Goal: Feedback & Contribution: Leave review/rating

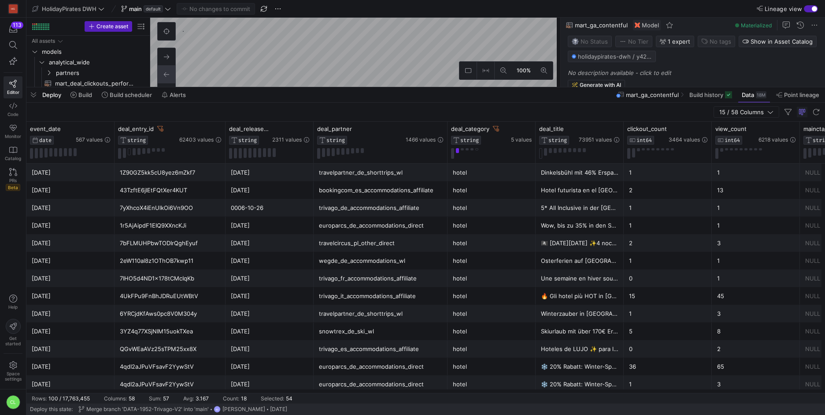
scroll to position [0, 171]
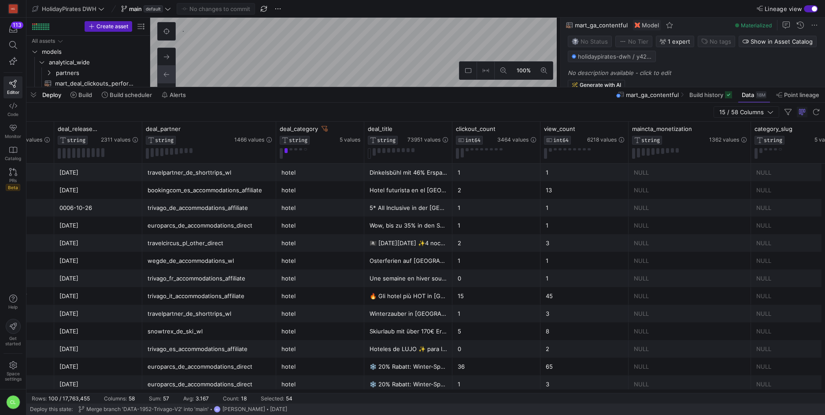
click at [228, 89] on div "Deploy Build Build scheduler Alerts mart_ga_contentful Build history Data 18M P…" at bounding box center [425, 94] width 799 height 15
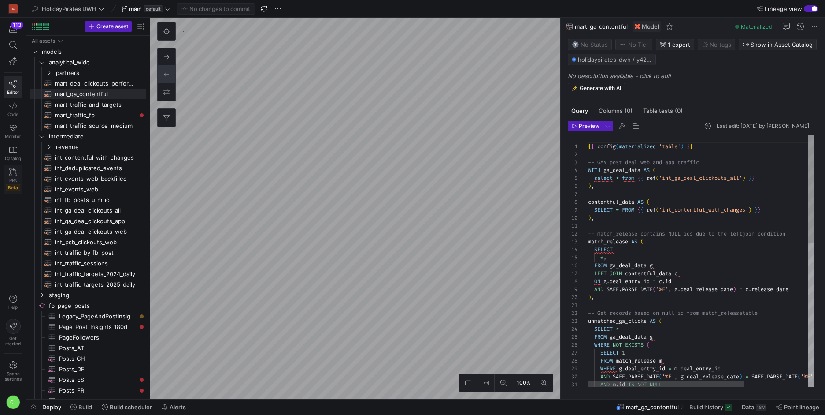
click at [8, 175] on link "PRs Beta" at bounding box center [13, 179] width 19 height 30
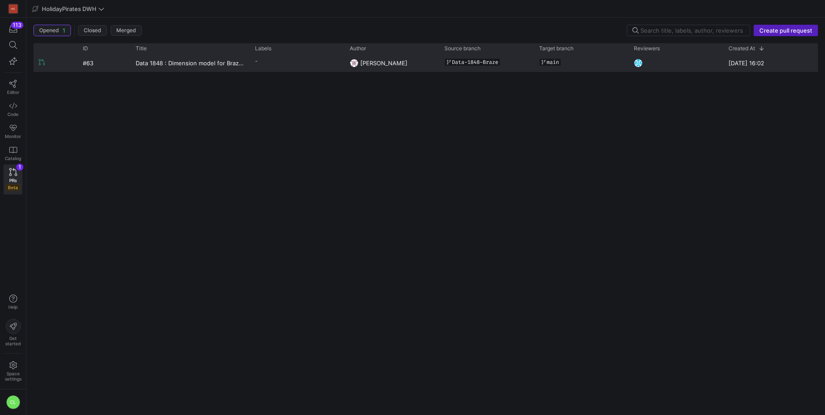
click at [315, 65] on y42-pull-request-list-view-label-cell-renderer "-" at bounding box center [297, 61] width 84 height 13
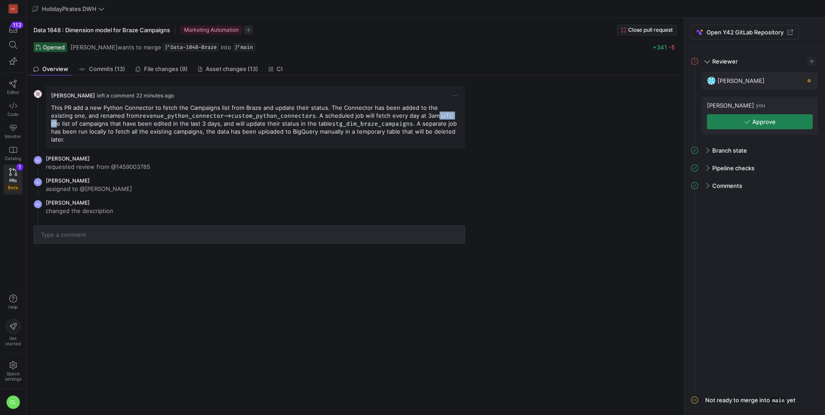
drag, startPoint x: 435, startPoint y: 119, endPoint x: 411, endPoint y: 115, distance: 24.4
click at [410, 115] on p "This PR add a new Python Connector to fetch the Campaigns list from Braze and u…" at bounding box center [255, 124] width 409 height 40
click at [417, 116] on p "This PR add a new Python Connector to fetch the Campaigns list from Braze and u…" at bounding box center [255, 124] width 409 height 40
click at [436, 113] on p "This PR add a new Python Connector to fetch the Campaigns list from Braze and u…" at bounding box center [255, 124] width 409 height 40
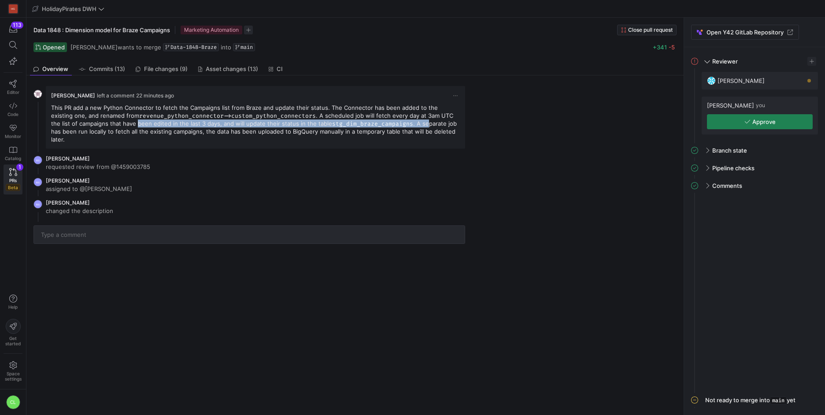
drag, startPoint x: 394, startPoint y: 120, endPoint x: 108, endPoint y: 126, distance: 285.6
click at [108, 126] on p "This PR add a new Python Connector to fetch the Campaigns list from Braze and u…" at bounding box center [255, 124] width 409 height 40
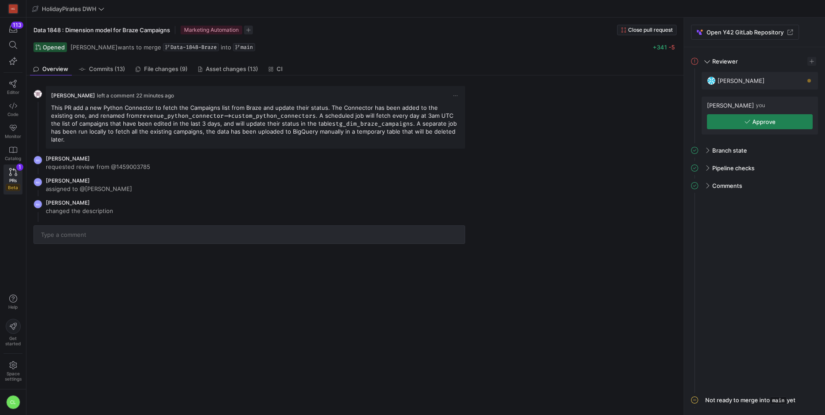
drag, startPoint x: 129, startPoint y: 123, endPoint x: 181, endPoint y: 126, distance: 52.1
click at [181, 126] on p "This PR add a new Python Connector to fetch the Campaigns list from Braze and u…" at bounding box center [255, 124] width 409 height 40
drag, startPoint x: 183, startPoint y: 125, endPoint x: 377, endPoint y: 120, distance: 194.0
click at [377, 120] on p "This PR add a new Python Connector to fetch the Campaigns list from Braze and u…" at bounding box center [255, 124] width 409 height 40
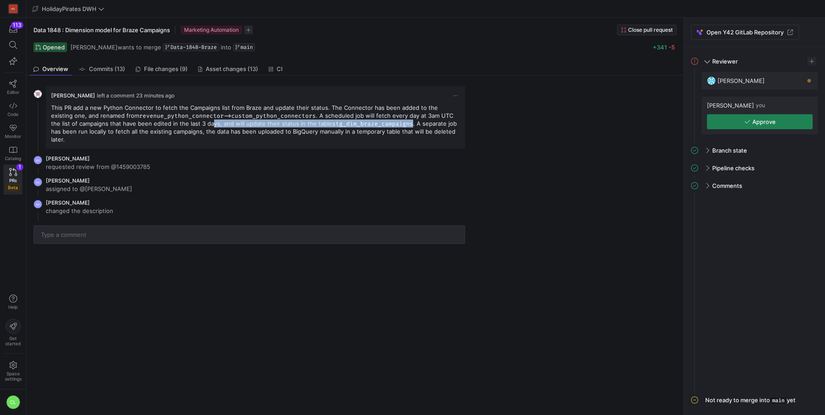
click at [377, 120] on code "stg_dim_braze_campaigns" at bounding box center [372, 123] width 81 height 7
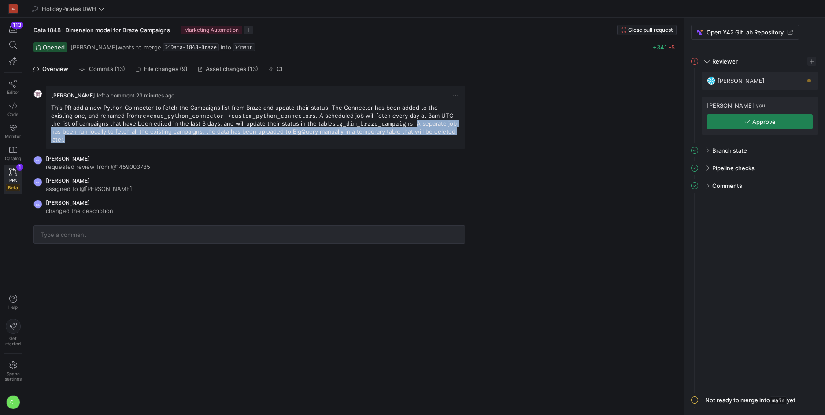
drag, startPoint x: 383, startPoint y: 123, endPoint x: 442, endPoint y: 131, distance: 59.7
click at [442, 131] on p "This PR add a new Python Connector to fetch the Campaigns list from Braze and u…" at bounding box center [255, 124] width 409 height 40
click at [156, 71] on span "File changes (9)" at bounding box center [166, 69] width 44 height 6
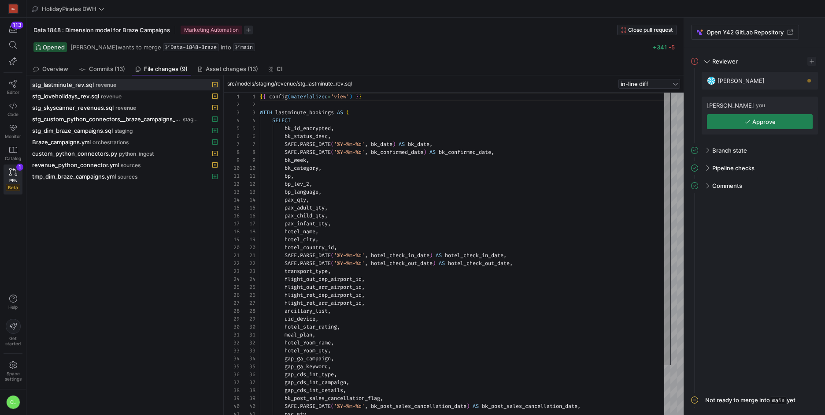
scroll to position [79, 0]
click at [135, 175] on span "sources" at bounding box center [128, 177] width 20 height 6
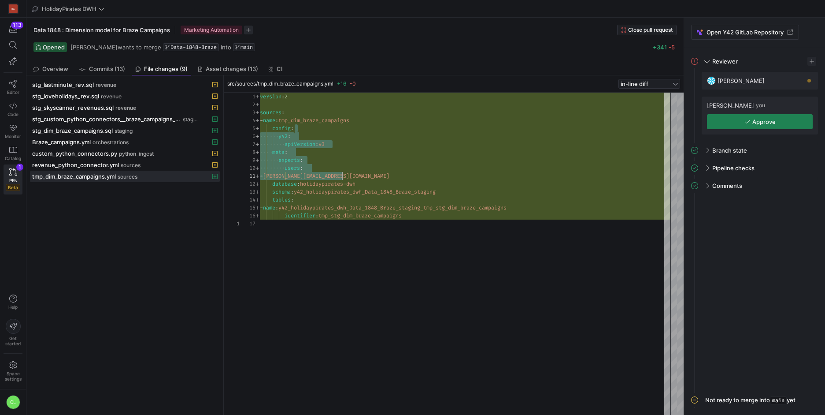
scroll to position [32, 79]
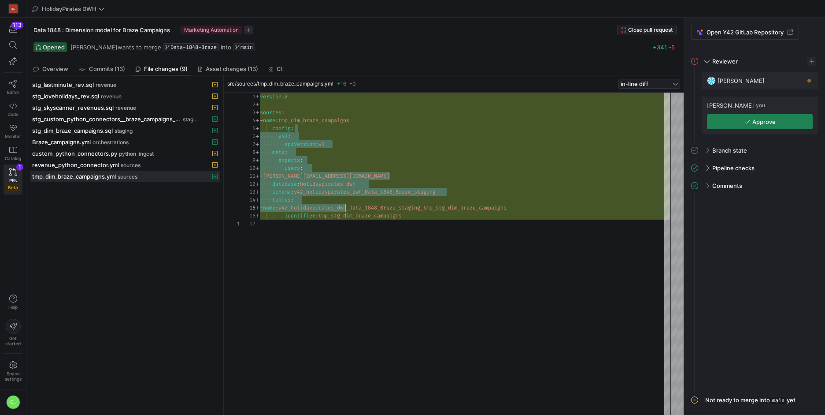
drag, startPoint x: 327, startPoint y: 126, endPoint x: 350, endPoint y: 204, distance: 81.7
click at [350, 204] on div "version : 2 sources : - name : tmp_dim_braze_campaigns config : y42 : apiVersio…" at bounding box center [465, 254] width 411 height 322
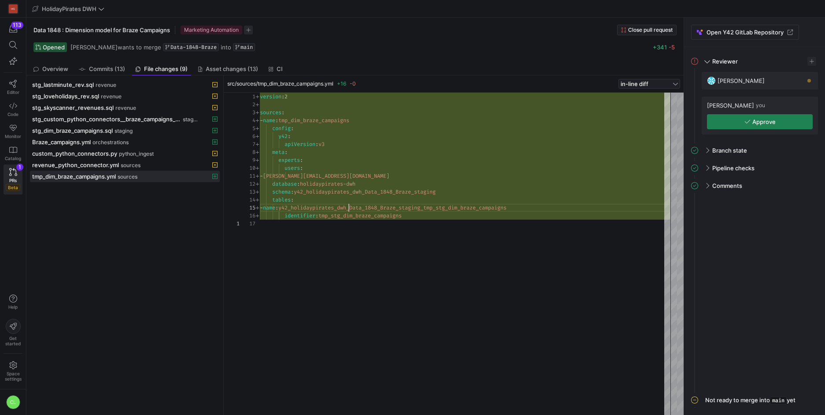
type textarea "- [PERSON_NAME][EMAIL_ADDRESS][DOMAIN_NAME] database: holidaypirates-dwh schema…"
click at [350, 204] on div "version : 2 sources : - name : tmp_dim_braze_campaigns config : y42 : apiVersio…" at bounding box center [465, 254] width 411 height 322
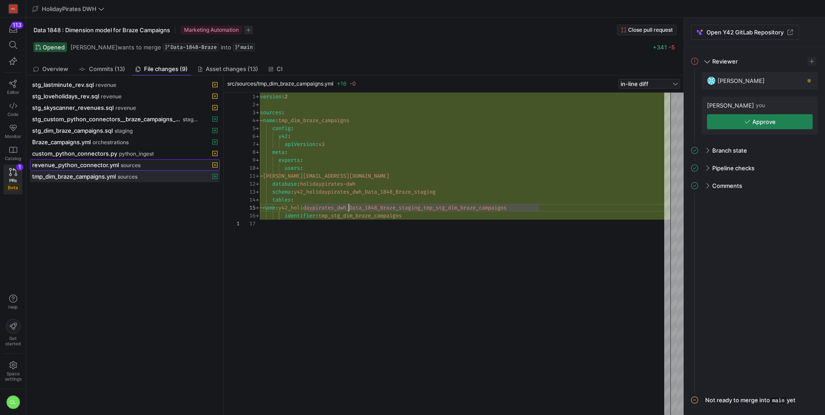
click at [172, 170] on span at bounding box center [124, 165] width 189 height 11
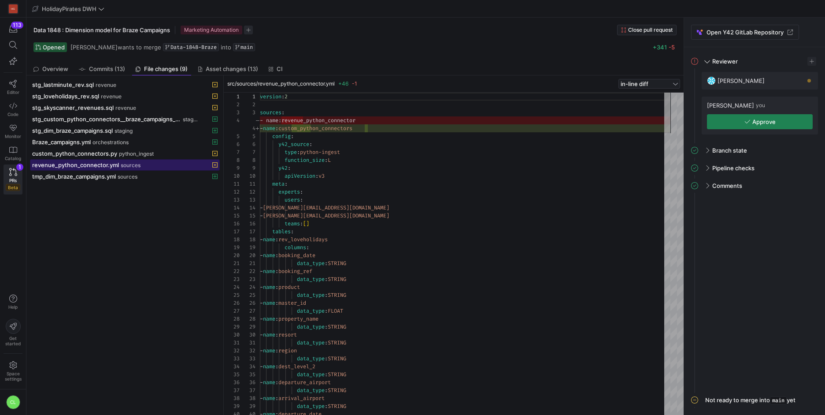
scroll to position [79, 0]
click at [218, 71] on span "Asset changes (13)" at bounding box center [232, 69] width 52 height 6
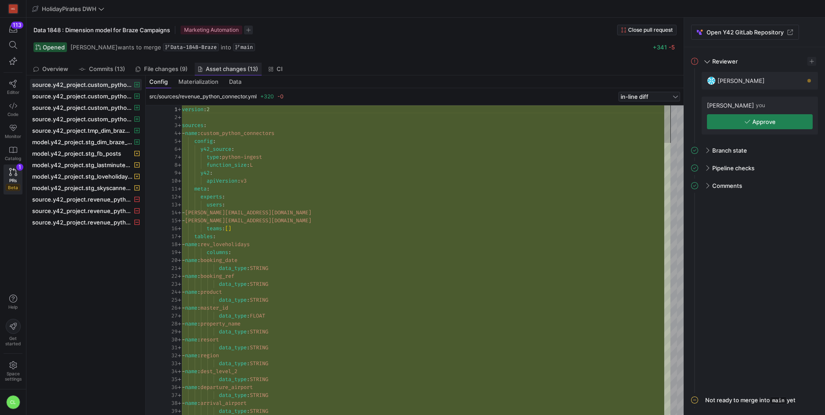
scroll to position [79, 0]
click at [105, 225] on span "source.y42_project.revenue_python_connector.rev_loveholidays" at bounding box center [82, 222] width 100 height 7
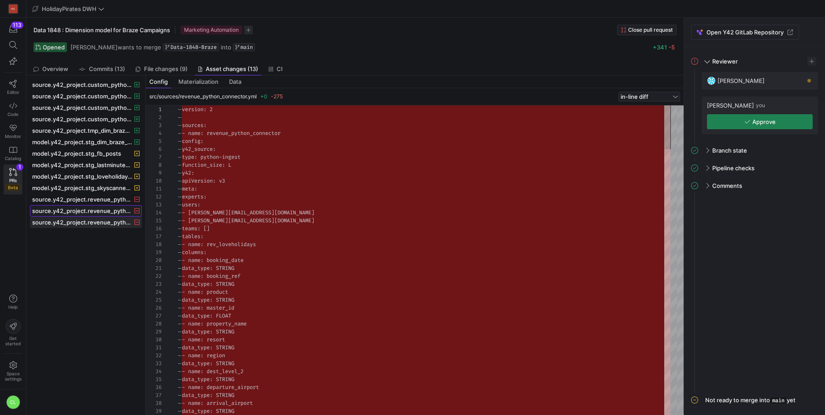
click at [110, 214] on span at bounding box center [85, 210] width 111 height 11
click at [161, 71] on span "File changes (9)" at bounding box center [166, 69] width 44 height 6
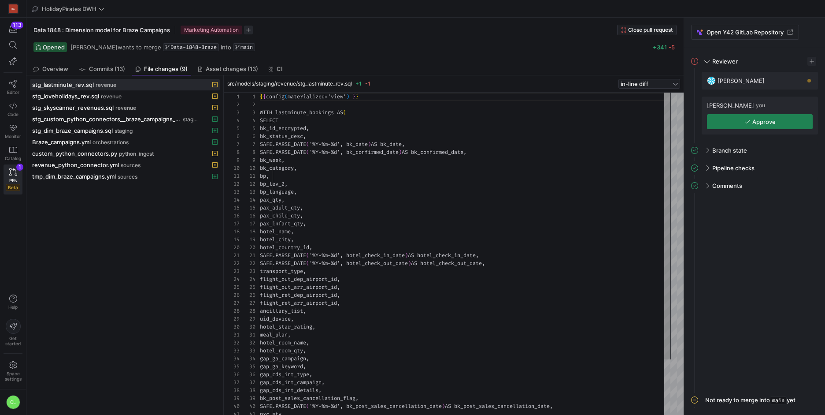
scroll to position [79, 0]
click at [104, 182] on div "stg_lastminute_rev.sql revenue stg_loveholidays_rev.sql revenue stg_skyscanner_…" at bounding box center [125, 245] width 190 height 332
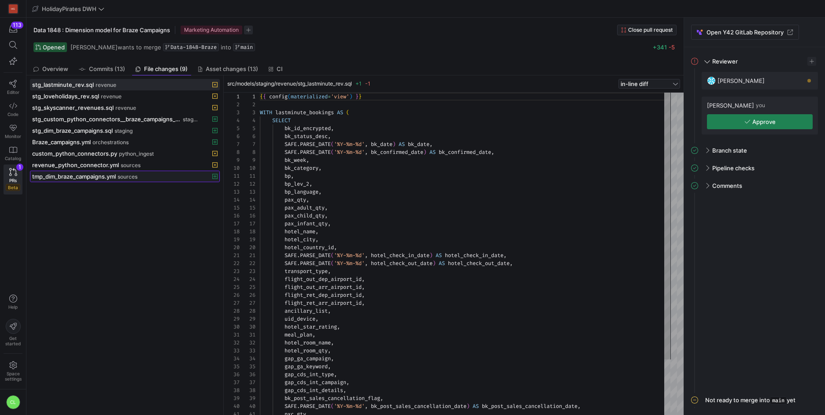
click at [108, 177] on span "tmp_dim_braze_campaigns.yml" at bounding box center [74, 176] width 84 height 7
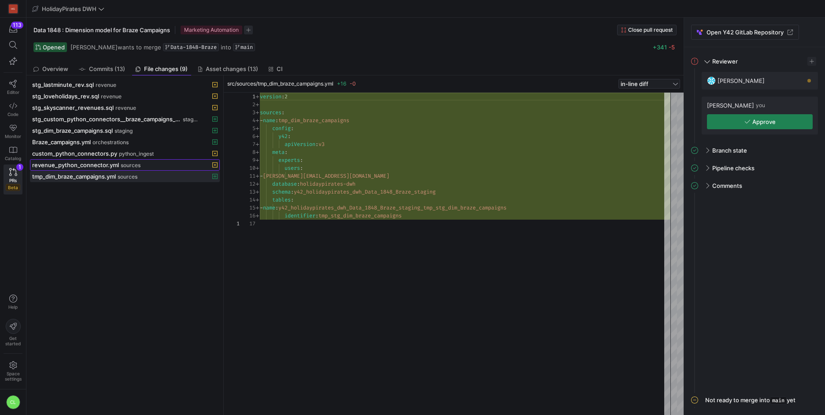
click at [118, 166] on div "revenue_python_connector.yml sources" at bounding box center [115, 164] width 166 height 7
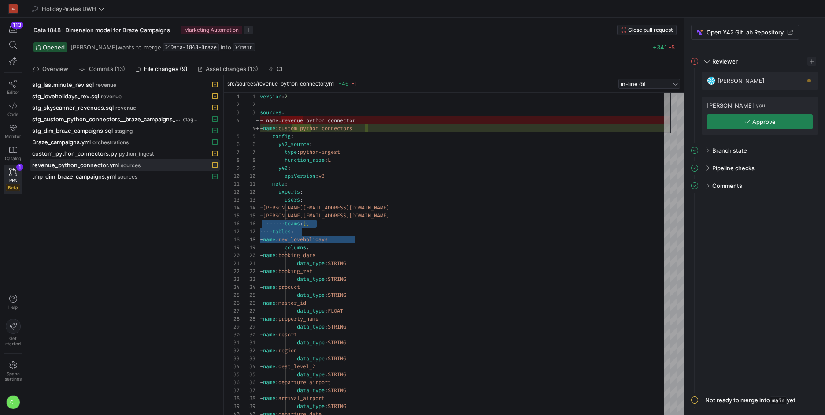
drag, startPoint x: 268, startPoint y: 226, endPoint x: 358, endPoint y: 238, distance: 90.8
drag, startPoint x: 365, startPoint y: 238, endPoint x: 261, endPoint y: 231, distance: 104.2
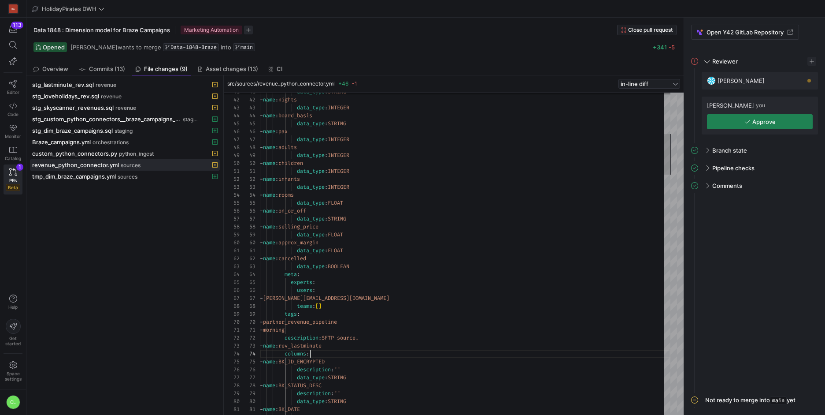
scroll to position [16, 0]
drag, startPoint x: 349, startPoint y: 352, endPoint x: 256, endPoint y: 349, distance: 92.6
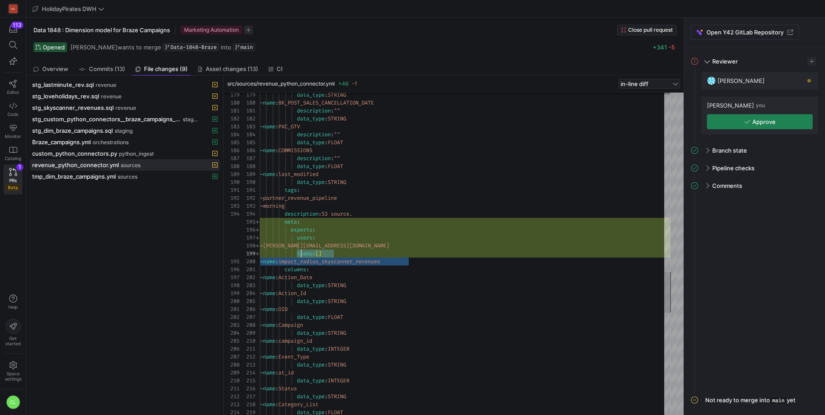
scroll to position [71, 0]
drag, startPoint x: 421, startPoint y: 260, endPoint x: 263, endPoint y: 273, distance: 159.1
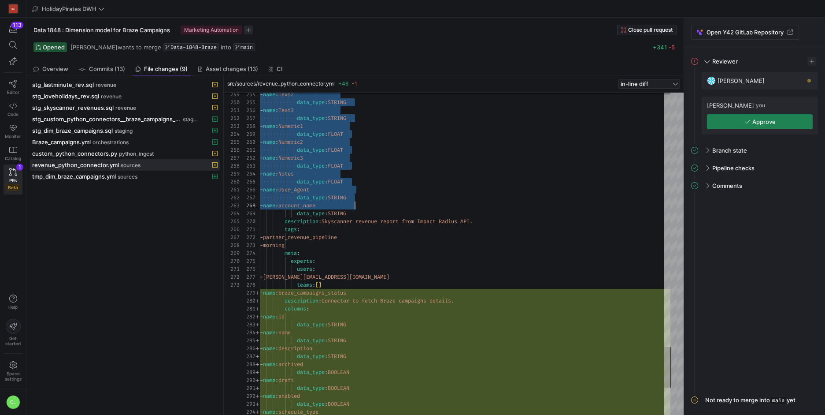
scroll to position [71, 89]
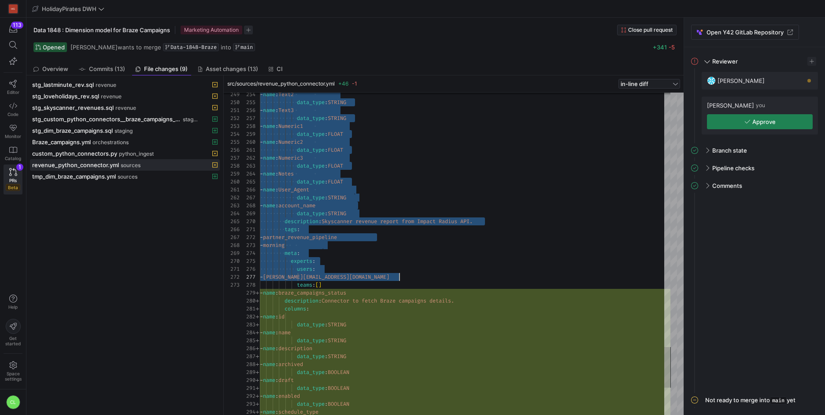
drag, startPoint x: 281, startPoint y: 262, endPoint x: 415, endPoint y: 275, distance: 134.1
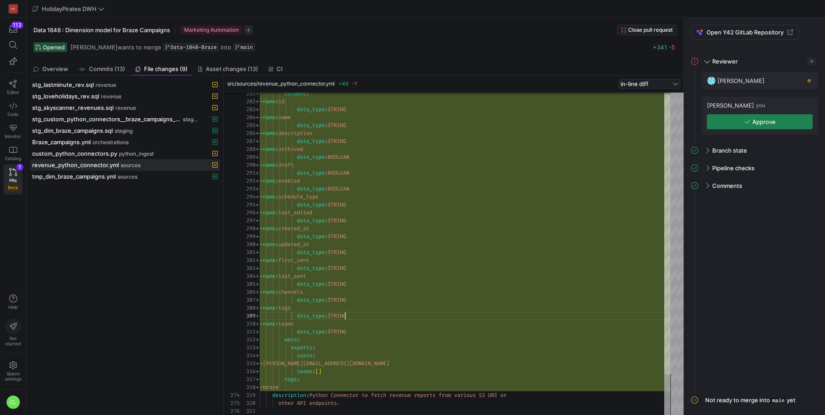
type textarea "data_type: STRING meta: experts: users: - [PERSON_NAME][EMAIL_ADDRESS][DOMAIN_N…"
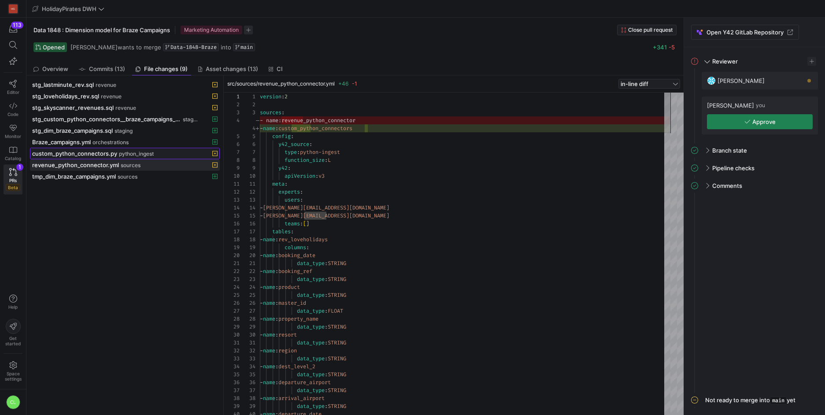
click at [120, 156] on span "python_ingest" at bounding box center [136, 154] width 35 height 6
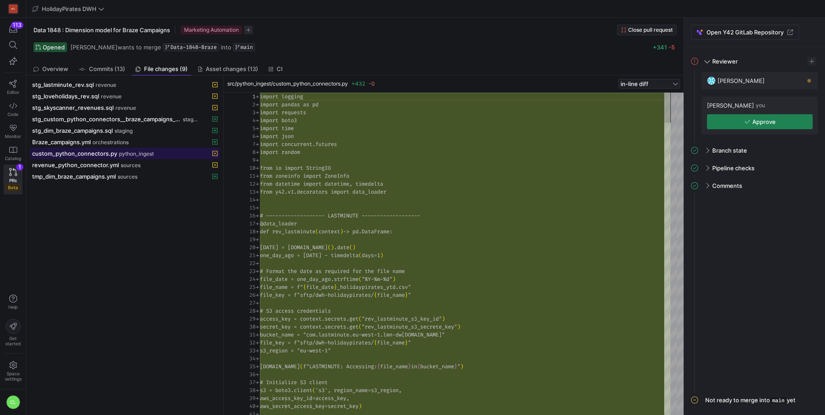
scroll to position [79, 0]
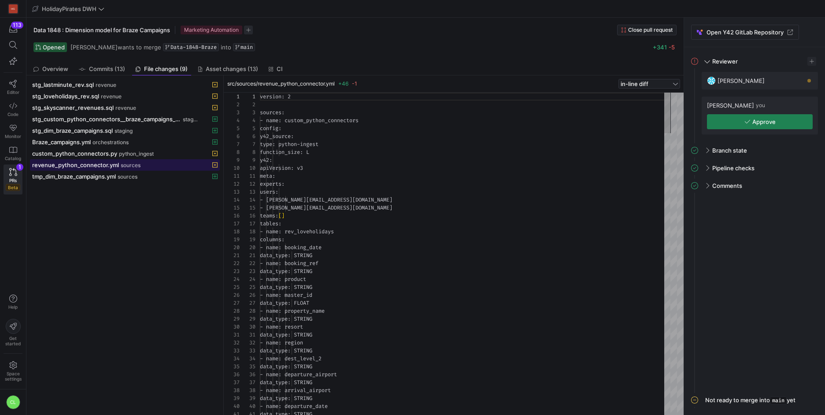
click at [143, 166] on div "revenue_python_connector.yml sources" at bounding box center [115, 164] width 166 height 7
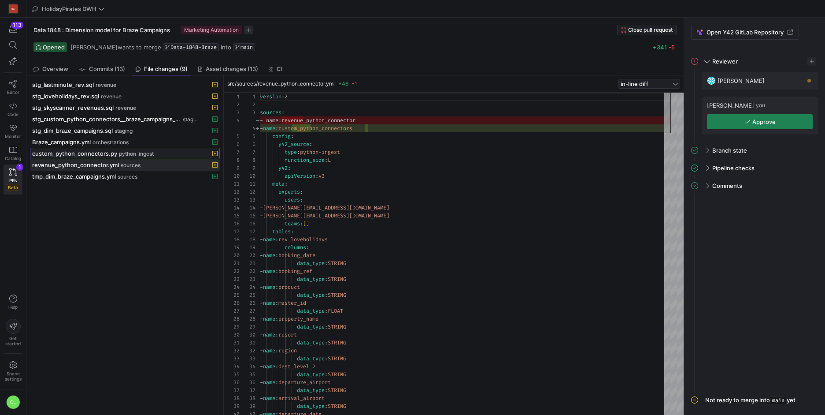
click at [150, 158] on span at bounding box center [124, 153] width 189 height 11
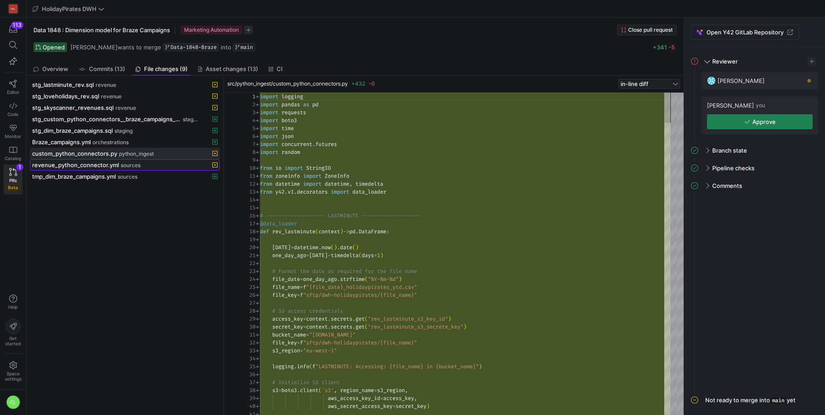
click at [129, 167] on span "sources" at bounding box center [131, 165] width 20 height 6
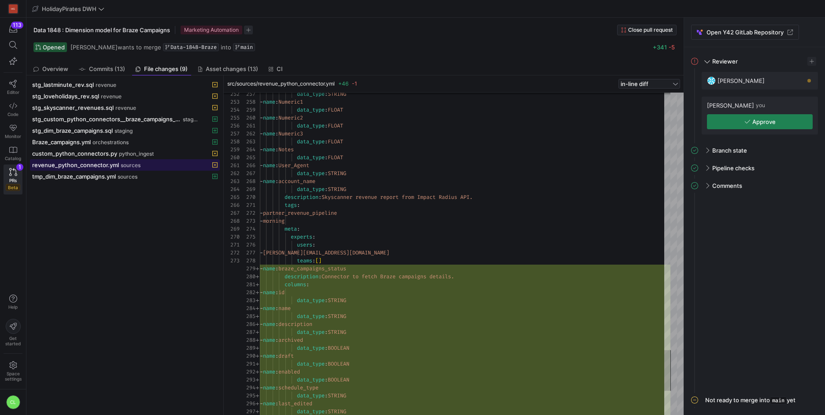
click at [116, 159] on button "revenue_python_connector.yml sources" at bounding box center [125, 164] width 190 height 11
click at [124, 157] on span at bounding box center [124, 153] width 189 height 11
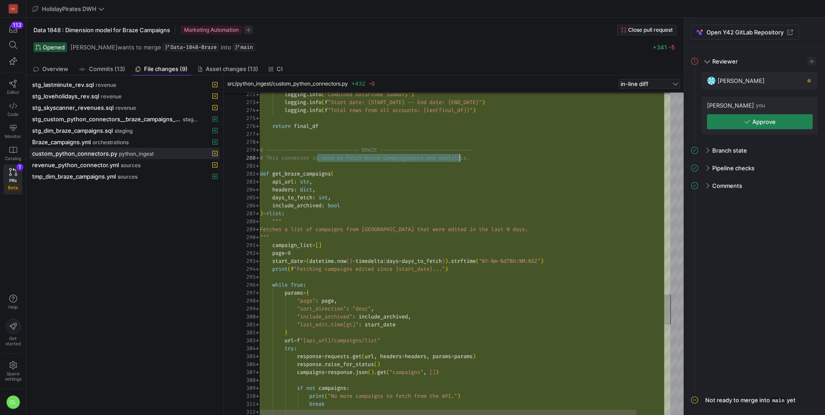
scroll to position [71, 203]
drag, startPoint x: 316, startPoint y: 156, endPoint x: 462, endPoint y: 157, distance: 146.3
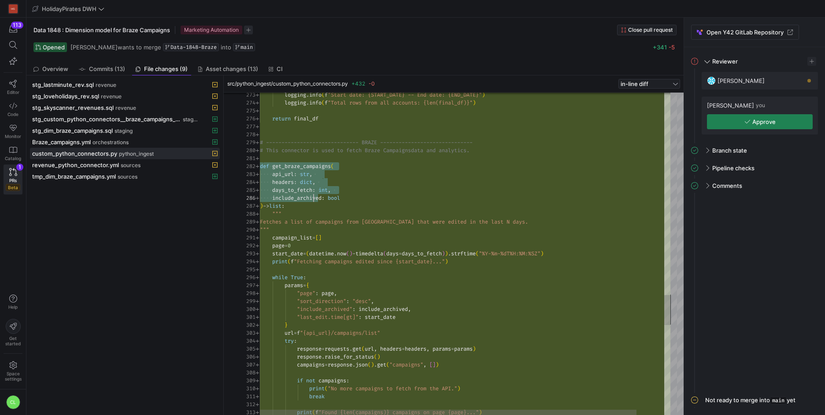
drag, startPoint x: 262, startPoint y: 165, endPoint x: 316, endPoint y: 200, distance: 63.4
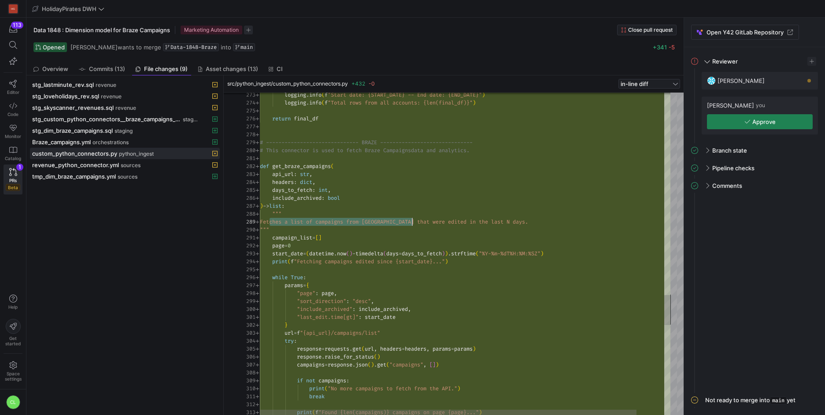
scroll to position [63, 165]
drag, startPoint x: 270, startPoint y: 224, endPoint x: 431, endPoint y: 224, distance: 160.9
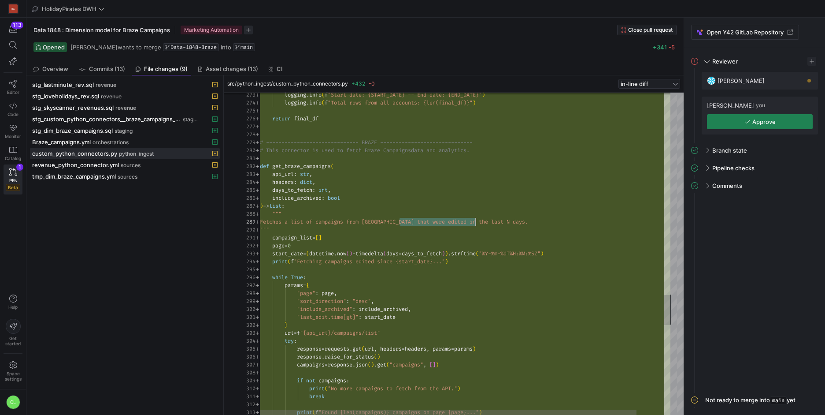
drag, startPoint x: 401, startPoint y: 220, endPoint x: 476, endPoint y: 223, distance: 74.5
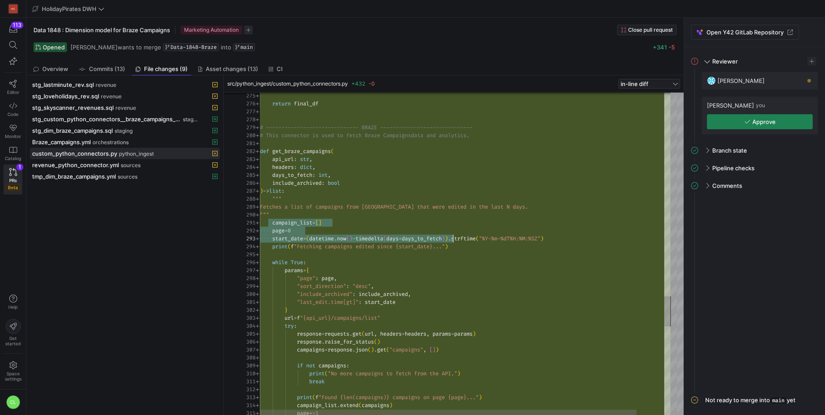
scroll to position [0, 206]
drag, startPoint x: 273, startPoint y: 225, endPoint x: 464, endPoint y: 238, distance: 191.7
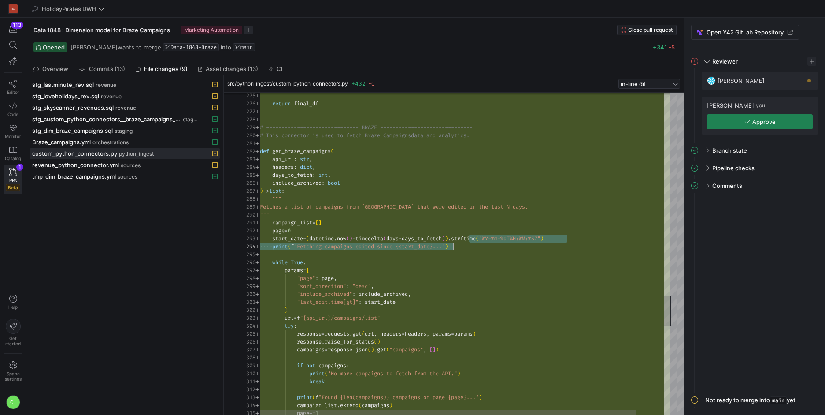
drag, startPoint x: 470, startPoint y: 238, endPoint x: 466, endPoint y: 250, distance: 12.4
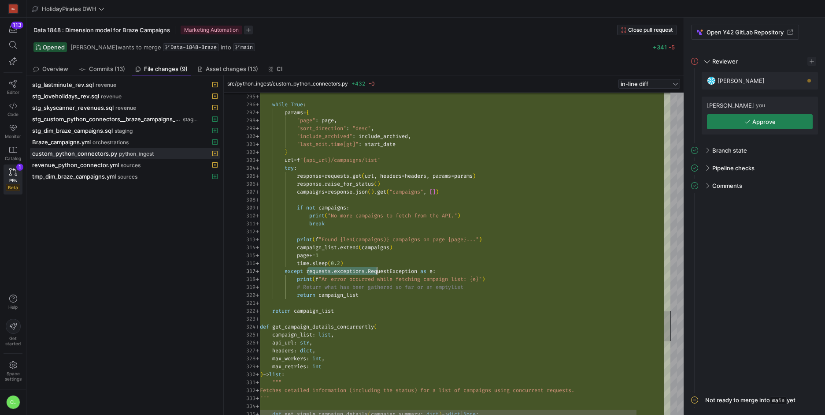
drag, startPoint x: 307, startPoint y: 271, endPoint x: 379, endPoint y: 270, distance: 71.8
drag, startPoint x: 349, startPoint y: 281, endPoint x: 485, endPoint y: 283, distance: 135.8
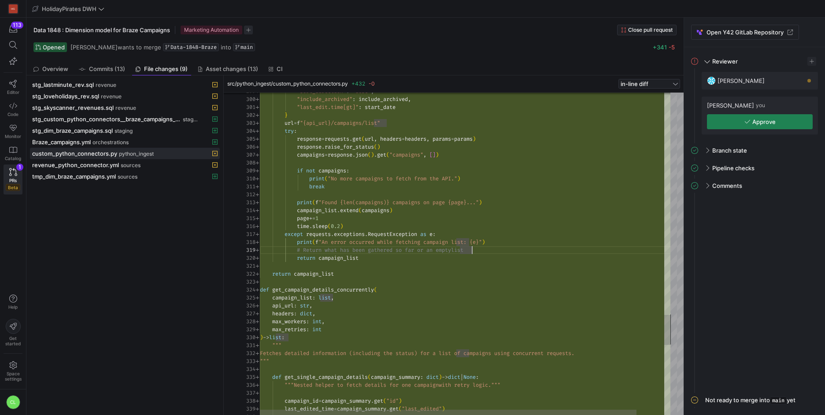
scroll to position [16, 0]
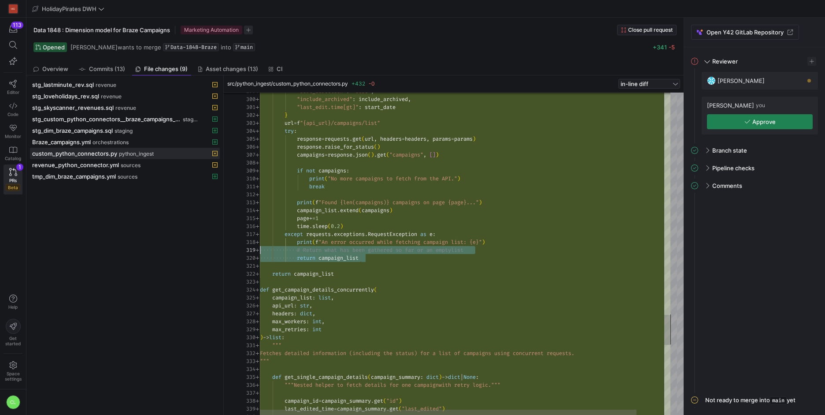
scroll to position [71, 32]
drag, startPoint x: 452, startPoint y: 259, endPoint x: 290, endPoint y: 262, distance: 161.3
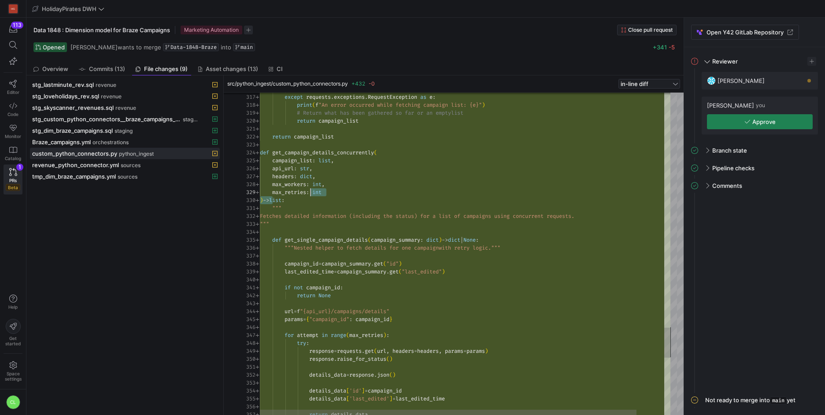
scroll to position [71, 32]
drag, startPoint x: 271, startPoint y: 199, endPoint x: 304, endPoint y: 198, distance: 32.2
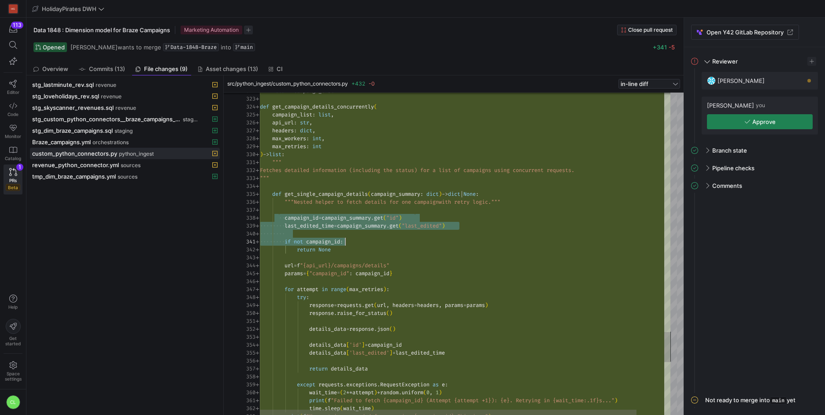
scroll to position [56, 85]
drag, startPoint x: 280, startPoint y: 209, endPoint x: 383, endPoint y: 241, distance: 107.7
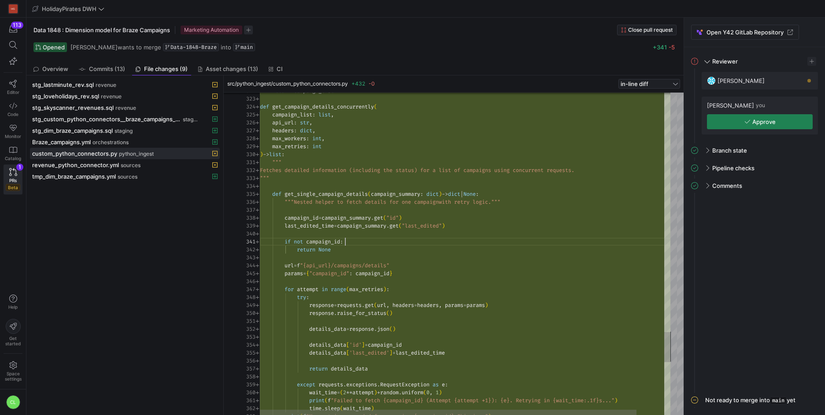
scroll to position [0, 85]
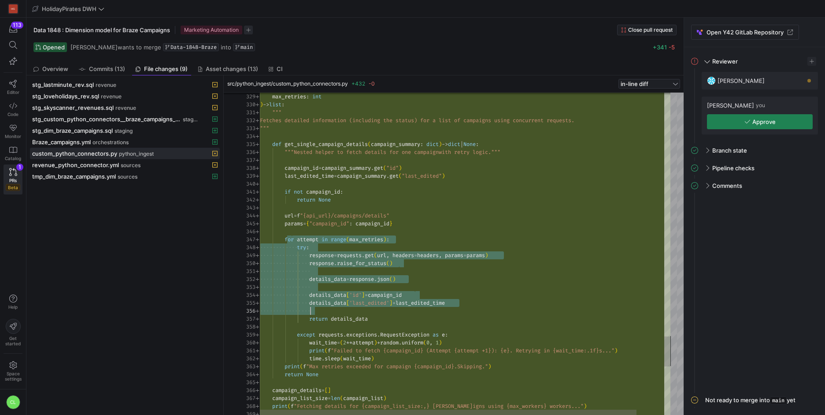
scroll to position [48, 0]
drag, startPoint x: 293, startPoint y: 236, endPoint x: 408, endPoint y: 326, distance: 146.1
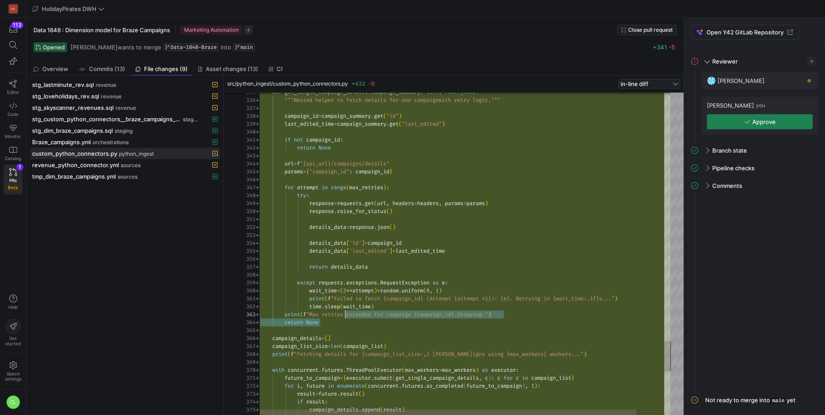
scroll to position [16, 85]
drag, startPoint x: 375, startPoint y: 319, endPoint x: 346, endPoint y: 315, distance: 28.9
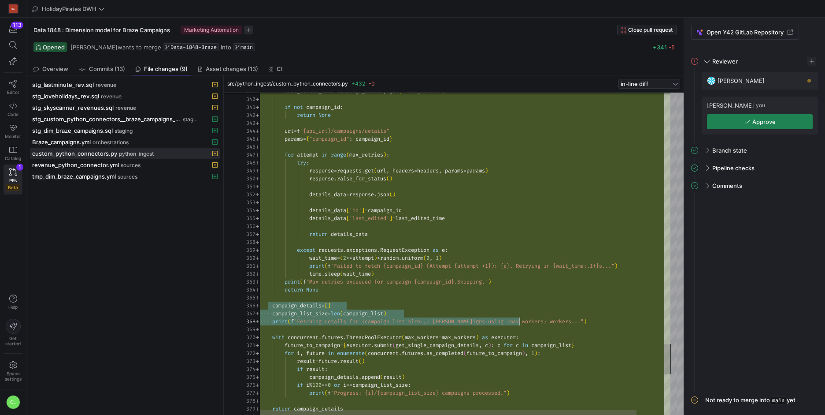
drag, startPoint x: 274, startPoint y: 305, endPoint x: 537, endPoint y: 323, distance: 263.7
drag, startPoint x: 565, startPoint y: 323, endPoint x: 427, endPoint y: 307, distance: 138.5
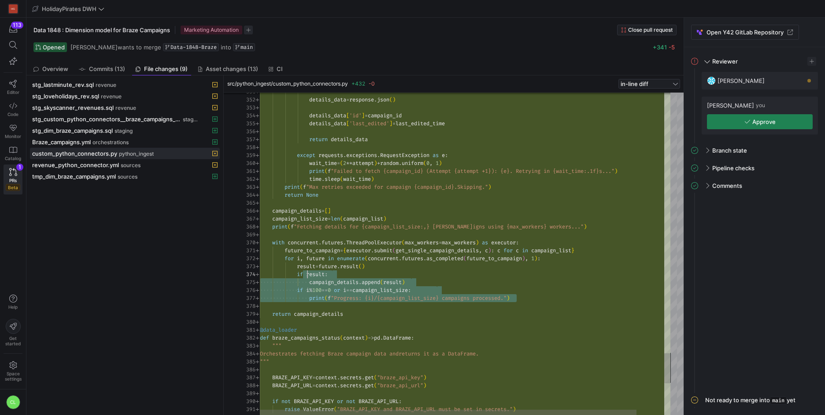
scroll to position [8, 29]
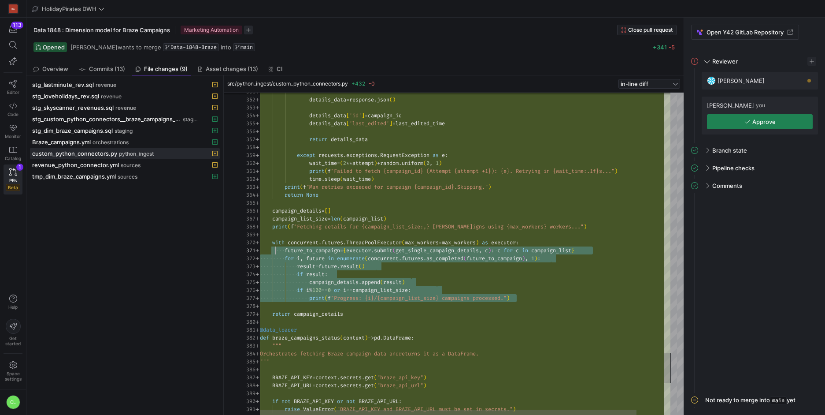
drag, startPoint x: 540, startPoint y: 301, endPoint x: 273, endPoint y: 247, distance: 272.4
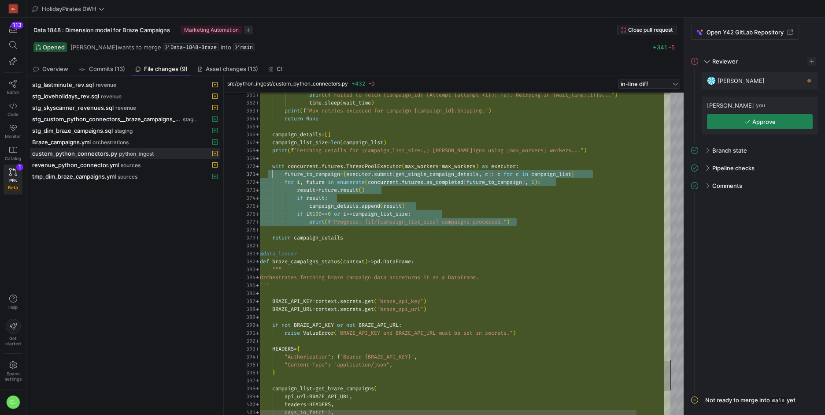
scroll to position [71, 0]
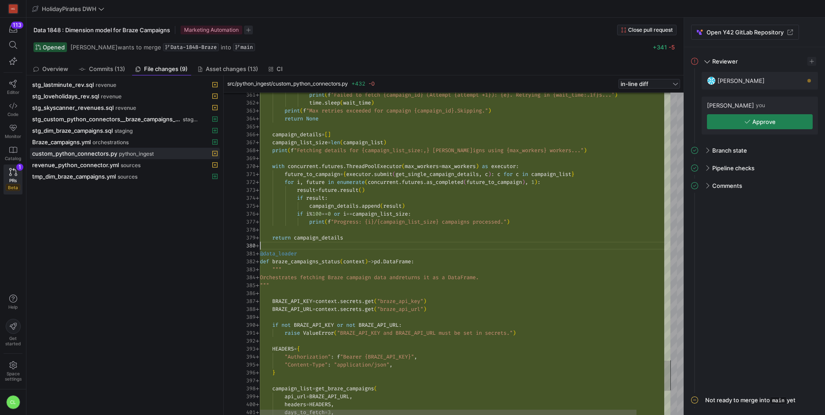
drag, startPoint x: 316, startPoint y: 241, endPoint x: 323, endPoint y: 243, distance: 7.2
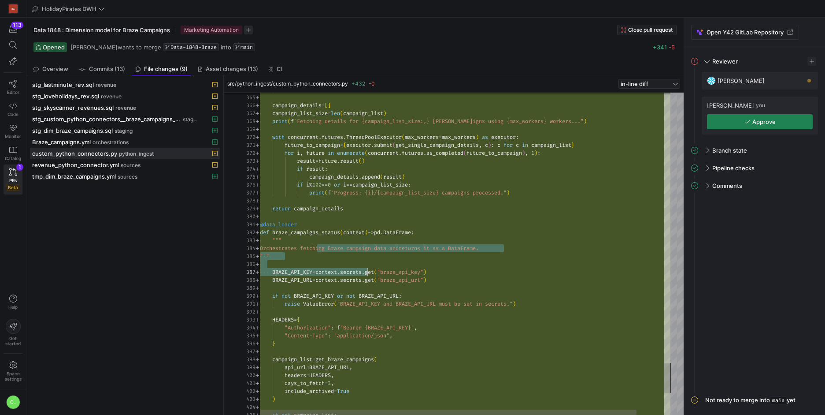
drag, startPoint x: 318, startPoint y: 251, endPoint x: 407, endPoint y: 277, distance: 92.7
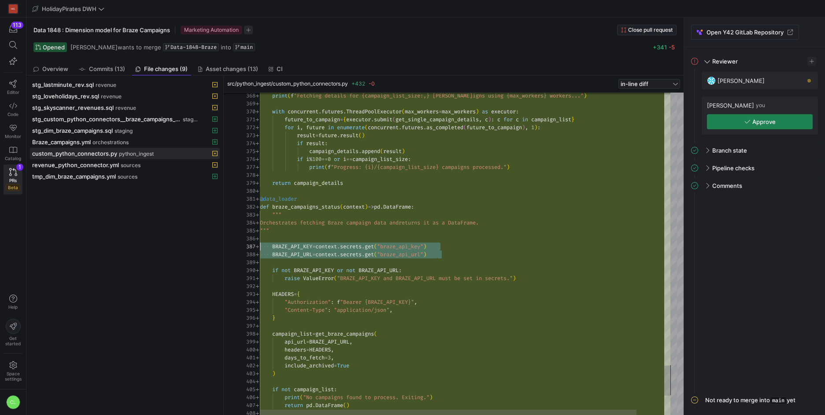
scroll to position [48, 0]
drag, startPoint x: 483, startPoint y: 254, endPoint x: 228, endPoint y: 246, distance: 254.8
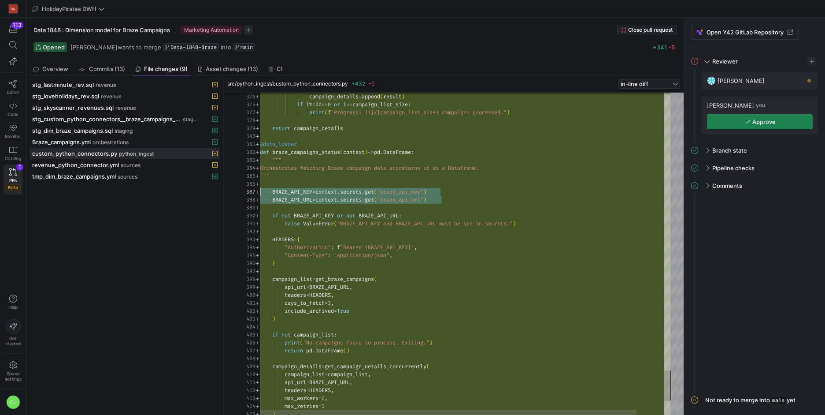
scroll to position [8, 0]
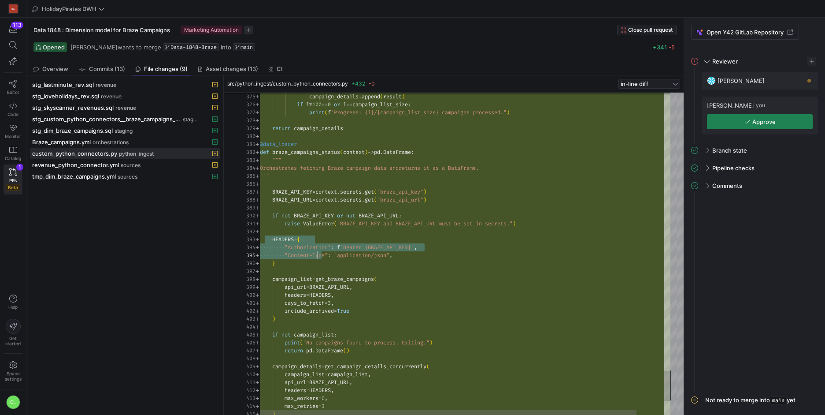
scroll to position [16, 16]
drag, startPoint x: 270, startPoint y: 237, endPoint x: 323, endPoint y: 264, distance: 59.5
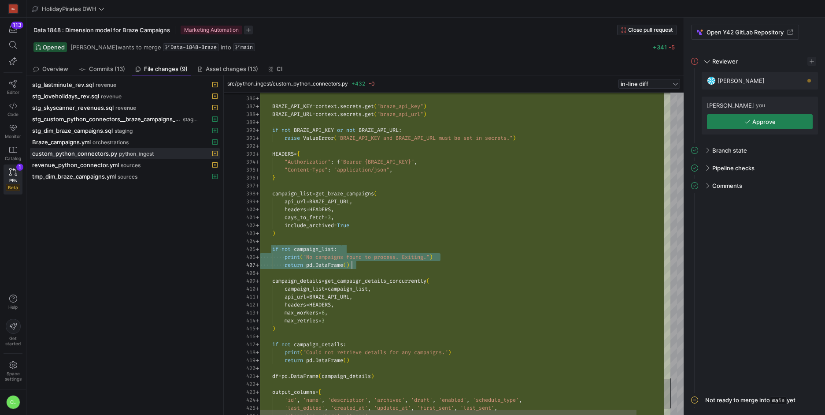
scroll to position [32, 92]
drag, startPoint x: 275, startPoint y: 250, endPoint x: 364, endPoint y: 268, distance: 90.4
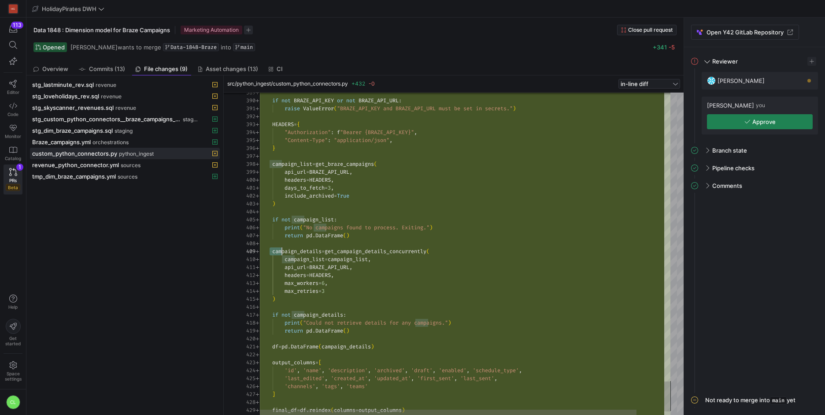
type textarea "days_to_fetch=3, include_archived=True ) if not campaign_list: print("No campai…"
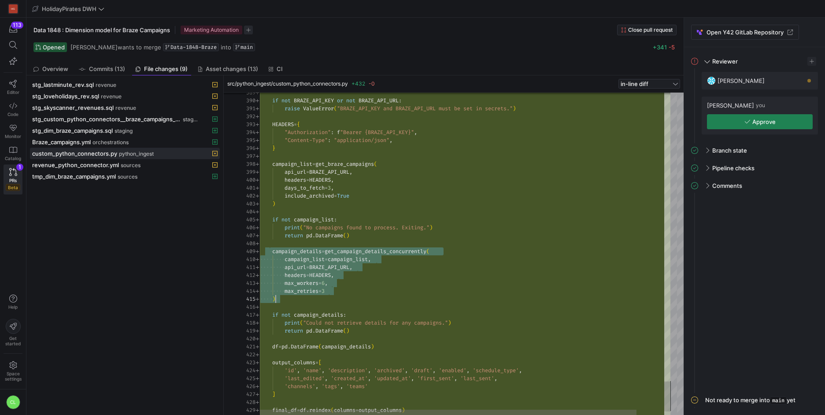
scroll to position [63, 16]
drag, startPoint x: 271, startPoint y: 252, endPoint x: 375, endPoint y: 301, distance: 114.7
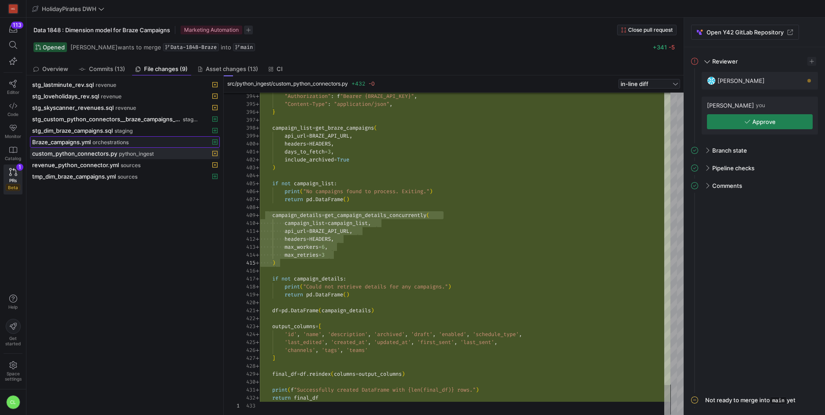
click at [141, 145] on div "Braze_campaigns.yml orchestrations" at bounding box center [115, 141] width 166 height 7
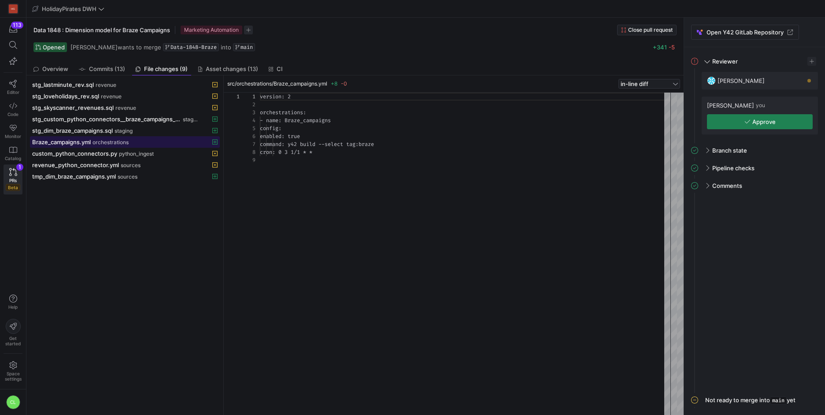
scroll to position [63, 0]
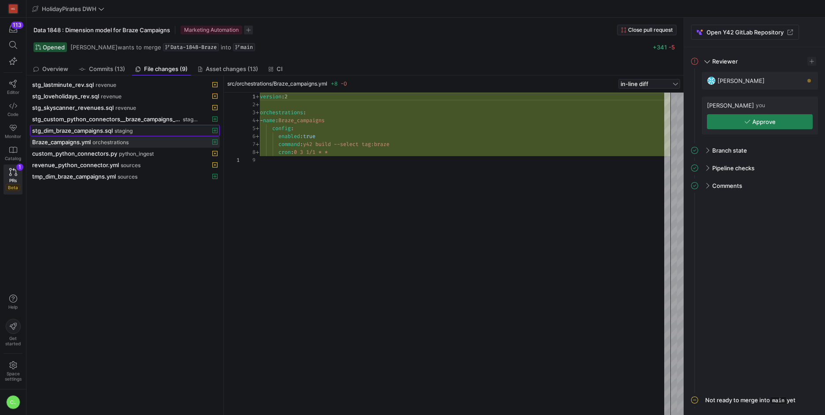
click at [128, 130] on span "staging" at bounding box center [124, 131] width 18 height 6
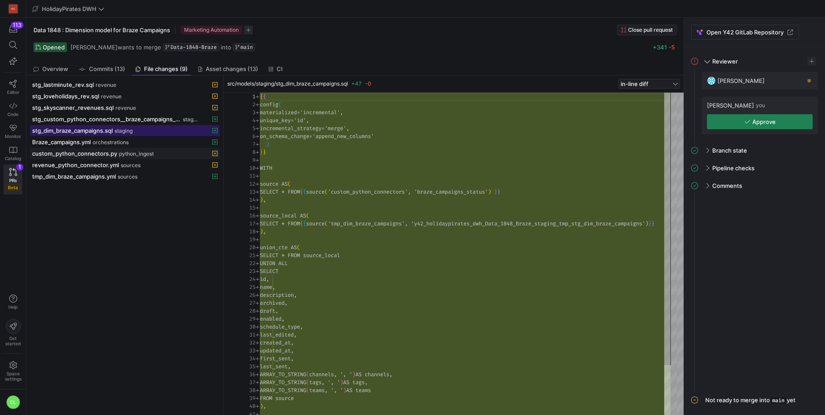
scroll to position [79, 0]
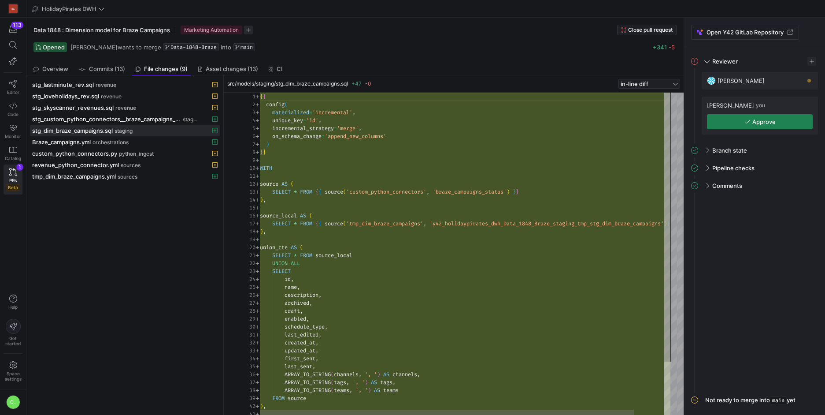
type textarea "source AS ( SELECT * FROM {{ source('custom_python_connectors', 'braze_campaign…"
click at [334, 191] on div "{ { config ( materialized = 'incremental' , unique_key = 'id' , incremental_str…" at bounding box center [482, 286] width 444 height 386
click at [339, 180] on div "{ { config ( materialized = 'incremental' , unique_key = 'id' , incremental_str…" at bounding box center [482, 286] width 444 height 386
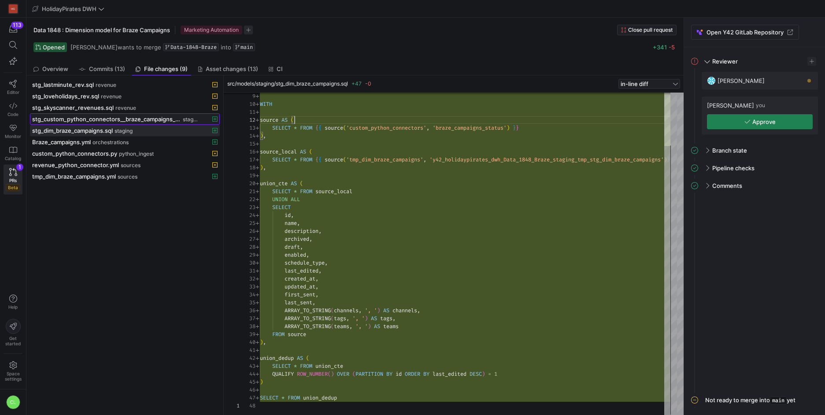
click at [140, 115] on span at bounding box center [124, 119] width 189 height 11
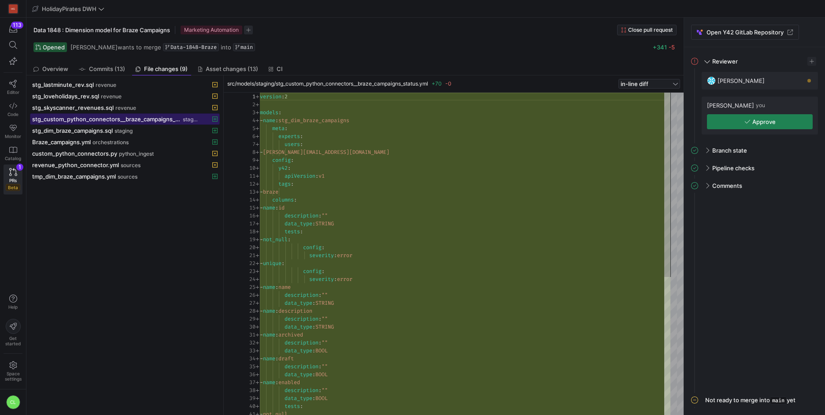
scroll to position [79, 0]
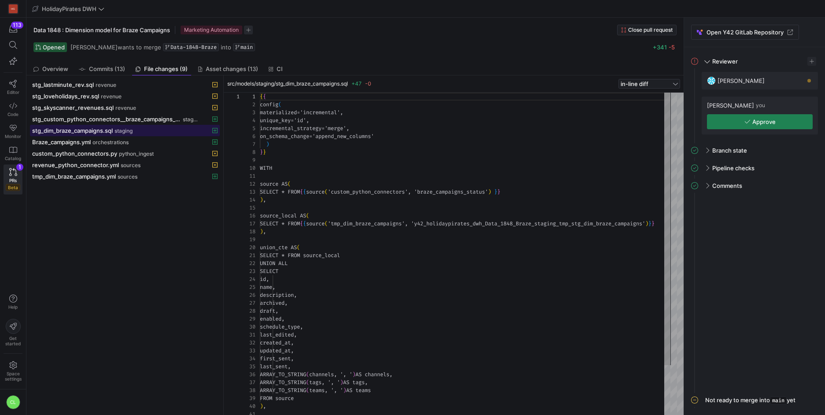
click at [126, 133] on span "staging" at bounding box center [124, 131] width 18 height 6
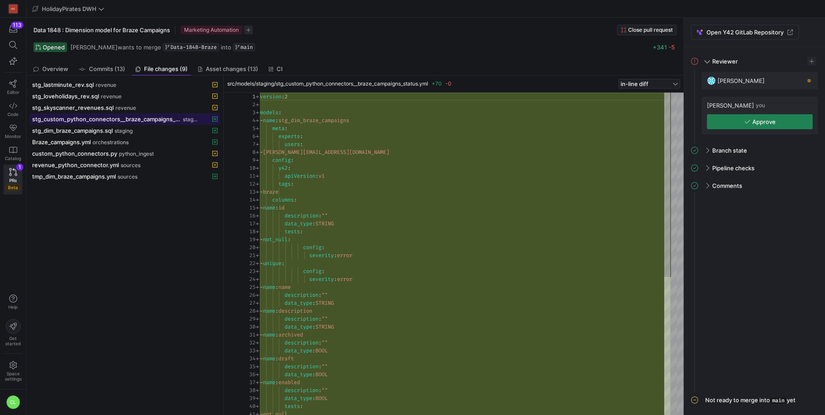
click at [148, 119] on span "stg_custom_python_connectors__braze_campaigns_status.yml" at bounding box center [106, 118] width 149 height 7
click at [142, 127] on div "stg_dim_braze_campaigns.sql staging" at bounding box center [115, 130] width 166 height 7
click at [151, 119] on span "stg_custom_python_connectors__braze_campaigns_status.yml" at bounding box center [106, 118] width 149 height 7
click at [145, 132] on div "src/models/staging/stg_custom_python_connectors__braze_campaigns_status.yml" at bounding box center [106, 137] width 88 height 23
click at [165, 132] on div "stg_dim_braze_campaigns.sql staging" at bounding box center [115, 130] width 166 height 7
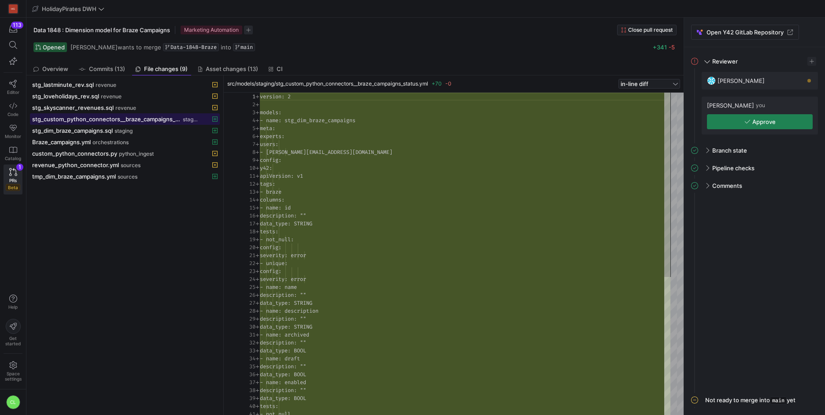
click at [144, 119] on span "stg_custom_python_connectors__braze_campaigns_status.yml" at bounding box center [106, 118] width 149 height 7
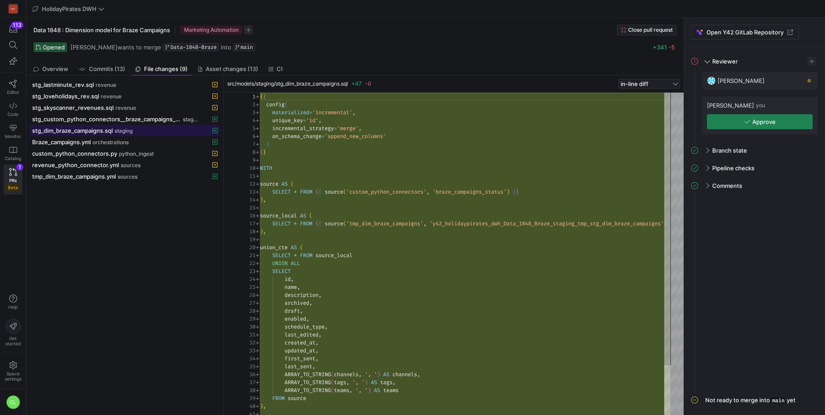
click at [133, 134] on span at bounding box center [124, 130] width 189 height 11
click at [172, 115] on span "stg_custom_python_connectors__braze_campaigns_status.yml" at bounding box center [106, 118] width 149 height 7
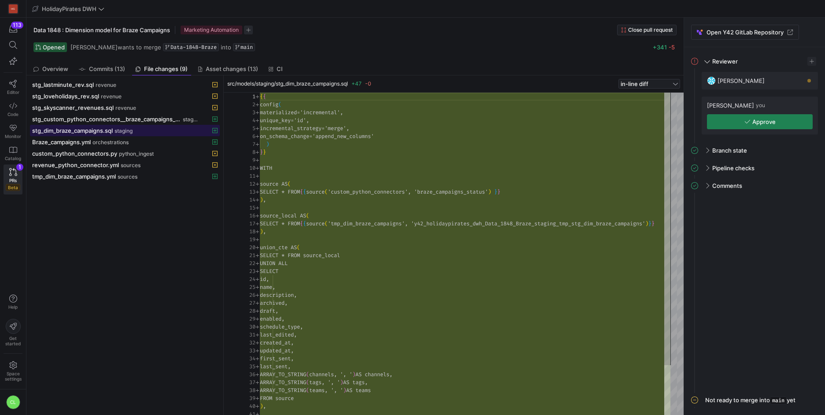
click at [160, 132] on div "stg_dim_braze_campaigns.sql staging" at bounding box center [115, 130] width 166 height 7
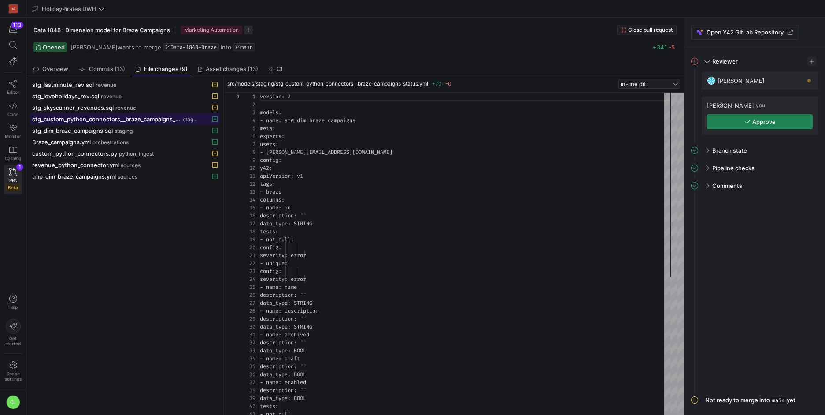
click at [175, 121] on span "stg_custom_python_connectors__braze_campaigns_status.yml" at bounding box center [106, 118] width 149 height 7
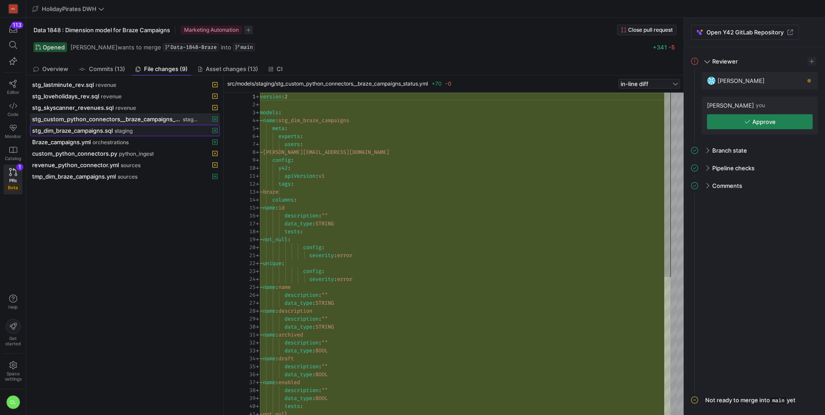
click at [100, 127] on span "stg_dim_braze_campaigns.sql" at bounding box center [72, 130] width 81 height 7
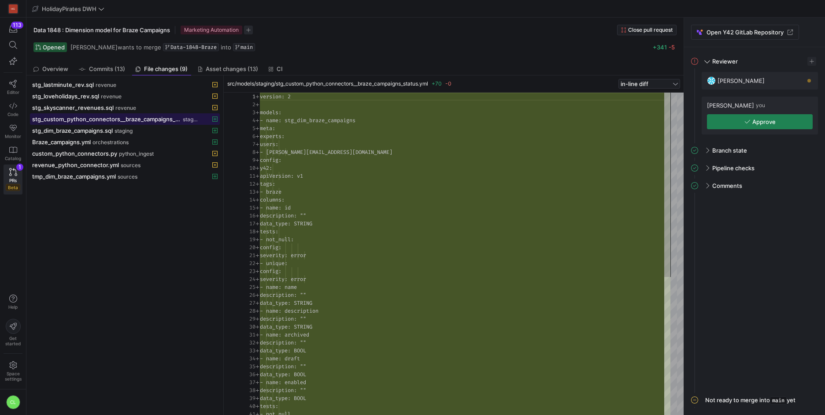
click at [118, 121] on span "stg_custom_python_connectors__braze_campaigns_status.yml" at bounding box center [106, 118] width 149 height 7
click at [112, 128] on span "stg_dim_braze_campaigns.sql" at bounding box center [72, 130] width 81 height 7
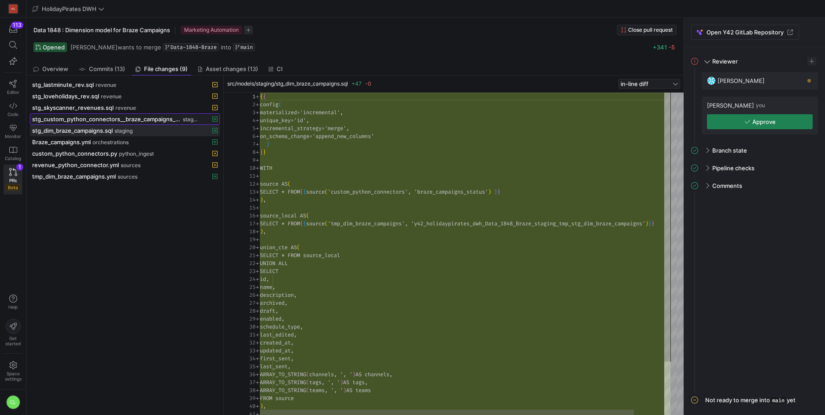
click at [126, 120] on span "stg_custom_python_connectors__braze_campaigns_status.yml" at bounding box center [106, 118] width 149 height 7
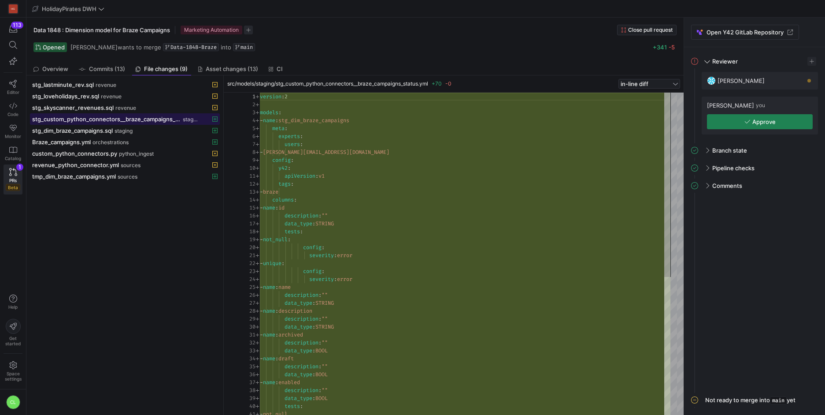
click at [145, 119] on span "stg_custom_python_connectors__braze_campaigns_status.yml" at bounding box center [106, 118] width 149 height 7
click at [176, 107] on div "stg_skyscanner_revenues.sql revenue" at bounding box center [115, 107] width 166 height 7
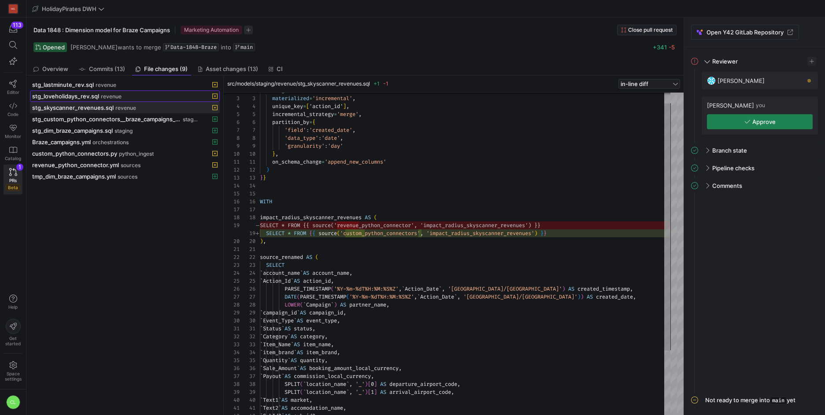
click at [89, 95] on span "stg_loveholidays_rev.sql" at bounding box center [65, 96] width 67 height 7
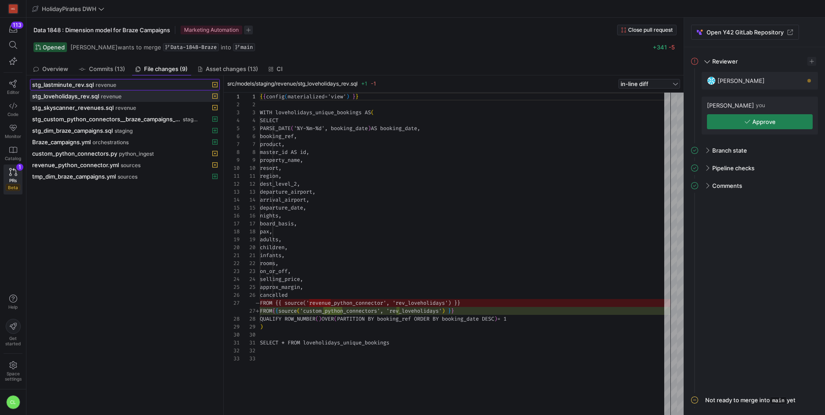
click at [78, 85] on span "stg_lastminute_rev.sql" at bounding box center [63, 84] width 62 height 7
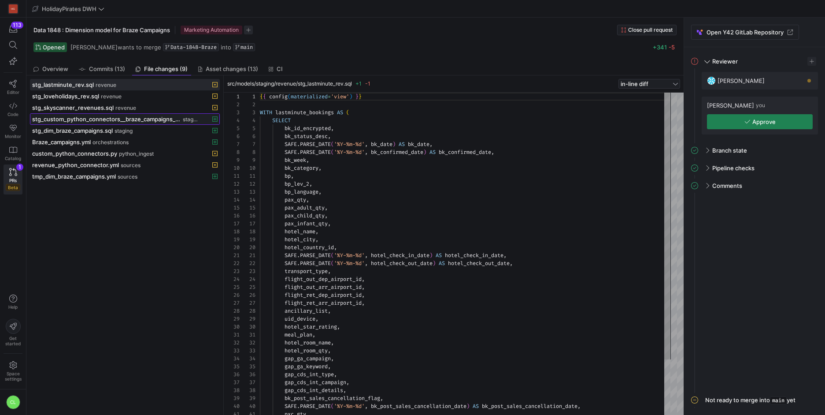
click at [123, 121] on span "stg_custom_python_connectors__braze_campaigns_status.yml" at bounding box center [106, 118] width 149 height 7
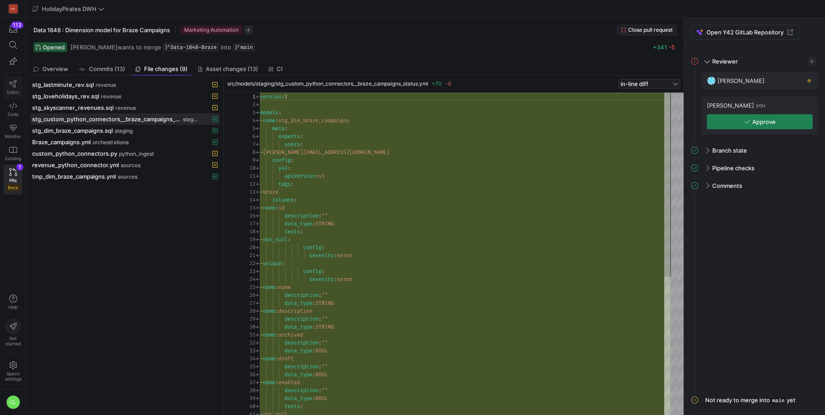
click at [17, 84] on link "Editor" at bounding box center [13, 87] width 19 height 22
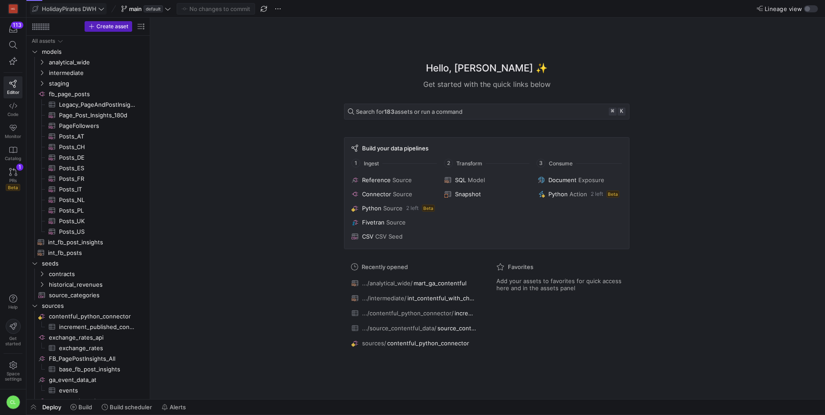
click at [102, 11] on icon at bounding box center [101, 9] width 6 height 6
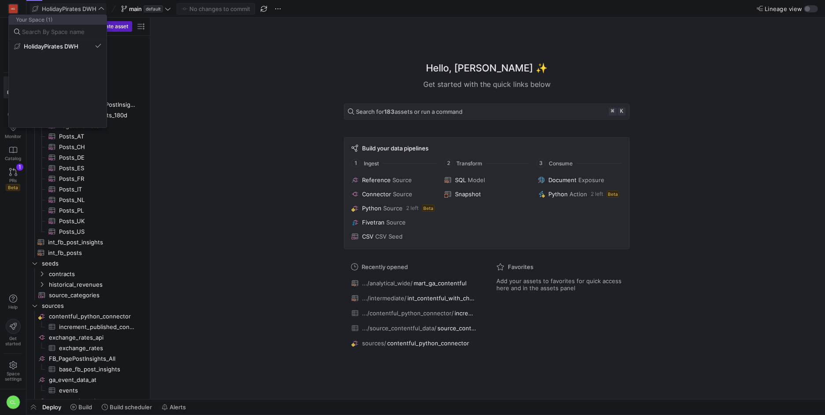
click at [102, 11] on div at bounding box center [412, 207] width 825 height 415
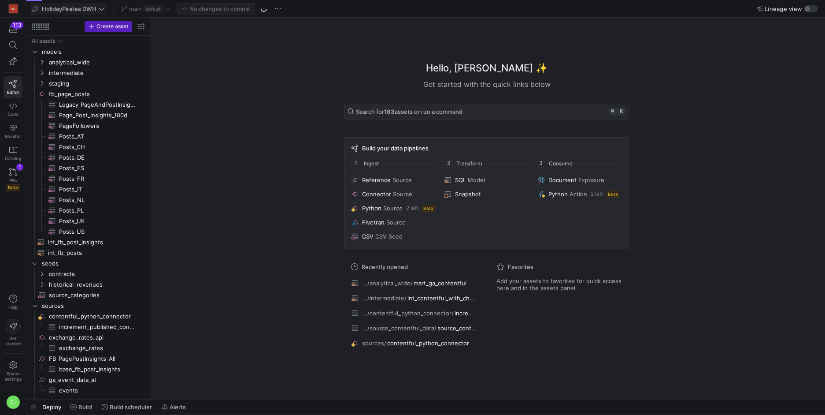
click at [163, 7] on div "main default" at bounding box center [146, 8] width 54 height 11
click at [167, 8] on icon at bounding box center [168, 9] width 6 height 6
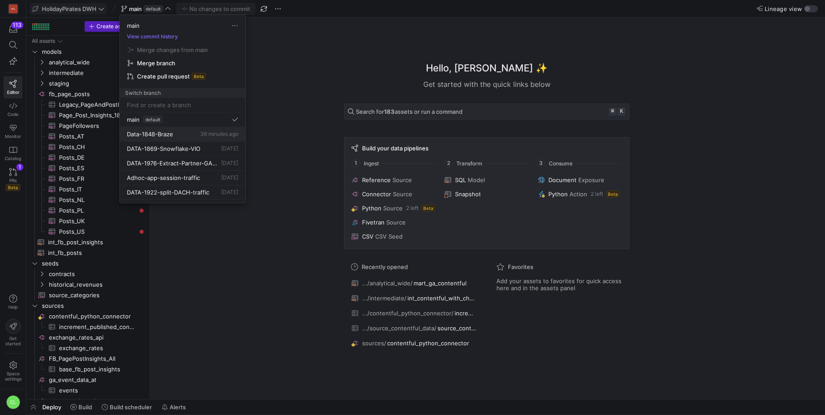
click at [182, 134] on div "Data-1848-Braze 36 minutes ago" at bounding box center [182, 133] width 111 height 7
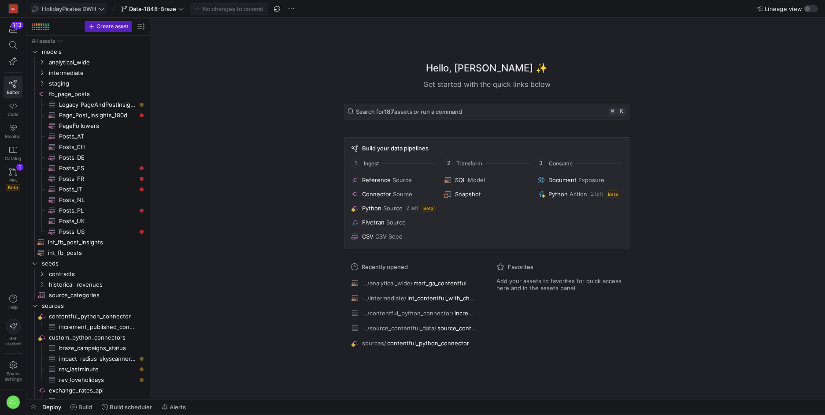
click at [810, 5] on mat-slide-toggle "Lineage view" at bounding box center [787, 8] width 61 height 7
click at [813, 9] on div "button" at bounding box center [811, 8] width 14 height 7
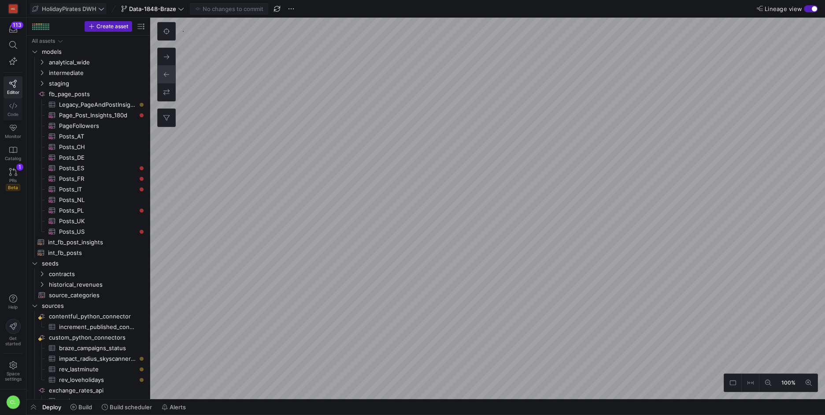
click at [9, 117] on link "Code" at bounding box center [13, 109] width 19 height 22
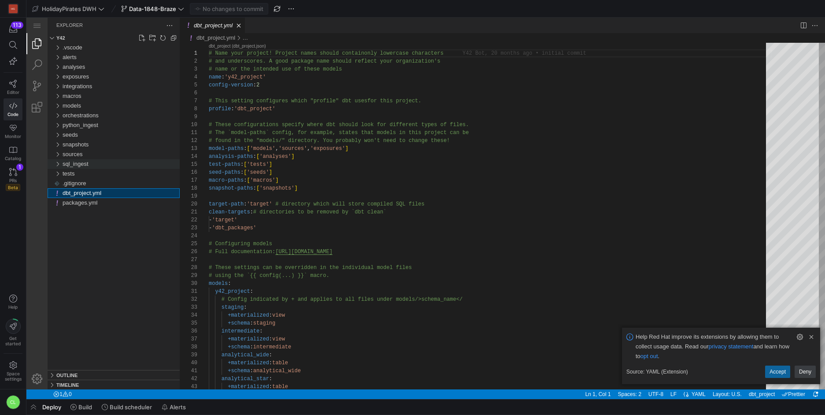
click at [55, 164] on div "sql_ingest" at bounding box center [57, 164] width 13 height 10
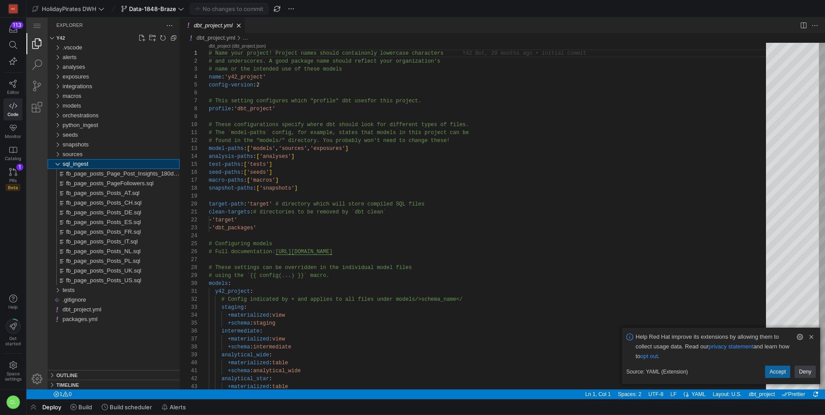
click at [56, 164] on div "sql_ingest" at bounding box center [57, 164] width 13 height 10
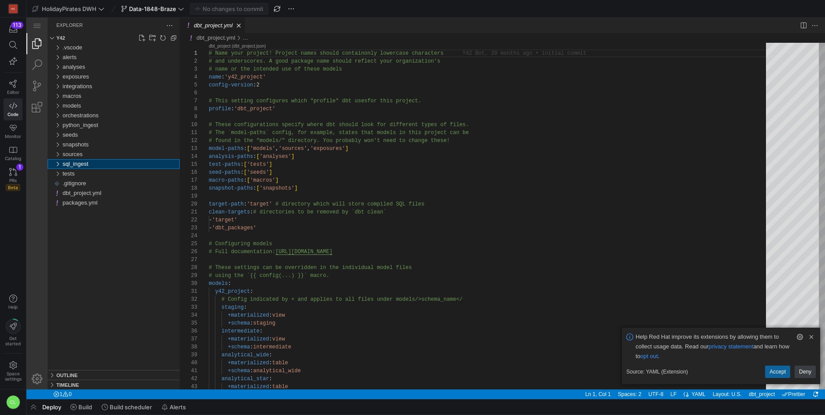
click at [56, 164] on div "sql_ingest" at bounding box center [57, 164] width 13 height 10
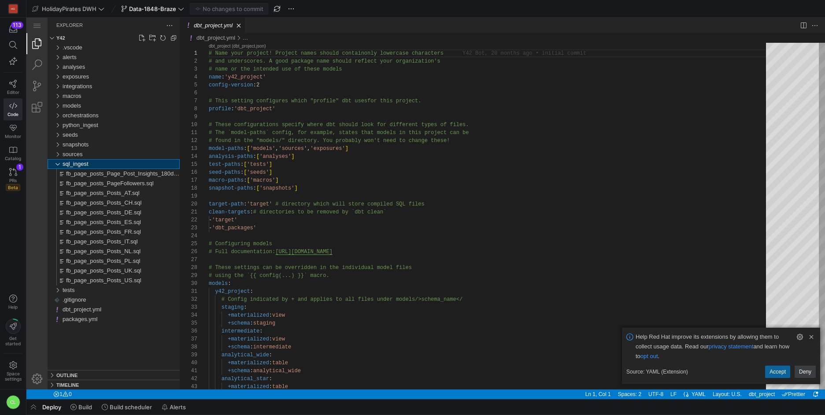
click at [56, 164] on div "sql_ingest" at bounding box center [57, 164] width 13 height 10
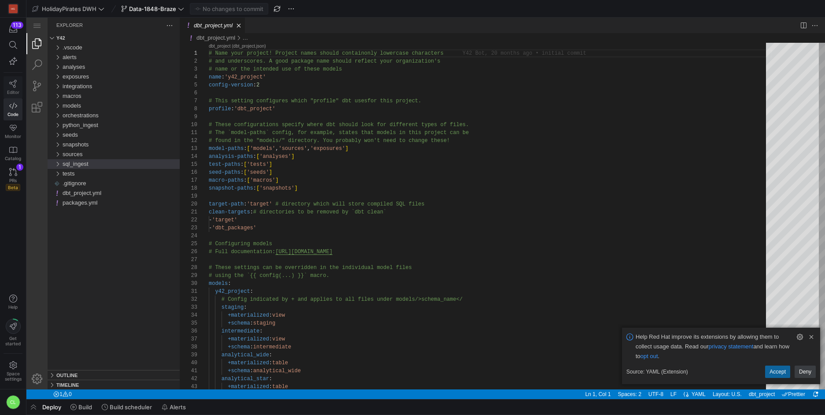
click at [12, 92] on span "Editor" at bounding box center [13, 91] width 12 height 5
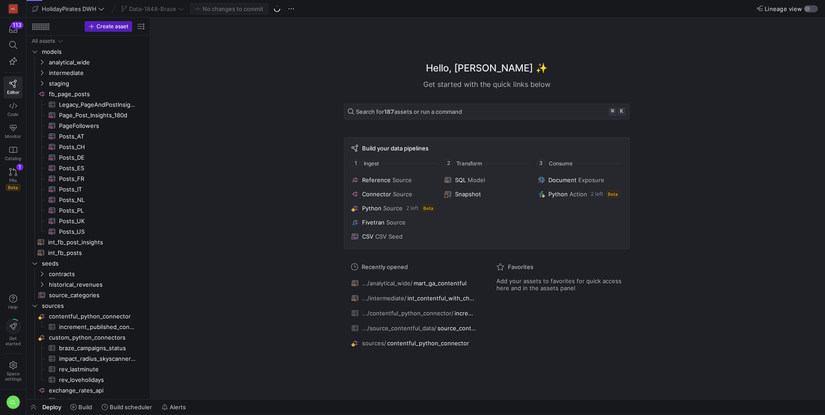
click at [812, 11] on div "button" at bounding box center [811, 8] width 14 height 7
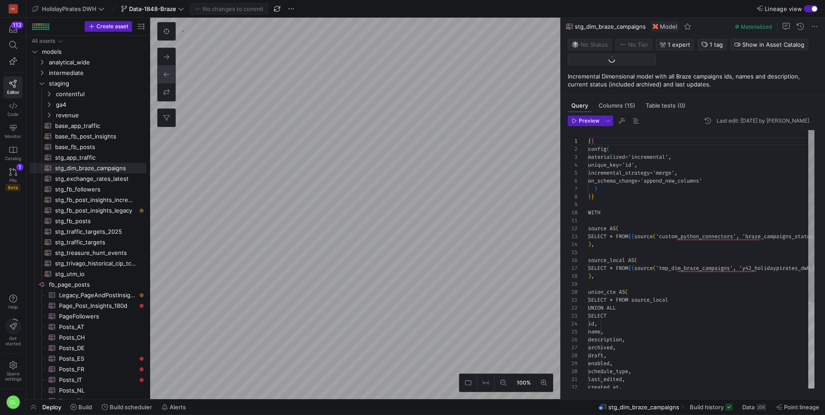
scroll to position [79, 0]
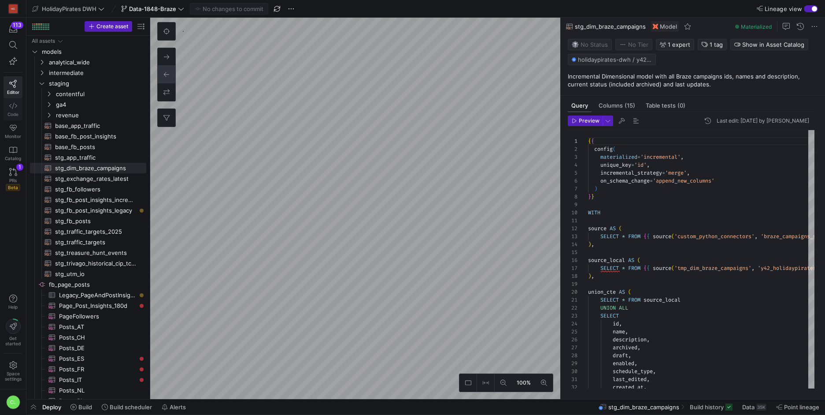
click at [12, 102] on icon at bounding box center [13, 106] width 8 height 8
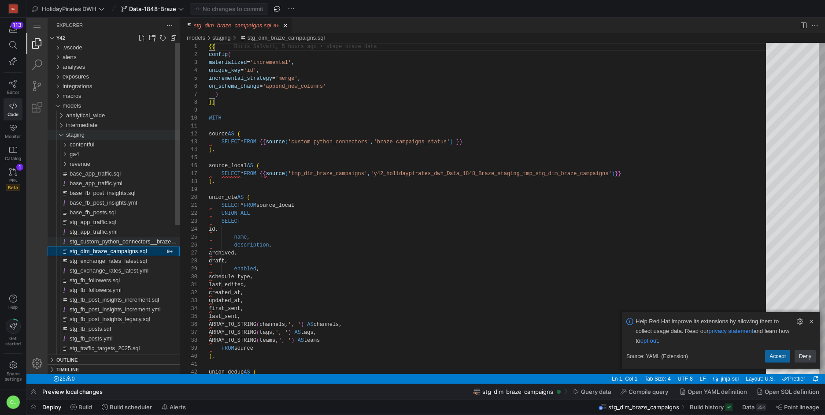
click at [132, 244] on span "stg_custom_python_connectors__braze_campaigns_status.yml" at bounding box center [150, 241] width 161 height 7
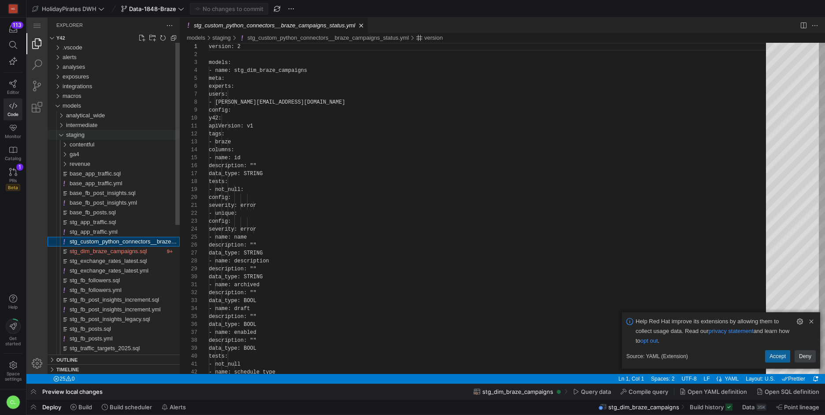
scroll to position [79, 0]
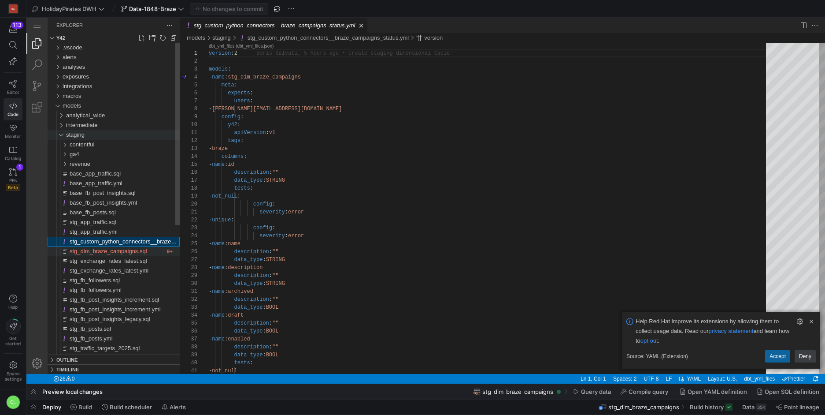
click at [122, 253] on span "stg_dim_braze_campaigns.sql" at bounding box center [109, 251] width 78 height 7
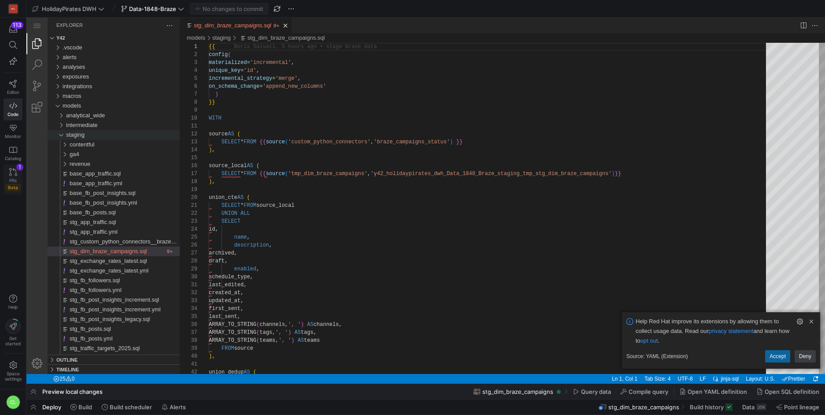
click at [17, 173] on link "PRs Beta 1" at bounding box center [13, 179] width 19 height 30
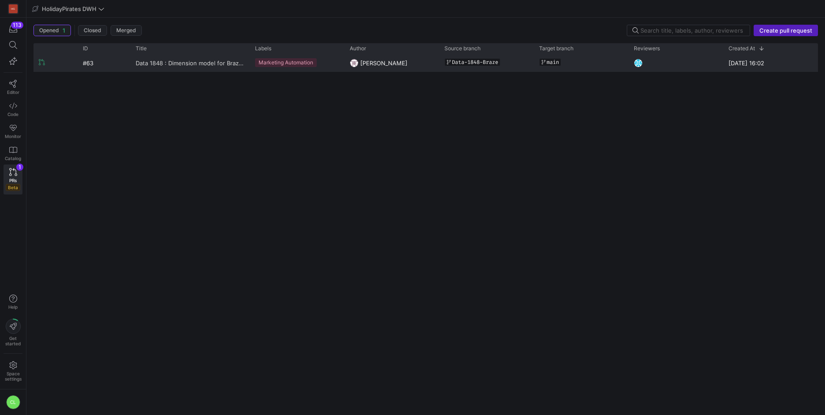
click at [228, 64] on span "Data 1848 : Dimension model for Braze Campaigns" at bounding box center [190, 63] width 109 height 16
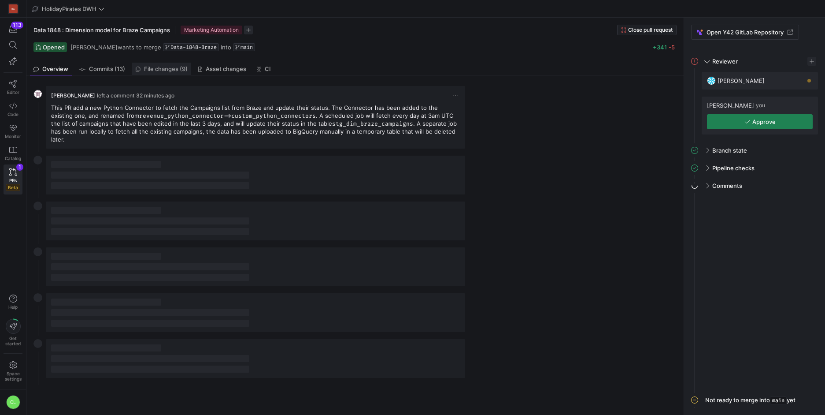
click at [157, 74] on link "File changes (9)" at bounding box center [161, 69] width 59 height 13
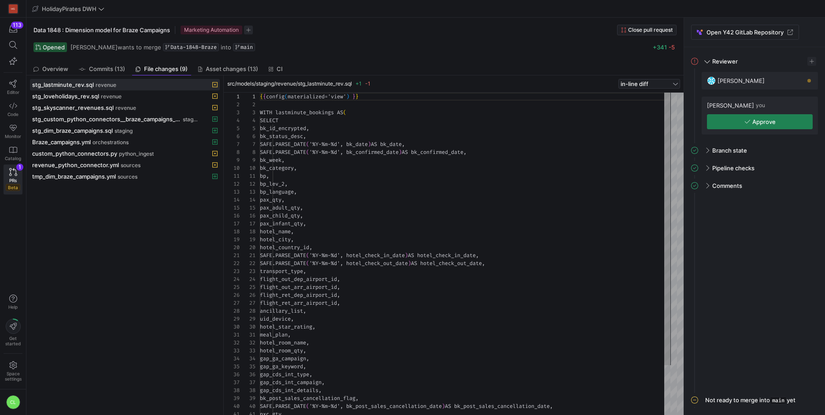
scroll to position [79, 0]
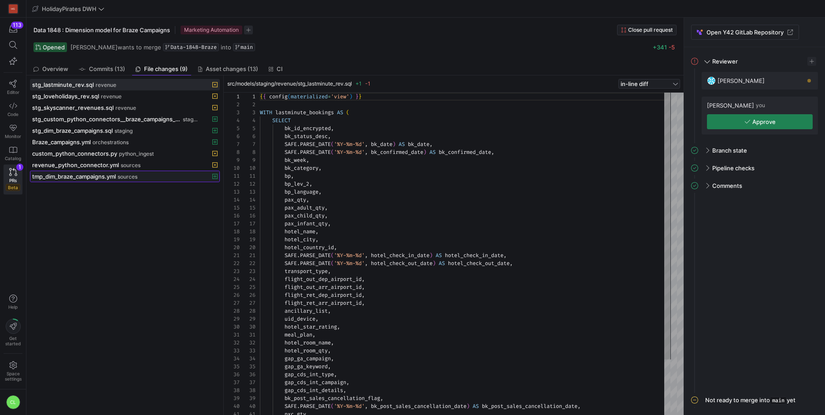
click at [111, 178] on span "tmp_dim_braze_campaigns.yml" at bounding box center [74, 176] width 84 height 7
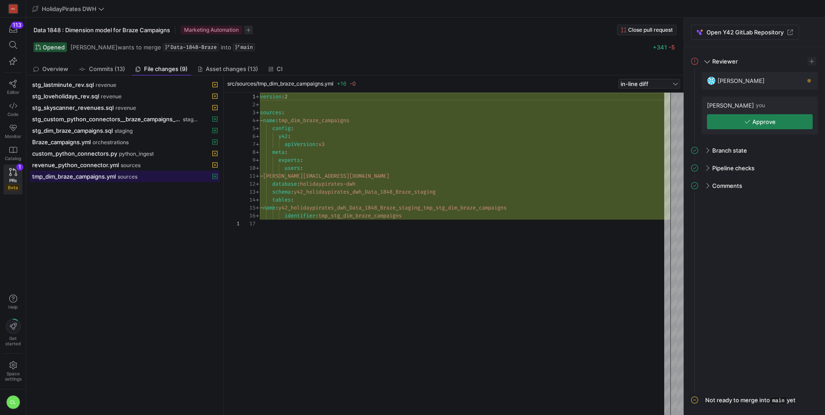
click at [106, 180] on span at bounding box center [124, 176] width 189 height 11
click at [132, 167] on span "sources" at bounding box center [131, 165] width 20 height 6
click at [133, 173] on div "tmp_dim_braze_campaigns.yml sources" at bounding box center [115, 176] width 166 height 7
click at [147, 165] on div "revenue_python_connector.yml sources" at bounding box center [115, 164] width 166 height 7
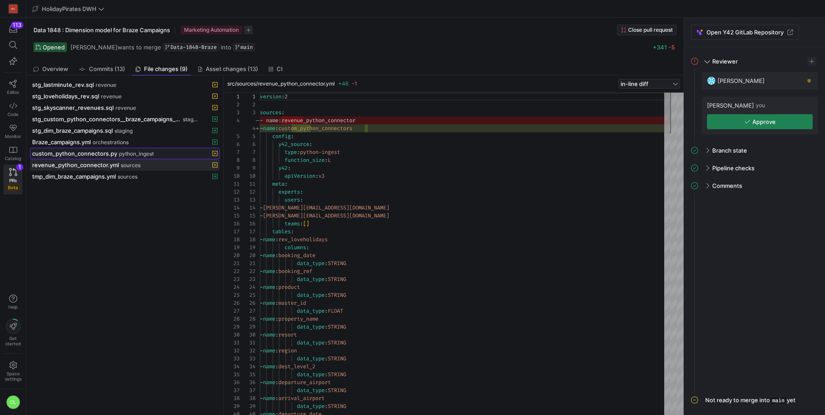
click at [156, 156] on div "custom_python_connectors.py python_ingest" at bounding box center [115, 153] width 166 height 7
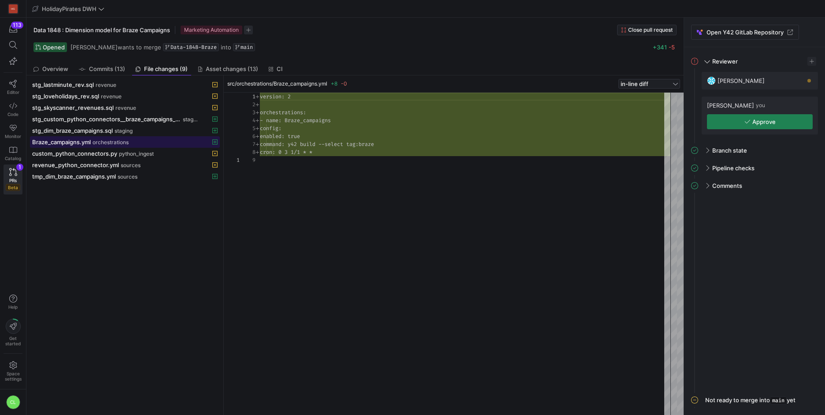
click at [137, 143] on div "Braze_campaigns.yml orchestrations" at bounding box center [115, 141] width 166 height 7
click at [154, 132] on div "stg_dim_braze_campaigns.sql staging" at bounding box center [115, 130] width 166 height 7
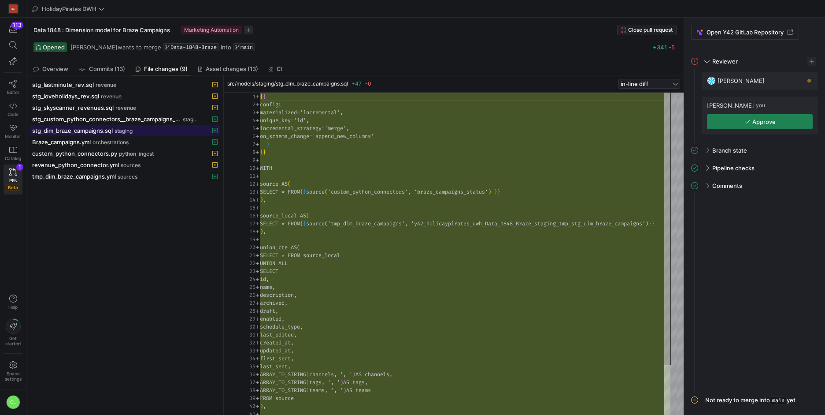
scroll to position [79, 0]
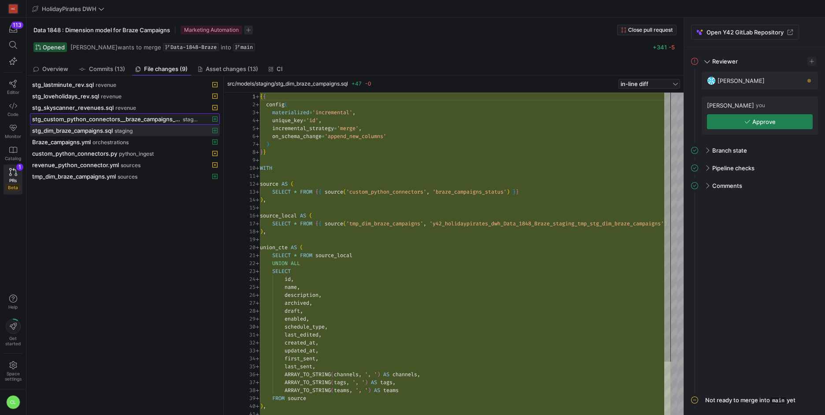
click at [172, 121] on span "stg_custom_python_connectors__braze_campaigns_status.yml" at bounding box center [106, 118] width 149 height 7
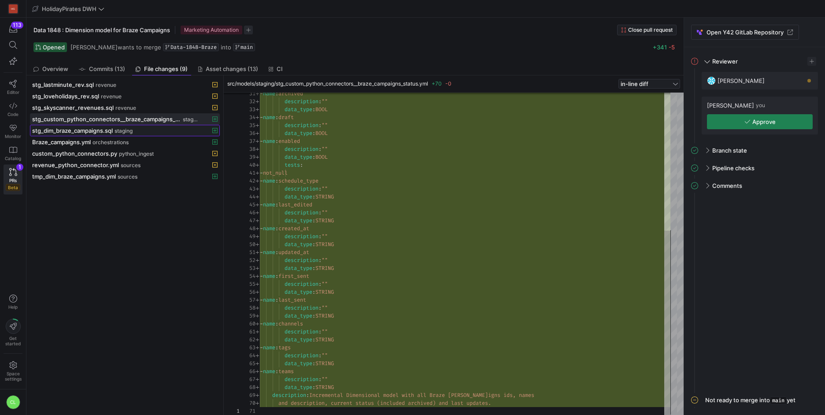
click at [148, 127] on div "stg_dim_braze_campaigns.sql staging" at bounding box center [115, 130] width 166 height 7
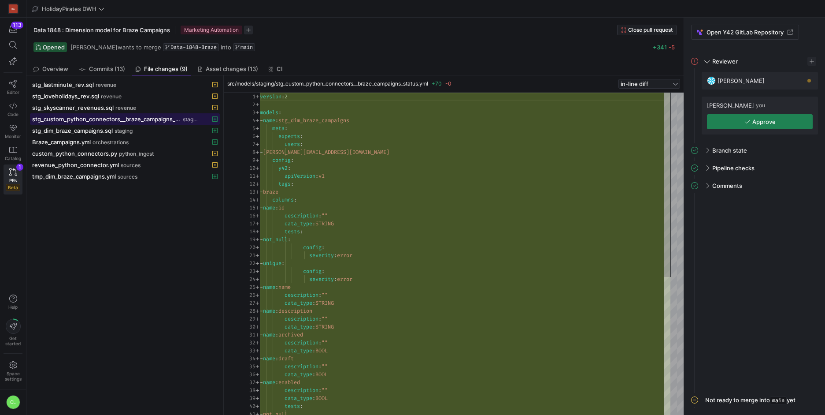
click at [163, 119] on span "stg_custom_python_connectors__braze_campaigns_status.yml" at bounding box center [106, 118] width 149 height 7
click at [144, 149] on span at bounding box center [124, 153] width 189 height 11
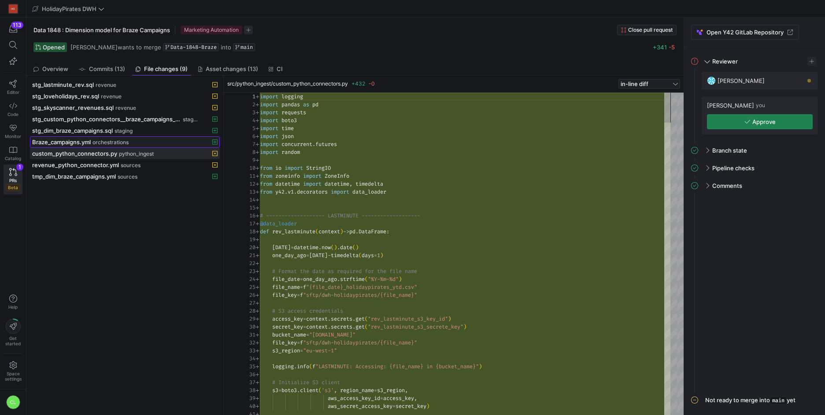
click at [150, 143] on div "Braze_campaigns.yml orchestrations" at bounding box center [115, 141] width 166 height 7
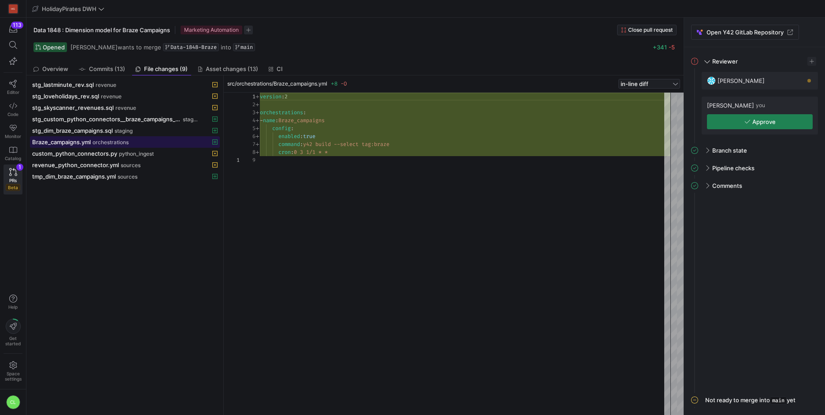
scroll to position [63, 0]
click at [171, 119] on span "stg_custom_python_connectors__braze_campaigns_status.yml" at bounding box center [106, 118] width 149 height 7
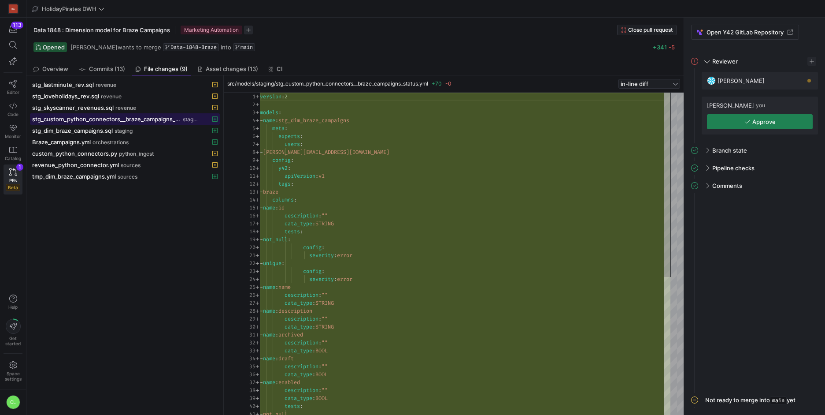
scroll to position [79, 0]
click at [63, 68] on span "Overview" at bounding box center [55, 69] width 26 height 6
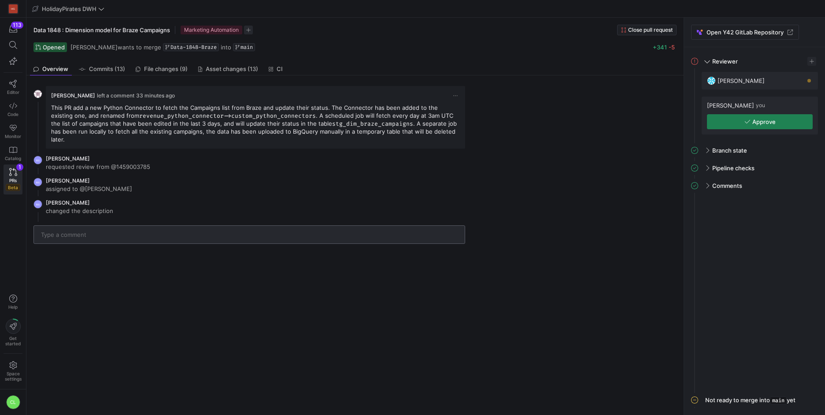
click at [288, 231] on input "text" at bounding box center [249, 234] width 417 height 7
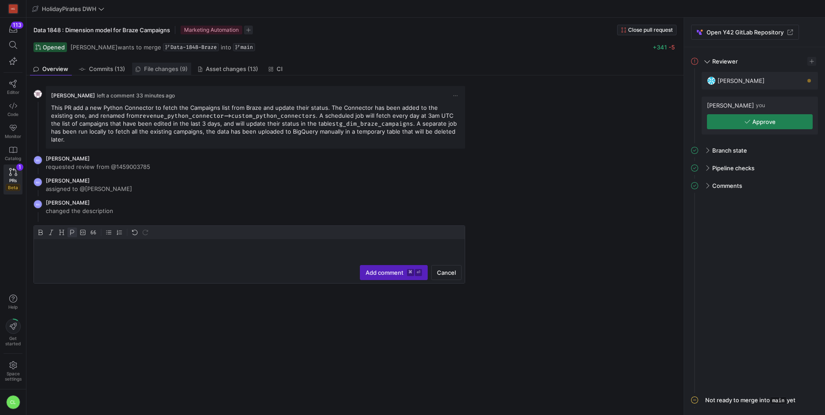
click at [167, 66] on span "File changes (9)" at bounding box center [166, 69] width 44 height 6
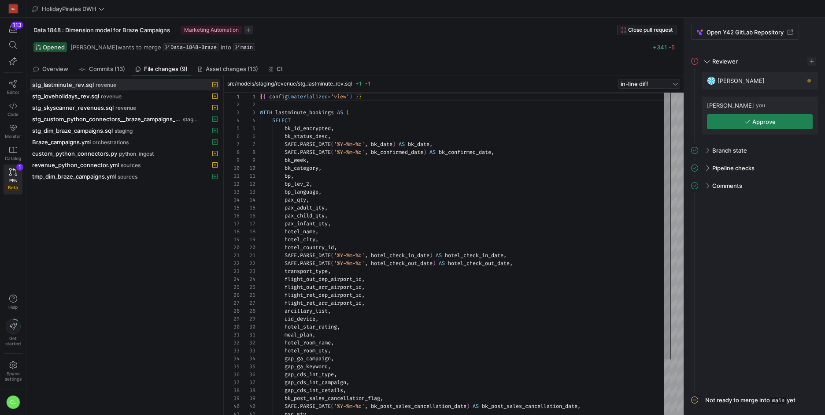
scroll to position [79, 0]
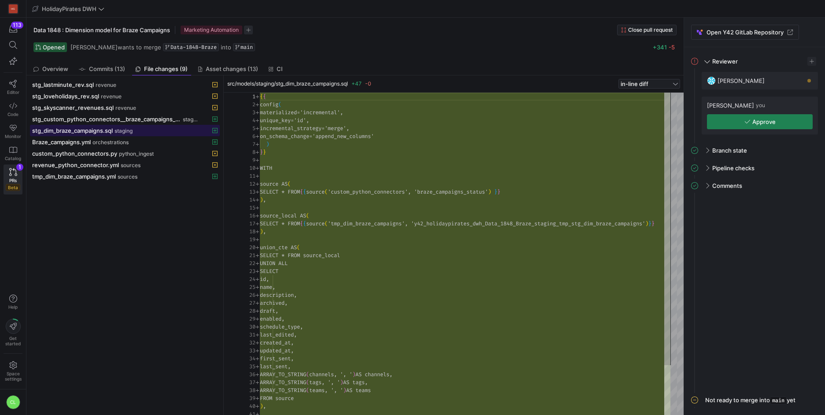
scroll to position [79, 0]
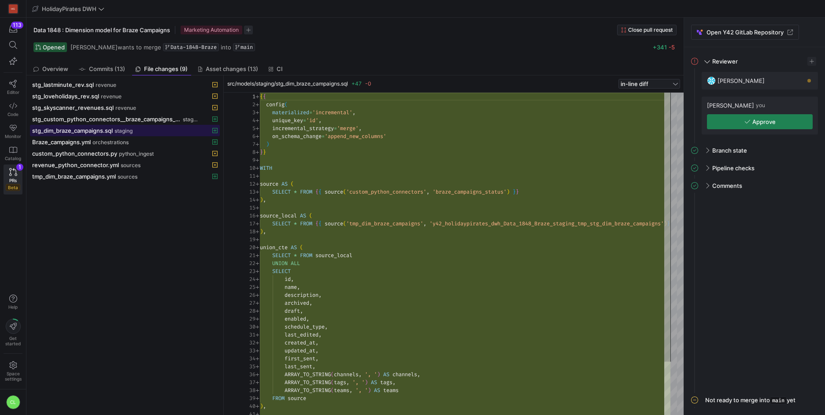
click at [176, 130] on div "stg_dim_braze_campaigns.sql staging" at bounding box center [115, 130] width 166 height 7
drag, startPoint x: 117, startPoint y: 131, endPoint x: 42, endPoint y: 129, distance: 75.4
click at [42, 129] on div "stg_dim_braze_campaigns.sql staging" at bounding box center [115, 130] width 166 height 7
click at [62, 67] on span "Overview" at bounding box center [55, 69] width 26 height 6
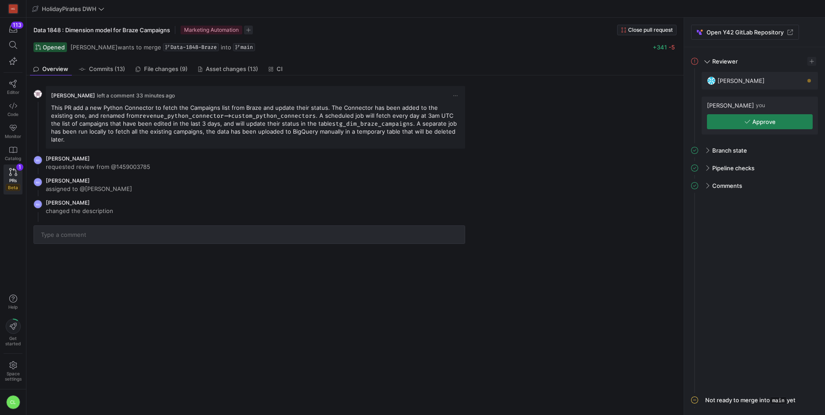
click at [257, 237] on y42-pull-request-detail-view-overview "Boris Salvati left a comment 33 minutes ago This PR add a new Python Connector …" at bounding box center [353, 162] width 654 height 175
click at [264, 230] on div at bounding box center [249, 235] width 417 height 18
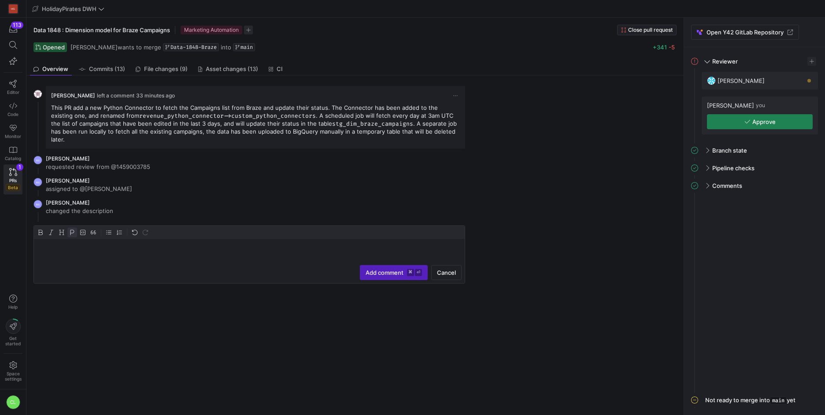
click at [275, 226] on div at bounding box center [249, 232] width 431 height 13
click at [244, 250] on div at bounding box center [249, 261] width 431 height 44
click at [42, 242] on p "Is it better to use the same asset name for sql and yaml file of staging model?" at bounding box center [249, 246] width 424 height 8
click at [293, 245] on div "@Boris Is it better to use the same asset name for sql and yaml file of staging…" at bounding box center [249, 261] width 431 height 44
click at [262, 242] on p "@Boris Is it better to use the same asset name for sql and yaml file of staging…" at bounding box center [249, 246] width 424 height 8
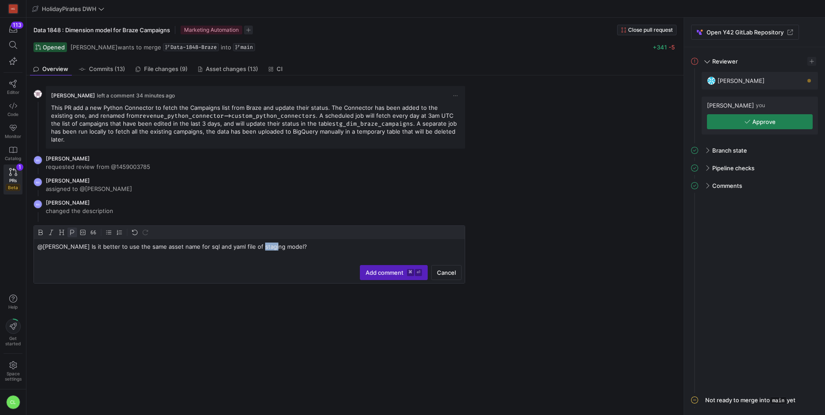
click at [262, 242] on p "@Boris Is it better to use the same asset name for sql and yaml file of staging…" at bounding box center [249, 246] width 424 height 8
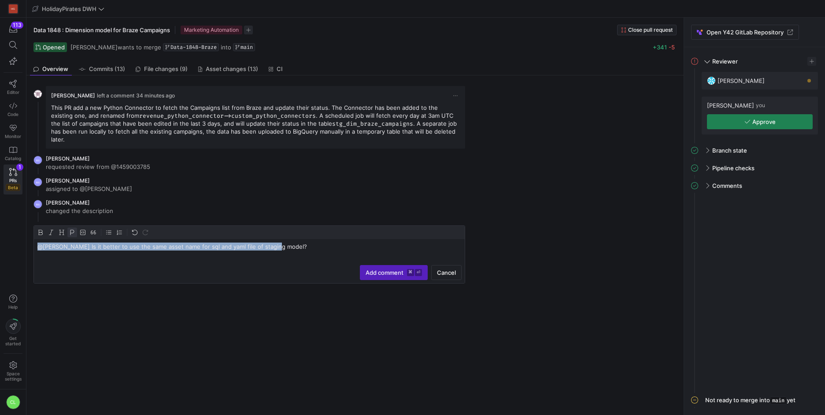
click at [262, 242] on p "@Boris Is it better to use the same asset name for sql and yaml file of staging…" at bounding box center [249, 246] width 424 height 8
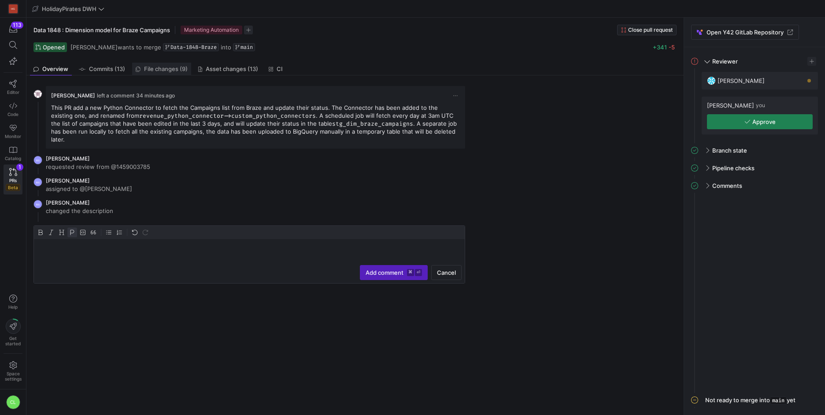
click at [168, 68] on span "File changes (9)" at bounding box center [166, 69] width 44 height 6
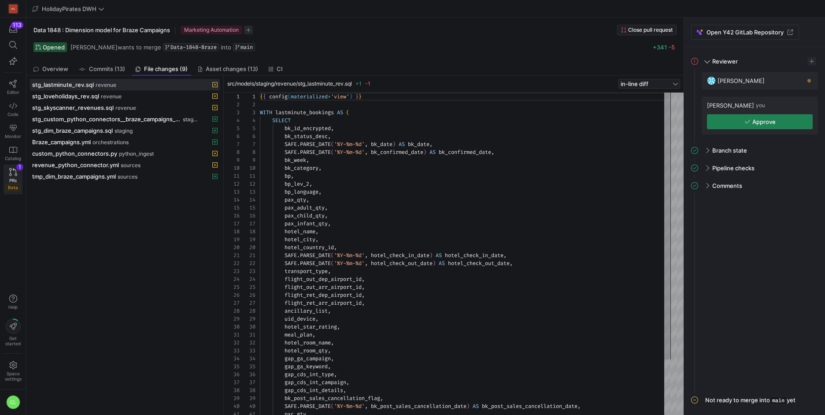
scroll to position [79, 0]
click at [11, 178] on span "PRs" at bounding box center [12, 180] width 7 height 5
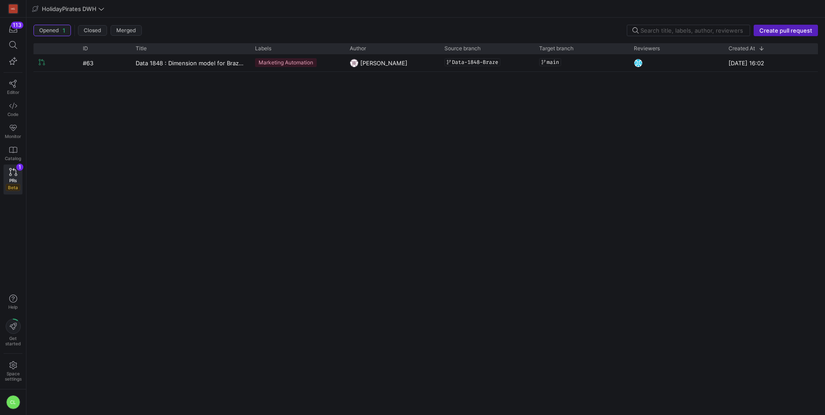
click at [108, 72] on div "#63 Data 1848 : Dimension model for Braze Campaigns Marketing Automation Boris …" at bounding box center [425, 230] width 785 height 353
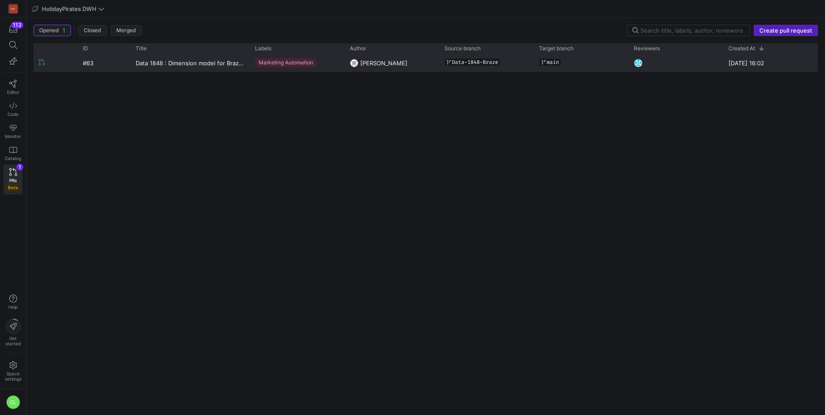
click at [114, 65] on div "#63" at bounding box center [104, 62] width 53 height 17
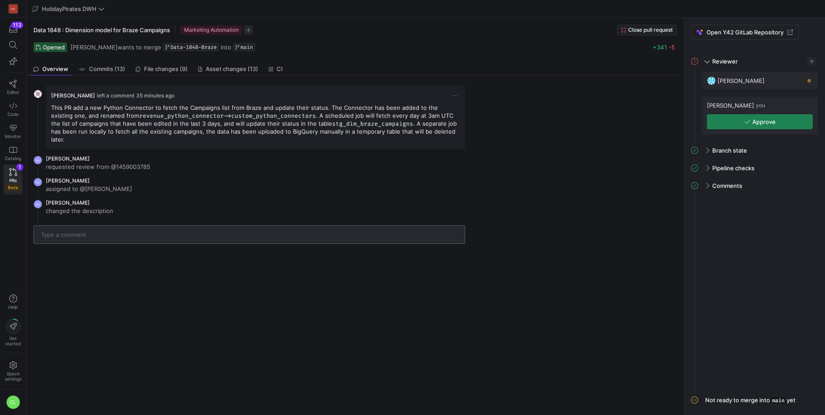
click at [134, 226] on div at bounding box center [249, 235] width 417 height 18
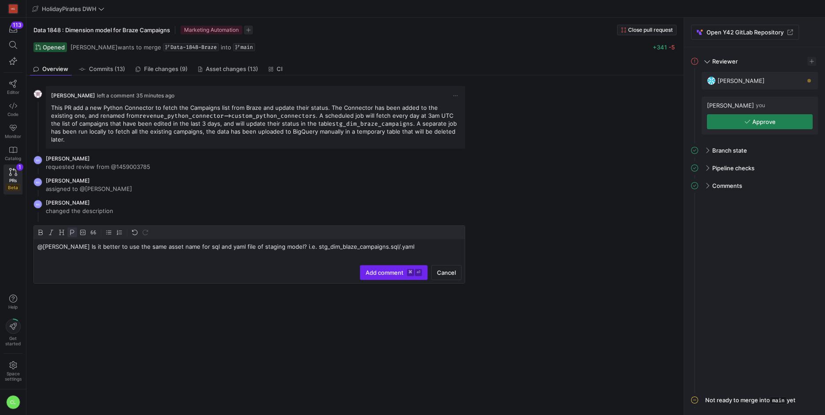
click at [388, 265] on span "submit" at bounding box center [393, 272] width 67 height 14
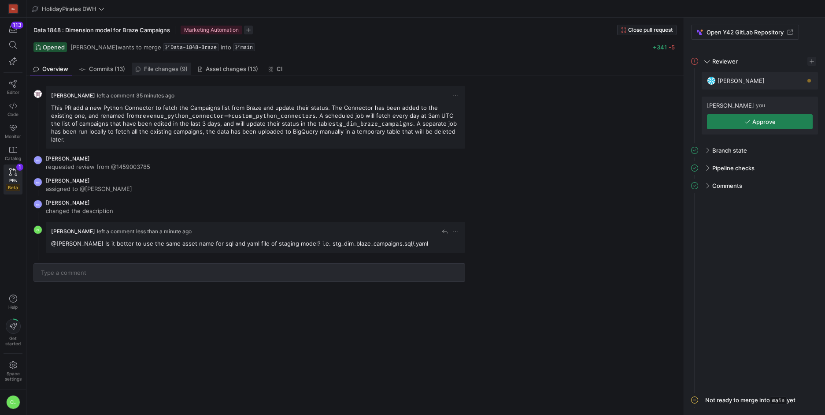
click at [173, 74] on link "File changes (9)" at bounding box center [161, 69] width 59 height 13
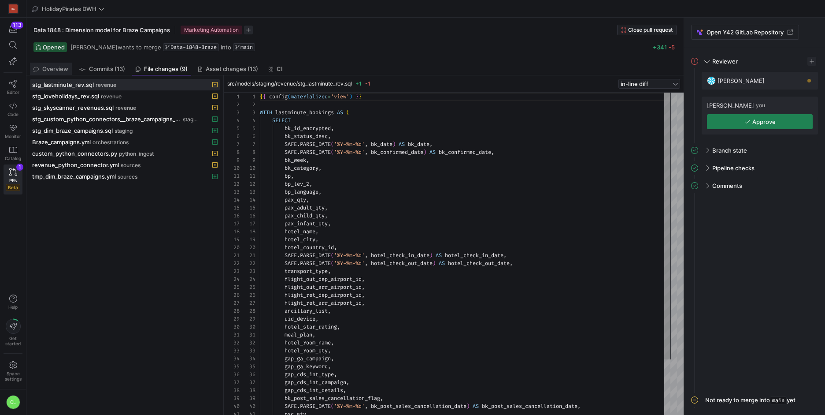
scroll to position [79, 0]
click at [48, 69] on span "Overview" at bounding box center [55, 69] width 26 height 6
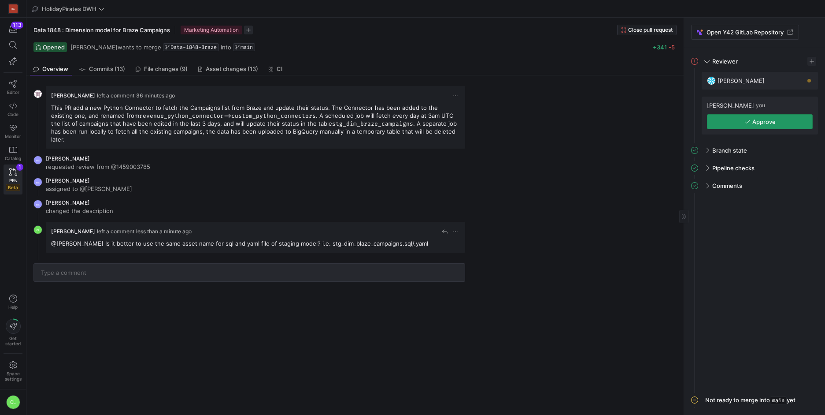
click at [774, 119] on span "Approve" at bounding box center [764, 121] width 23 height 7
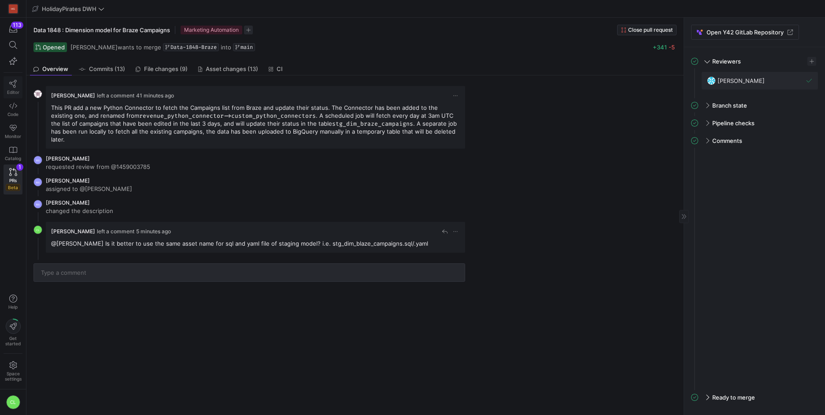
click at [12, 88] on link "Editor" at bounding box center [13, 87] width 19 height 22
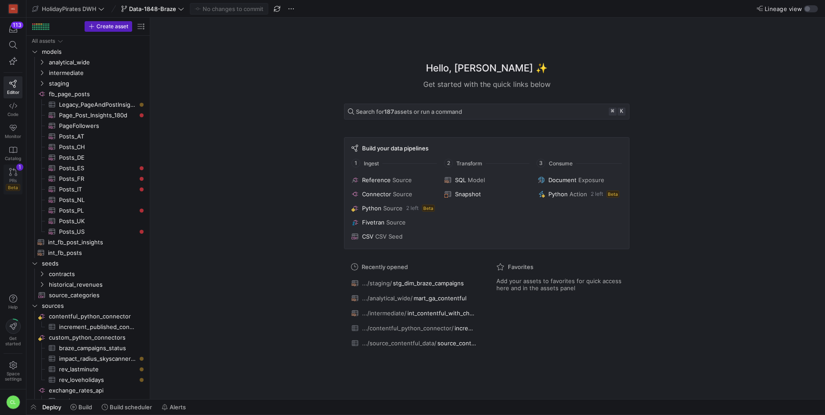
click at [15, 172] on icon at bounding box center [13, 172] width 8 height 8
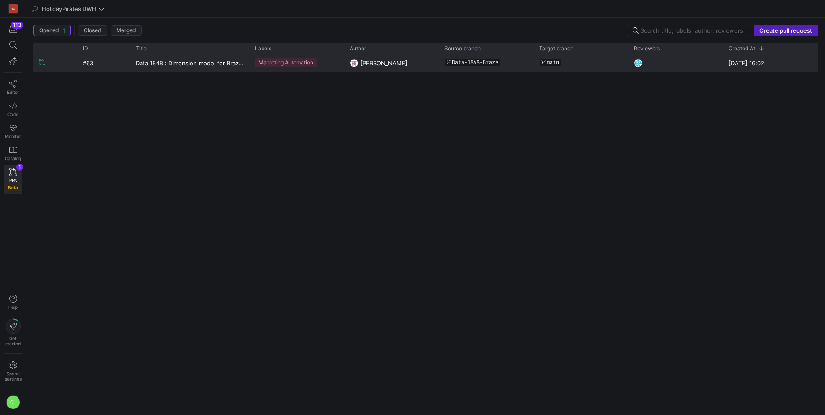
click at [332, 65] on y42-pull-request-list-view-label-cell-renderer "Marketing Automation" at bounding box center [297, 63] width 84 height 16
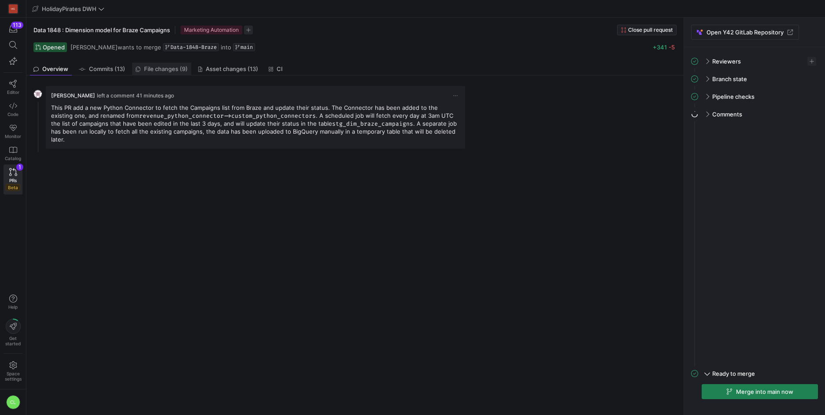
click at [172, 66] on span "File changes (9)" at bounding box center [166, 69] width 44 height 6
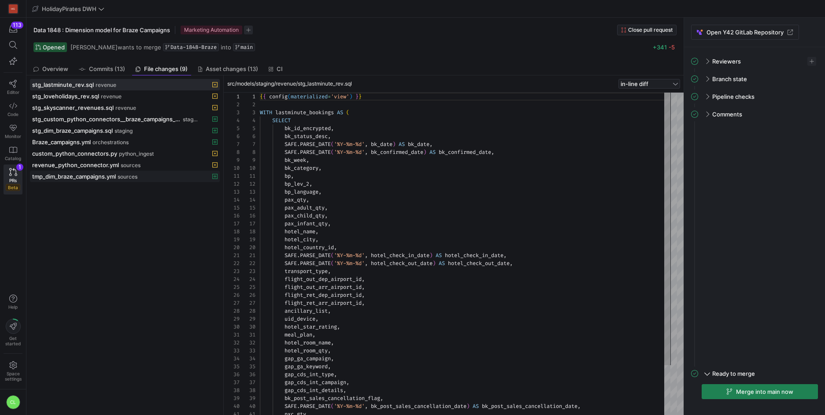
scroll to position [79, 0]
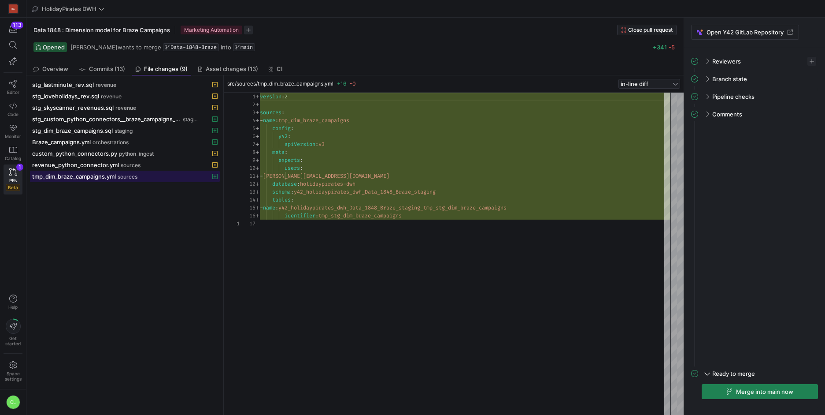
click at [99, 179] on span "tmp_dim_braze_campaigns.yml" at bounding box center [74, 176] width 84 height 7
click at [104, 167] on span "revenue_python_connector.yml" at bounding box center [75, 164] width 87 height 7
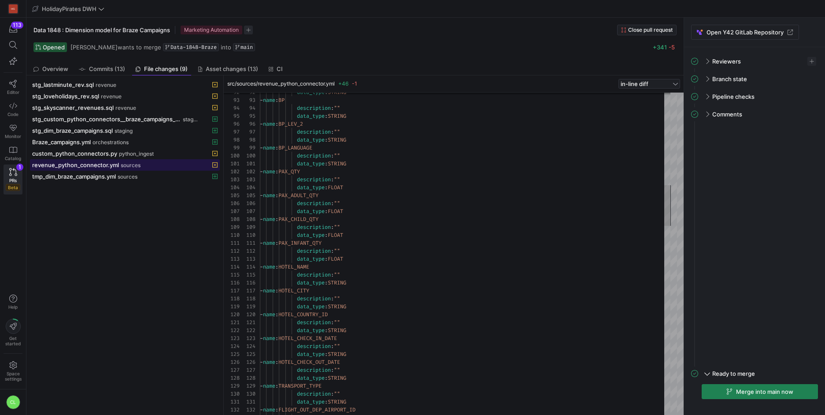
click at [167, 160] on span at bounding box center [124, 165] width 189 height 11
click at [179, 156] on div "custom_python_connectors.py python_ingest" at bounding box center [115, 153] width 166 height 7
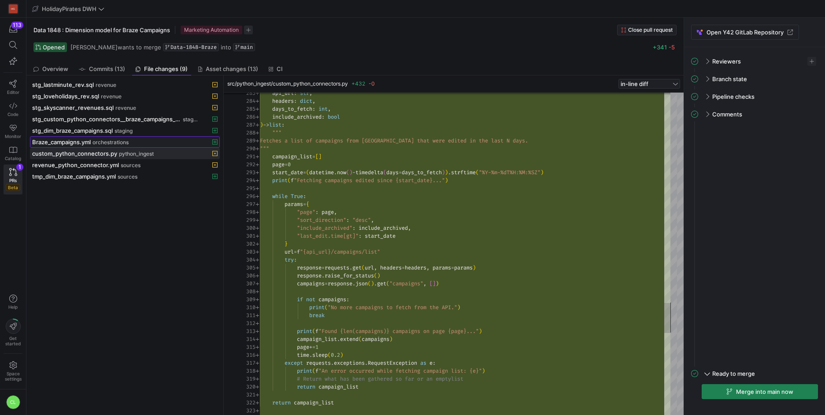
click at [101, 143] on span "orchestrations" at bounding box center [111, 142] width 36 height 6
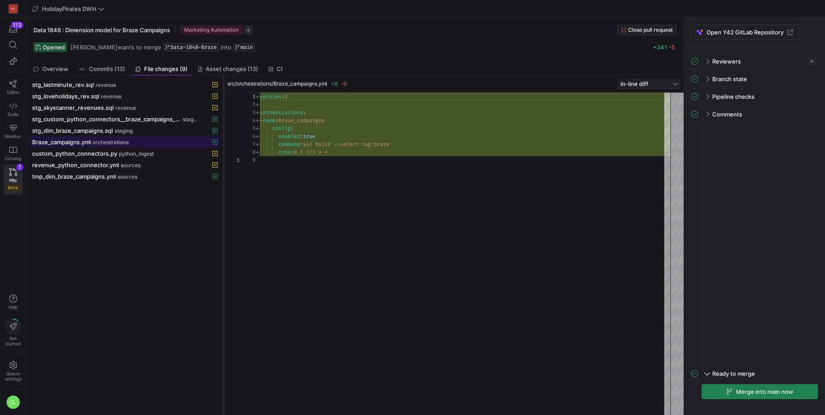
scroll to position [63, 0]
click at [100, 126] on span at bounding box center [124, 130] width 189 height 11
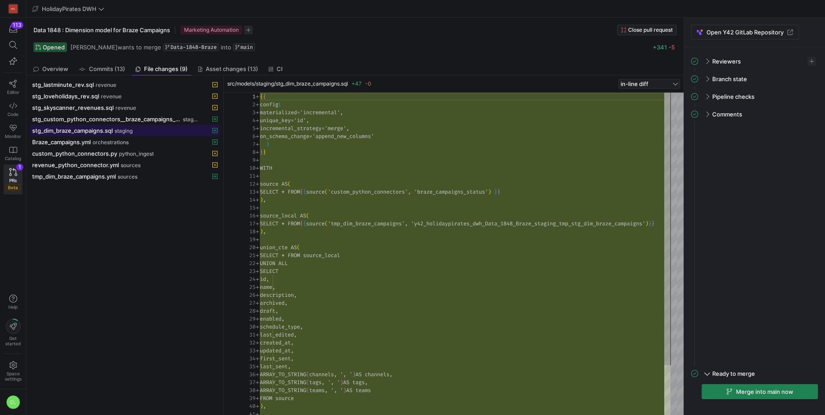
scroll to position [79, 0]
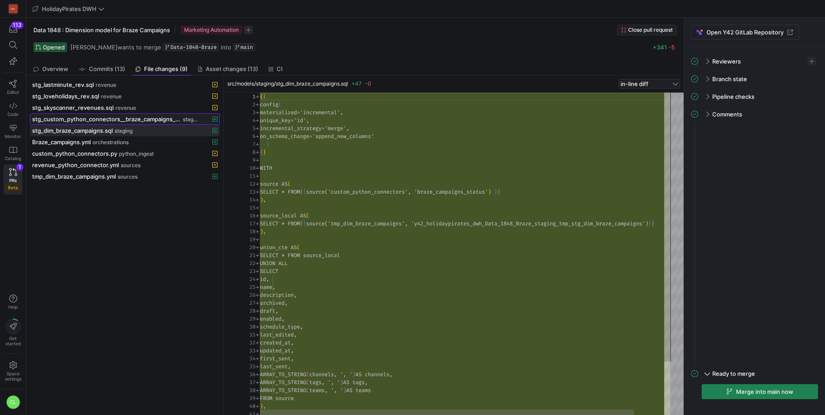
click at [114, 117] on span "stg_custom_python_connectors__braze_campaigns_status.yml" at bounding box center [106, 118] width 149 height 7
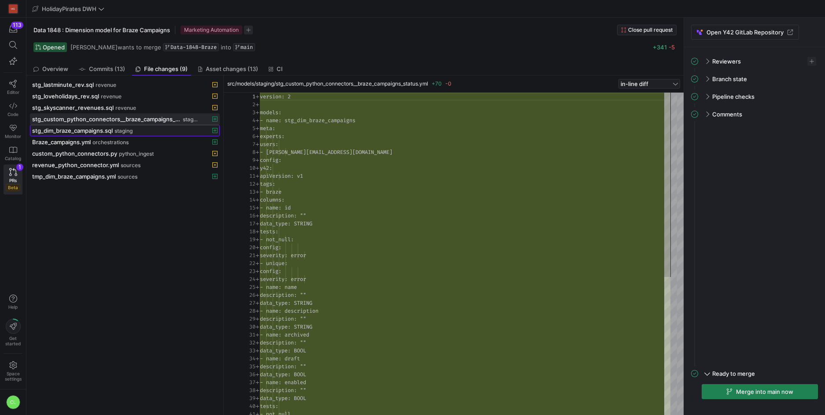
click at [115, 129] on span "staging" at bounding box center [124, 131] width 18 height 6
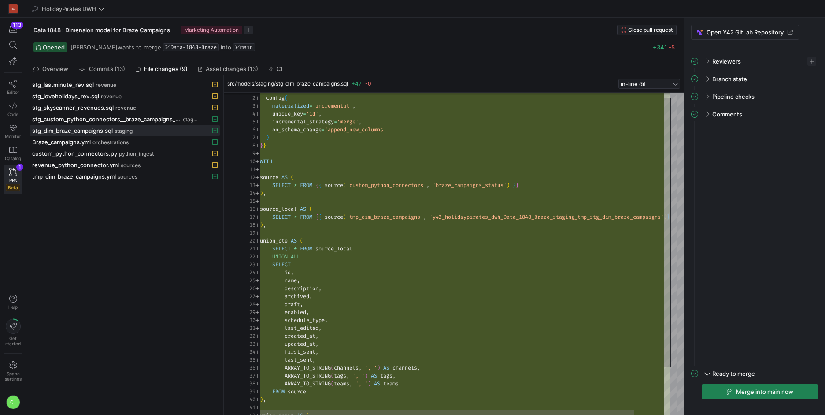
type textarea "source AS ( SELECT * FROM {{ source('custom_python_connectors', 'braze_campaign…"
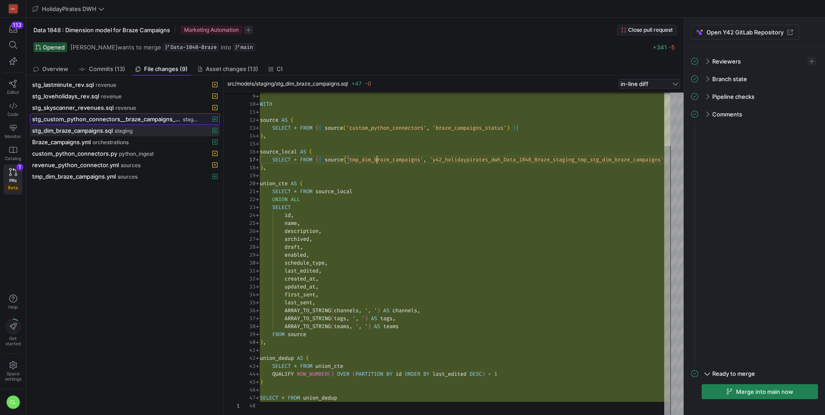
click at [137, 116] on span "stg_custom_python_connectors__braze_campaigns_status.yml" at bounding box center [106, 118] width 149 height 7
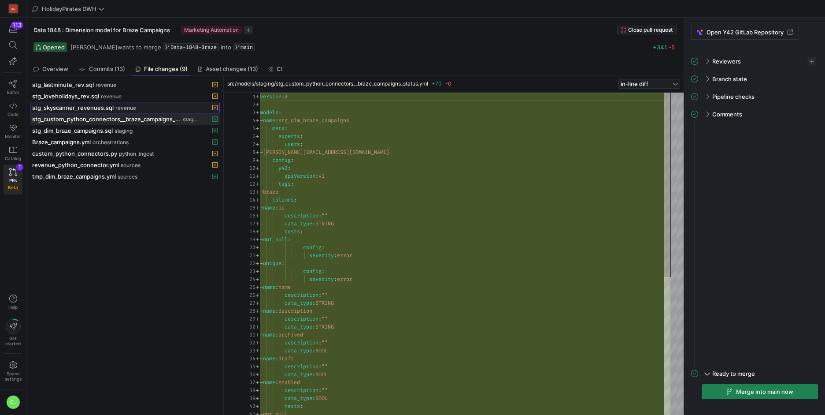
click at [125, 108] on span "revenue" at bounding box center [125, 108] width 21 height 6
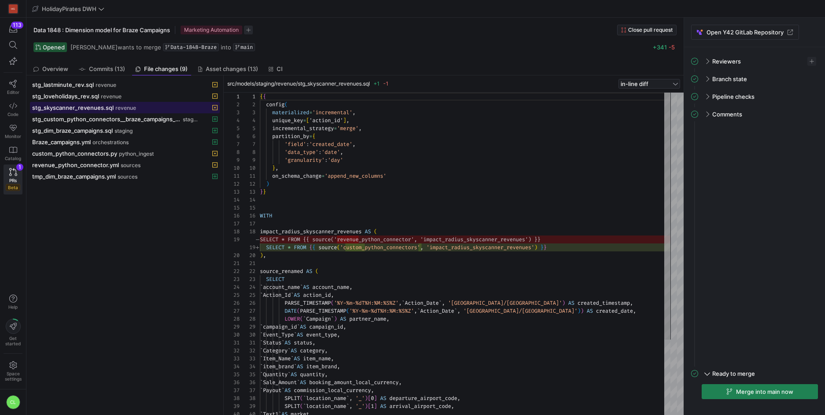
scroll to position [79, 0]
click at [119, 123] on span at bounding box center [124, 119] width 189 height 11
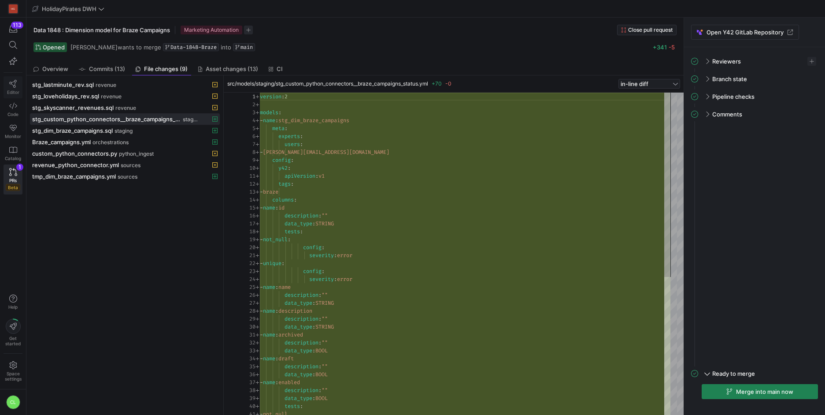
click at [15, 93] on span "Editor" at bounding box center [13, 91] width 12 height 5
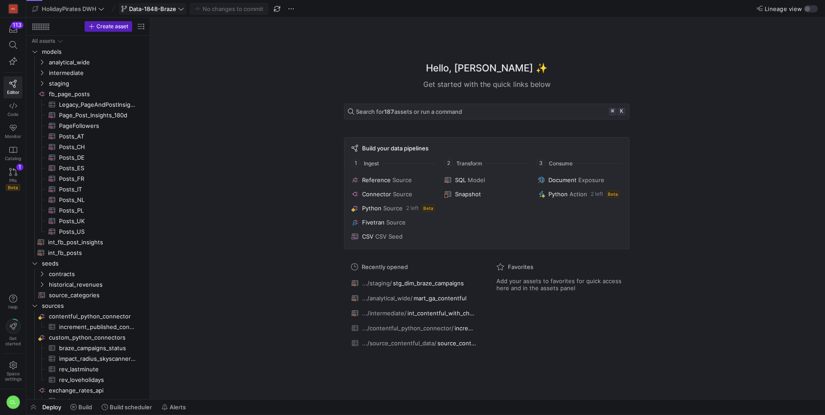
click at [153, 9] on span "Data-1848-Braze" at bounding box center [152, 8] width 47 height 7
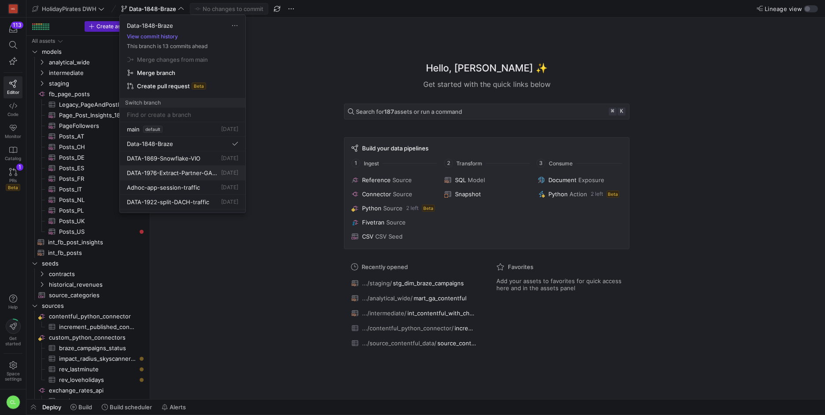
click at [221, 169] on span "[DATE]" at bounding box center [229, 172] width 17 height 7
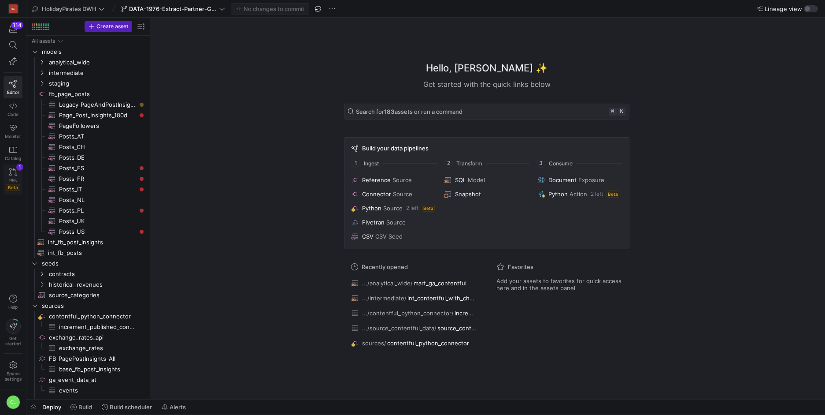
click at [17, 170] on link "PRs Beta 1" at bounding box center [13, 179] width 19 height 30
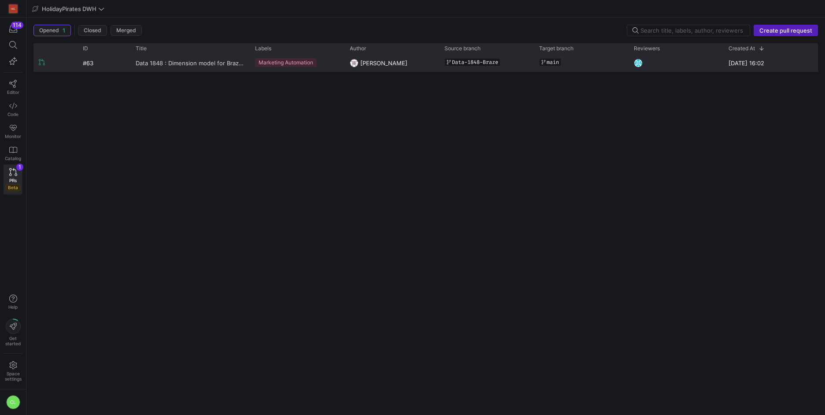
click at [230, 68] on span "Data 1848 : Dimension model for Braze Campaigns" at bounding box center [190, 63] width 109 height 16
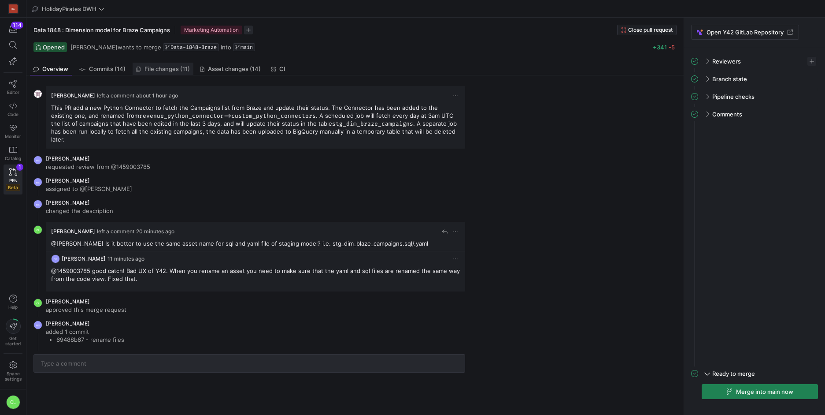
click at [156, 73] on link "File changes (11)" at bounding box center [163, 69] width 61 height 13
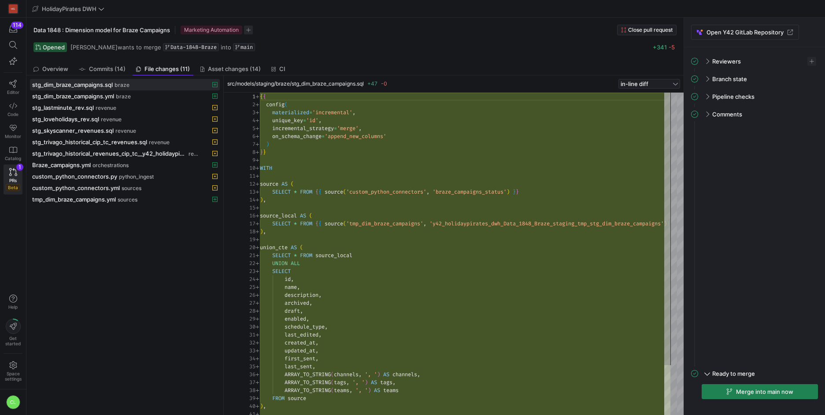
scroll to position [79, 0]
click at [158, 156] on span "stg_trivago_historical_revenues_cip_tc__y42_holidaypirates_dwh_main_staging_tri…" at bounding box center [109, 153] width 155 height 7
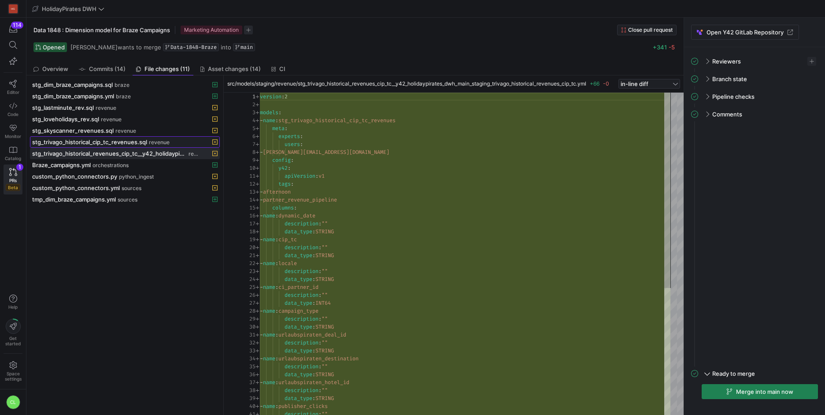
click at [136, 141] on span "stg_trivago_historical_cip_tc_revenues.sql" at bounding box center [89, 141] width 115 height 7
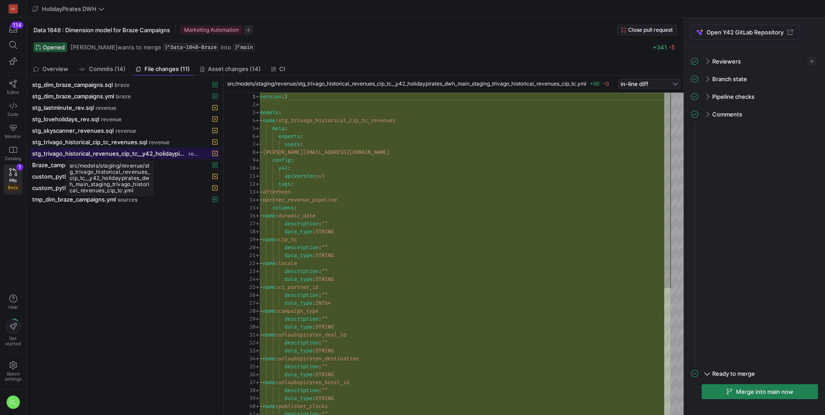
click at [127, 155] on span "stg_trivago_historical_revenues_cip_tc__y42_holidaypirates_dwh_main_staging_tri…" at bounding box center [109, 153] width 155 height 7
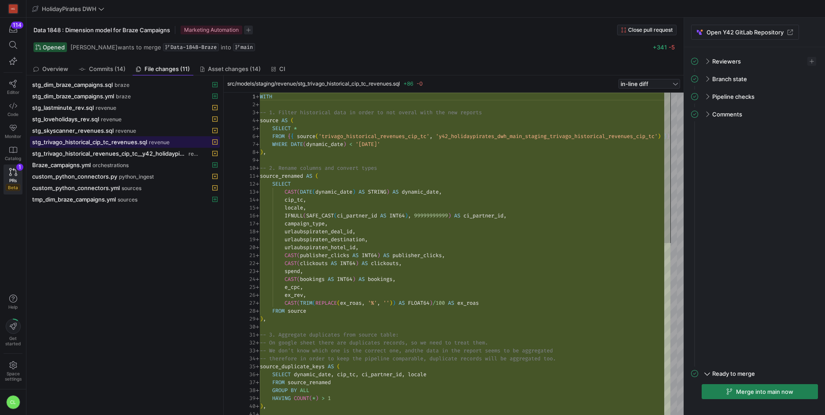
click at [130, 146] on span at bounding box center [124, 142] width 189 height 11
click at [110, 198] on span "tmp_dim_braze_campaigns.yml" at bounding box center [74, 199] width 84 height 7
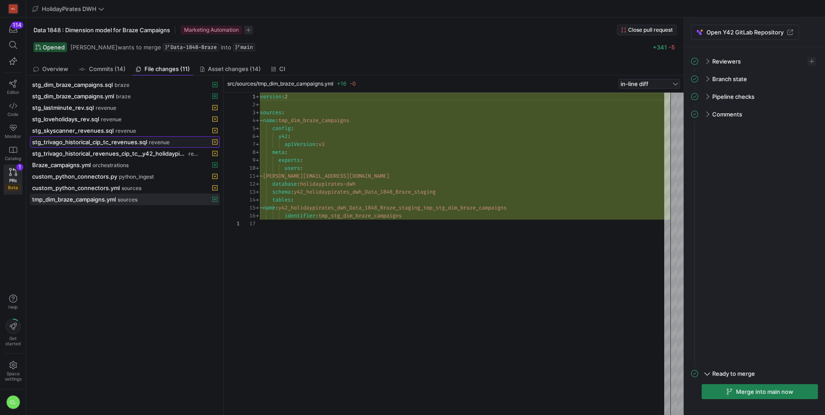
click at [127, 144] on span "stg_trivago_historical_cip_tc_revenues.sql" at bounding box center [89, 141] width 115 height 7
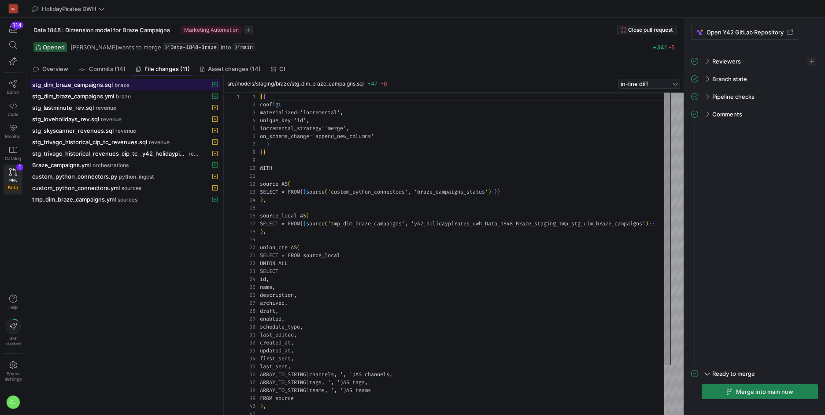
click at [100, 88] on span "stg_dim_braze_campaigns.sql" at bounding box center [72, 84] width 81 height 7
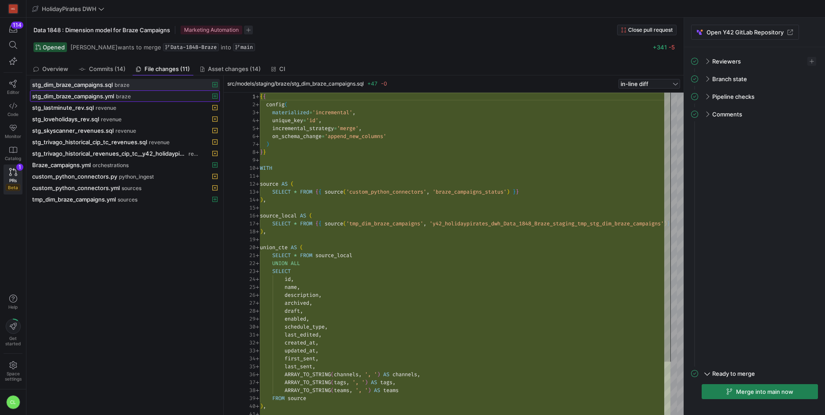
click at [89, 97] on span "stg_dim_braze_campaigns.yml" at bounding box center [73, 96] width 82 height 7
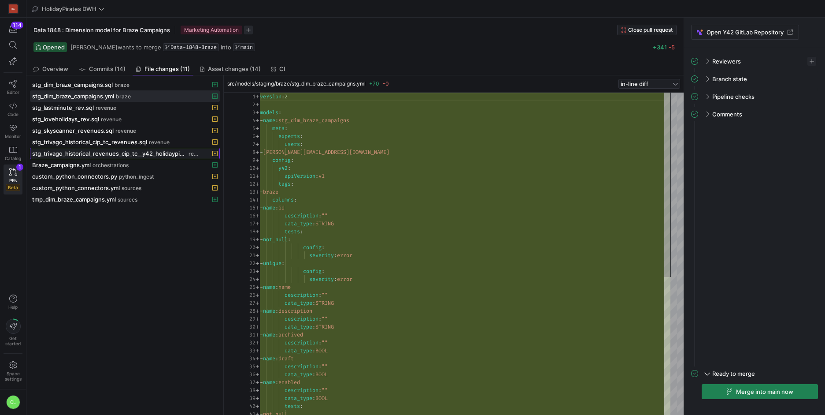
click at [96, 154] on span "stg_trivago_historical_revenues_cip_tc__y42_holidaypirates_dwh_main_staging_tri…" at bounding box center [109, 153] width 155 height 7
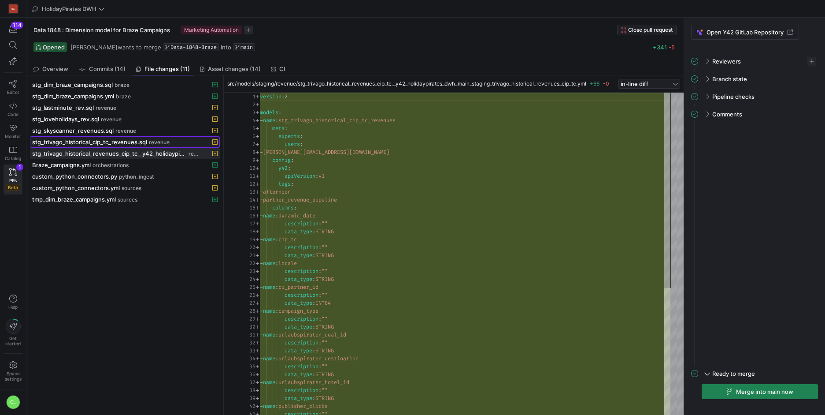
click at [122, 145] on span "stg_trivago_historical_cip_tc_revenues.sql" at bounding box center [89, 141] width 115 height 7
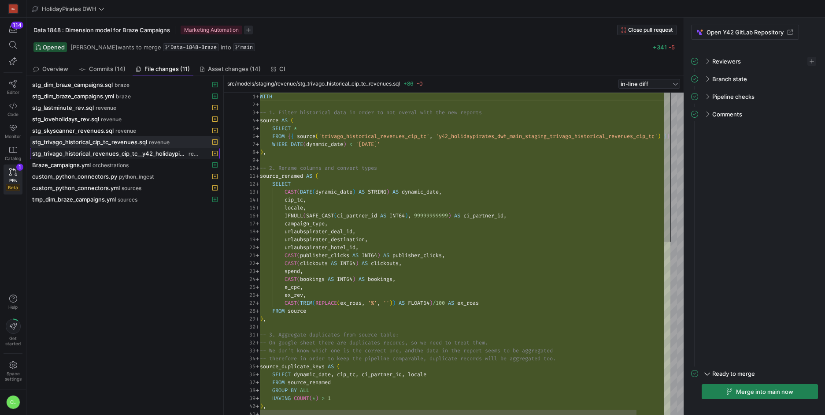
click at [122, 157] on span at bounding box center [124, 153] width 189 height 11
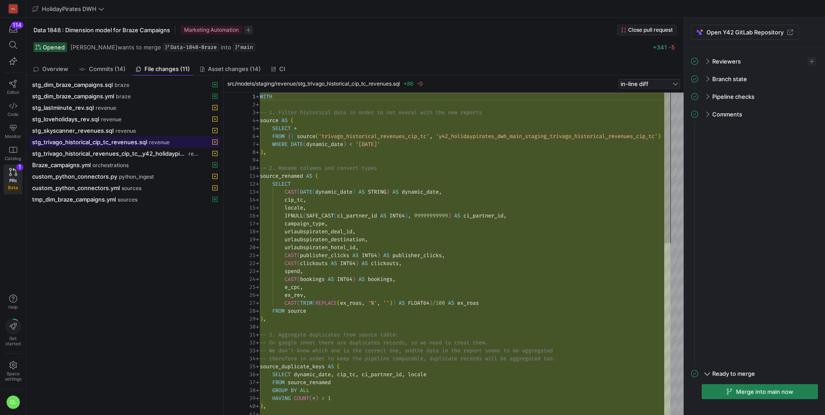
click at [145, 143] on span "stg_trivago_historical_cip_tc_revenues.sql" at bounding box center [89, 141] width 115 height 7
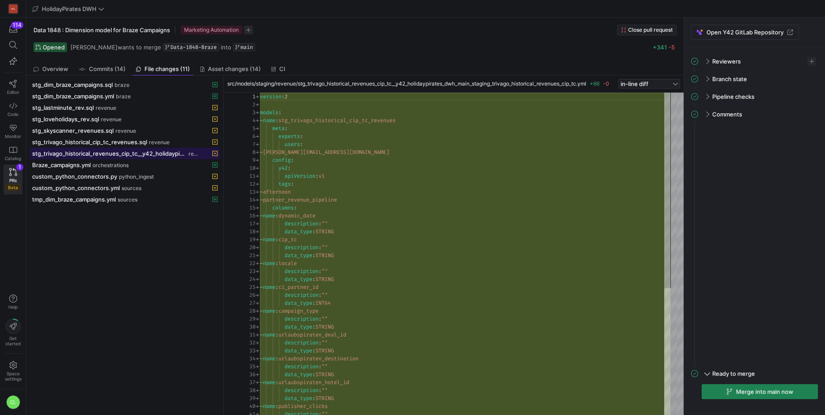
click at [142, 154] on span "stg_trivago_historical_revenues_cip_tc__y42_holidaypirates_dwh_main_staging_tri…" at bounding box center [109, 153] width 155 height 7
click at [44, 71] on span "Overview" at bounding box center [55, 69] width 26 height 6
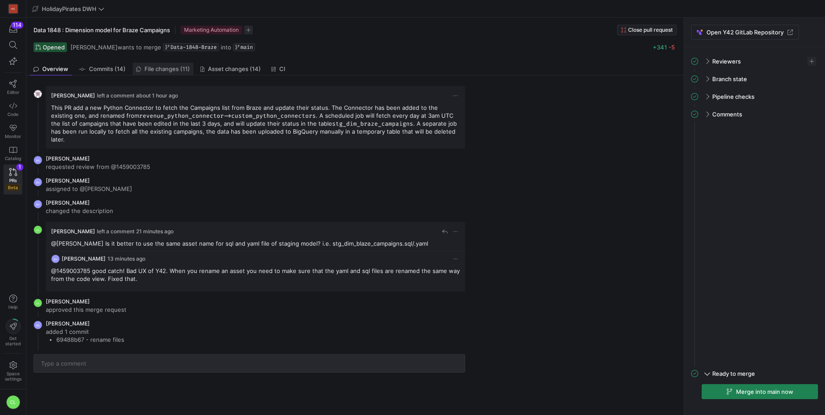
click at [156, 64] on link "File changes (11)" at bounding box center [163, 69] width 61 height 13
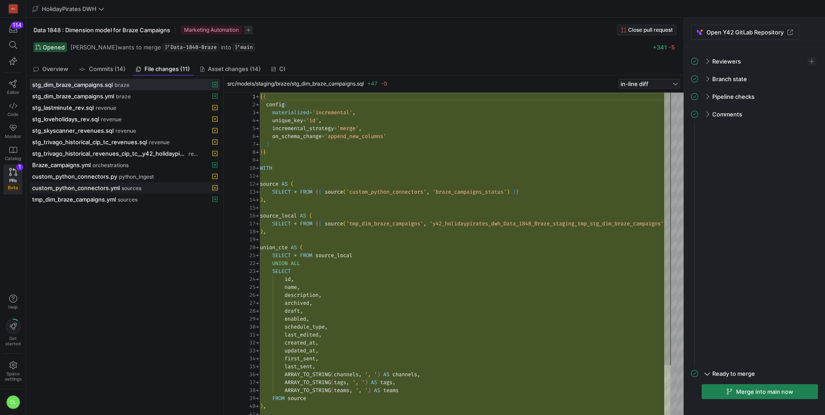
scroll to position [79, 0]
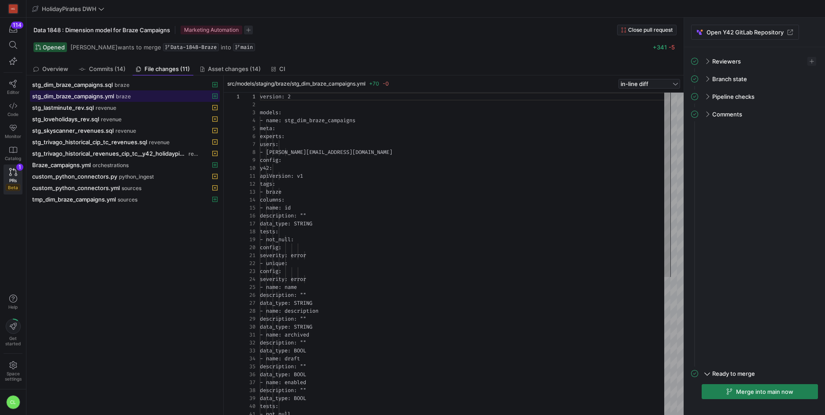
click at [101, 97] on span "stg_dim_braze_campaigns.yml" at bounding box center [73, 96] width 82 height 7
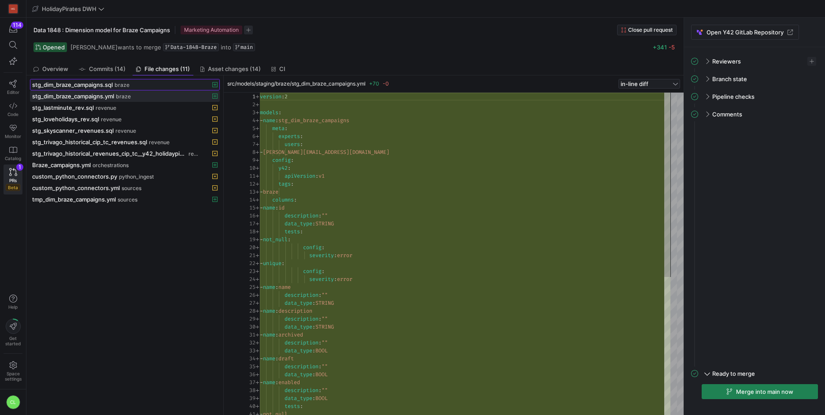
click at [108, 86] on span "stg_dim_braze_campaigns.sql" at bounding box center [72, 84] width 81 height 7
click at [98, 100] on span at bounding box center [124, 96] width 189 height 11
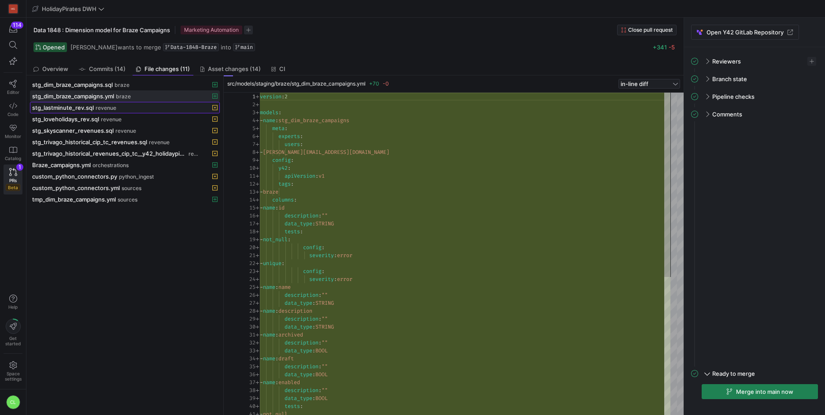
click at [92, 109] on span "stg_lastminute_rev.sql" at bounding box center [63, 107] width 62 height 7
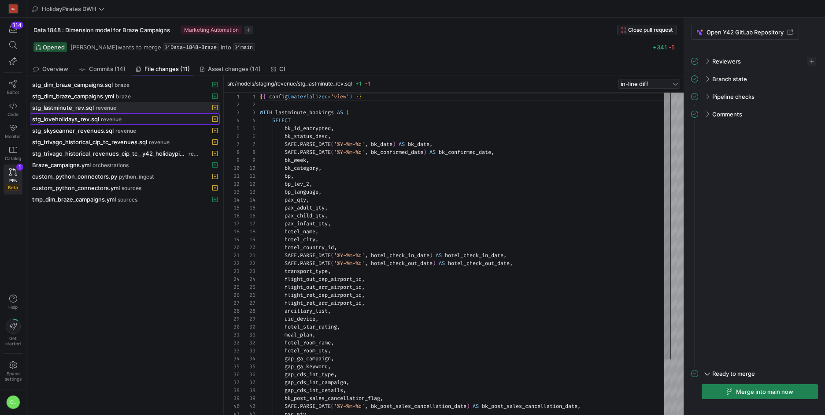
click at [81, 123] on span at bounding box center [124, 119] width 189 height 11
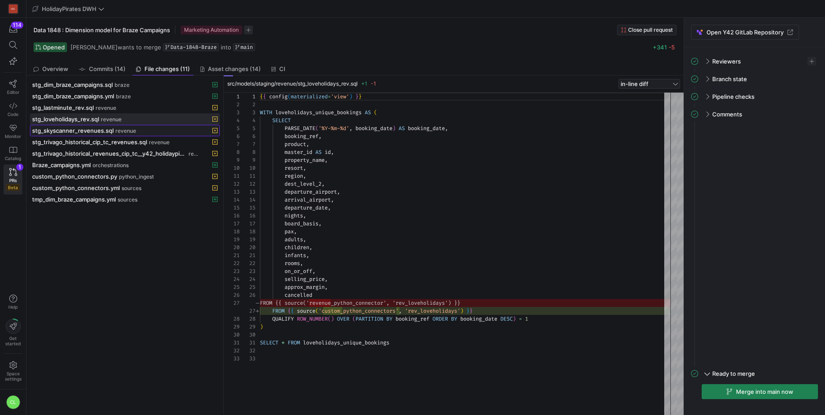
click at [81, 135] on span at bounding box center [124, 130] width 189 height 11
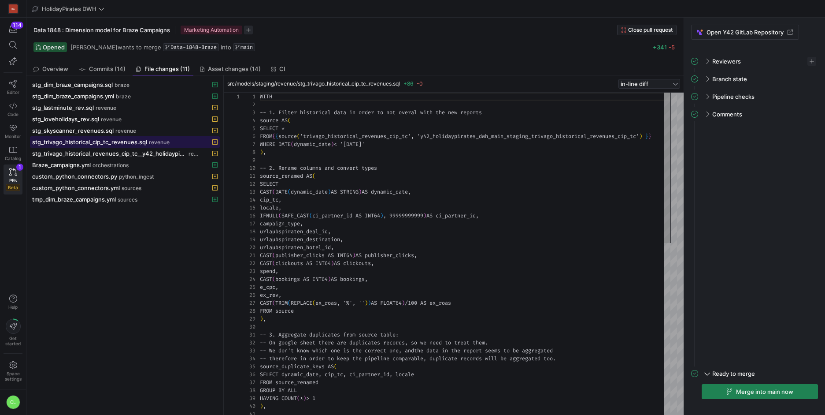
click at [80, 141] on span "stg_trivago_historical_cip_tc_revenues.sql" at bounding box center [89, 141] width 115 height 7
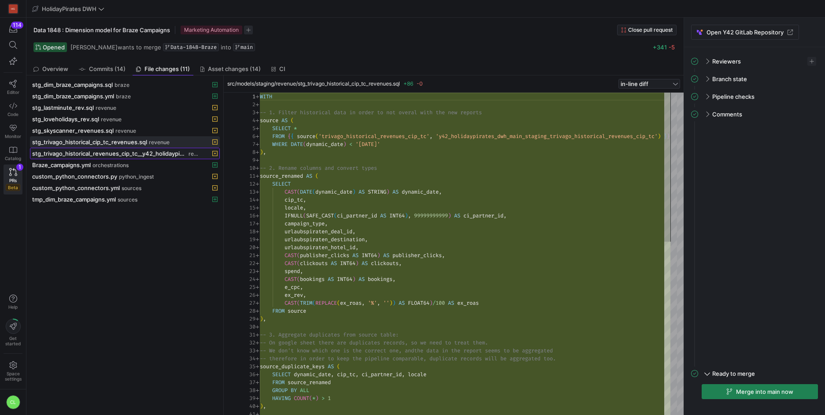
click at [85, 155] on span "stg_trivago_historical_revenues_cip_tc__y42_holidaypirates_dwh_main_staging_tri…" at bounding box center [109, 153] width 155 height 7
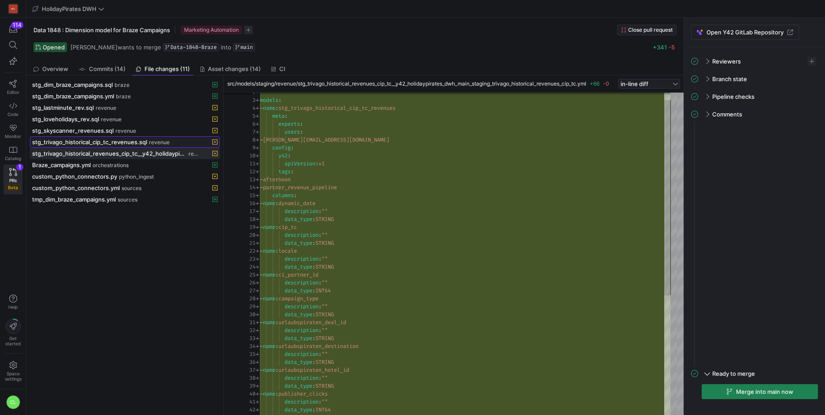
click at [84, 145] on span "stg_trivago_historical_cip_tc_revenues.sql" at bounding box center [89, 141] width 115 height 7
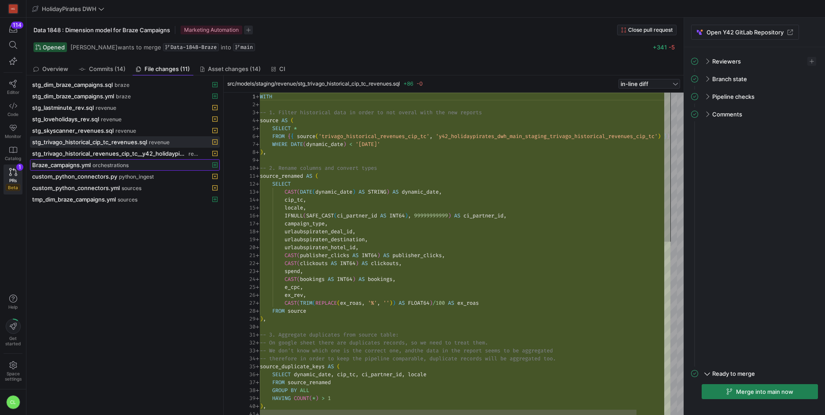
click at [101, 164] on span "orchestrations" at bounding box center [111, 165] width 36 height 6
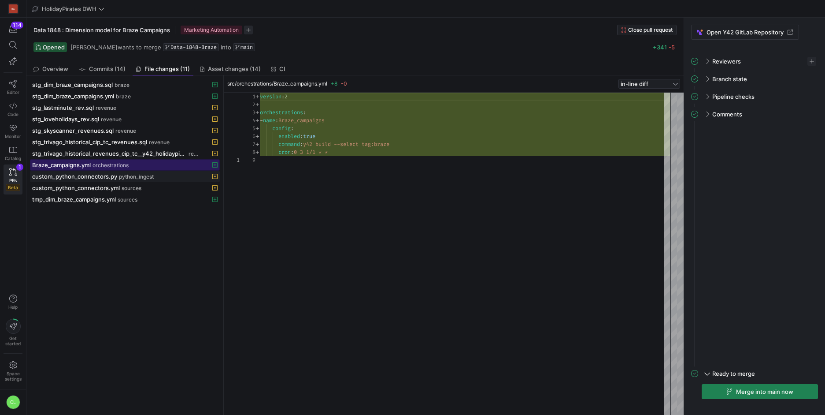
scroll to position [63, 0]
click at [141, 176] on span "python_ingest" at bounding box center [136, 177] width 35 height 6
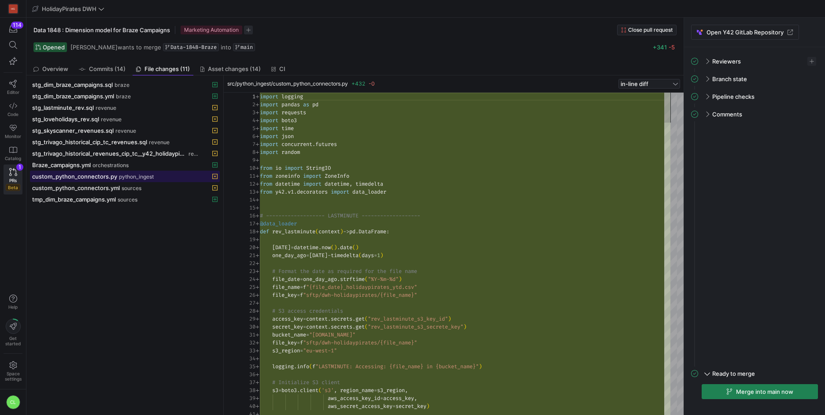
scroll to position [79, 0]
click at [125, 189] on span "sources" at bounding box center [132, 188] width 20 height 6
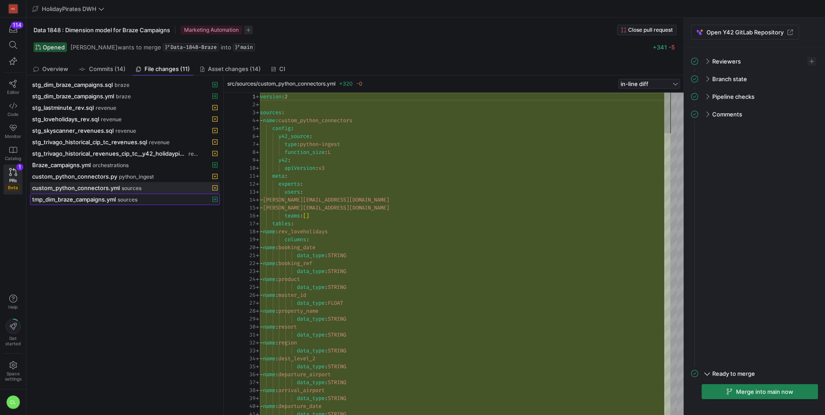
click at [55, 200] on span "tmp_dim_braze_campaigns.yml" at bounding box center [74, 199] width 84 height 7
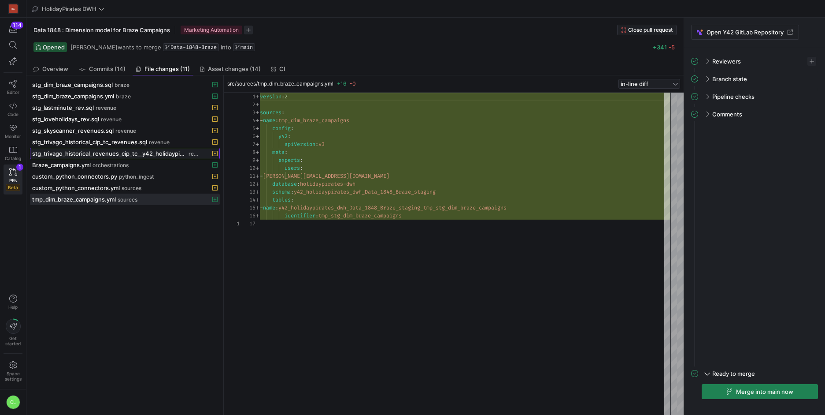
click at [110, 152] on span "stg_trivago_historical_revenues_cip_tc__y42_holidaypirates_dwh_main_staging_tri…" at bounding box center [109, 153] width 155 height 7
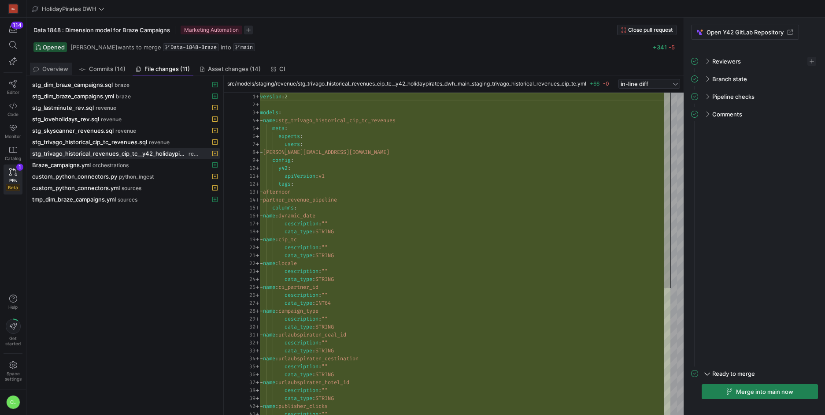
click at [68, 72] on link "Overview" at bounding box center [51, 69] width 42 height 13
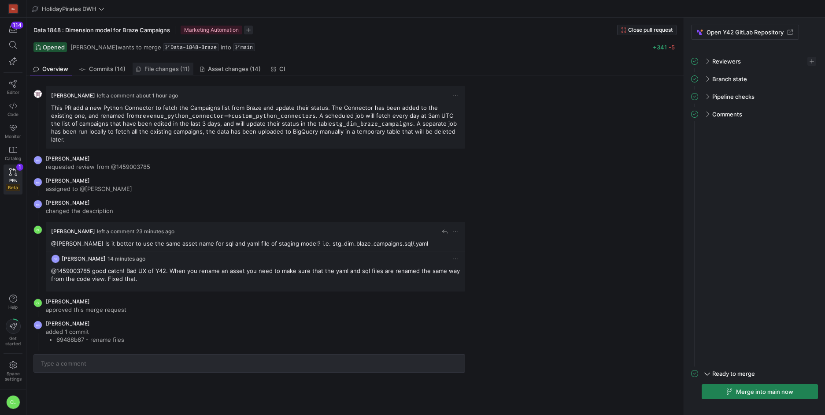
click at [161, 70] on span "File changes (11)" at bounding box center [167, 69] width 45 height 6
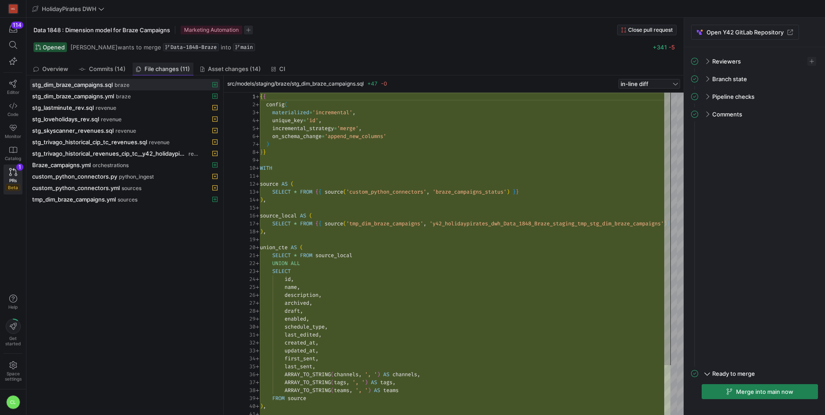
scroll to position [79, 0]
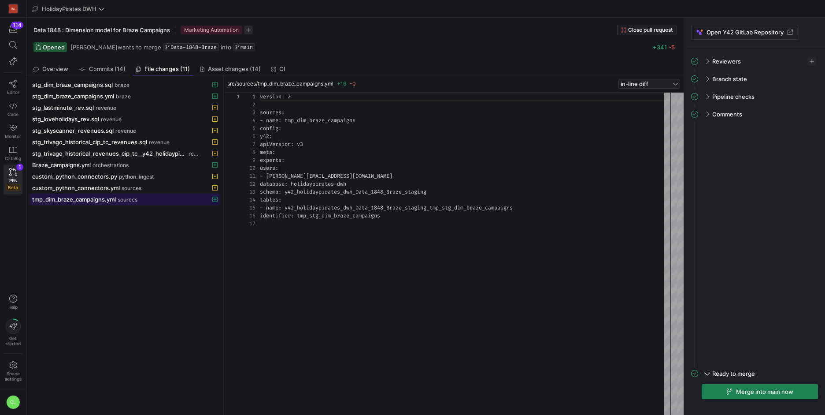
click at [124, 201] on span "sources" at bounding box center [128, 200] width 20 height 6
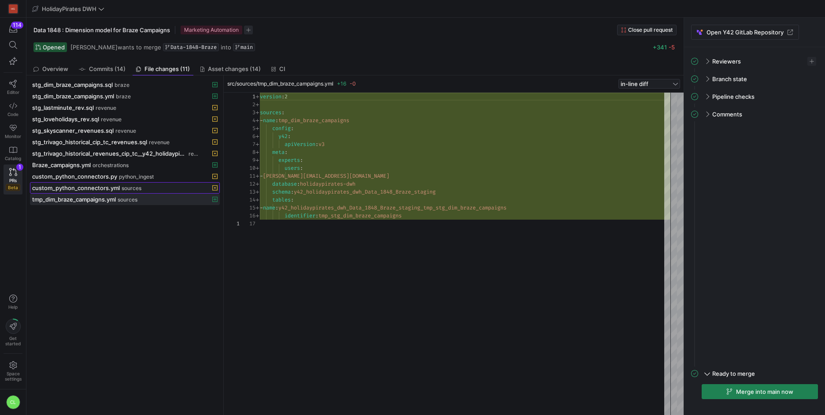
click at [148, 186] on div "custom_python_connectors.yml sources" at bounding box center [115, 187] width 166 height 7
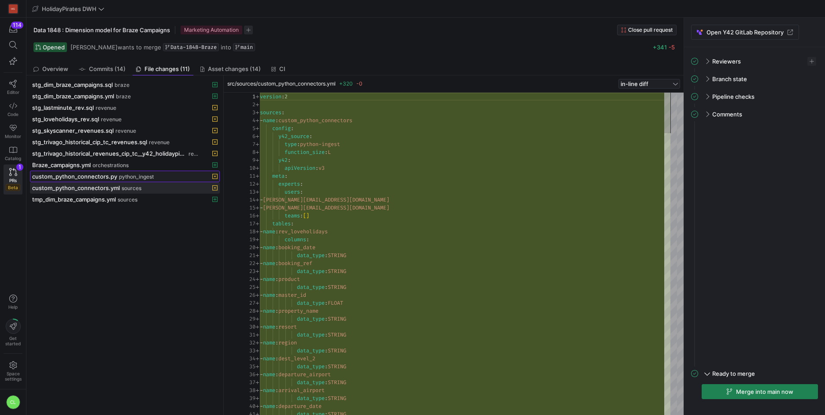
click at [165, 176] on div "custom_python_connectors.py python_ingest" at bounding box center [115, 176] width 166 height 7
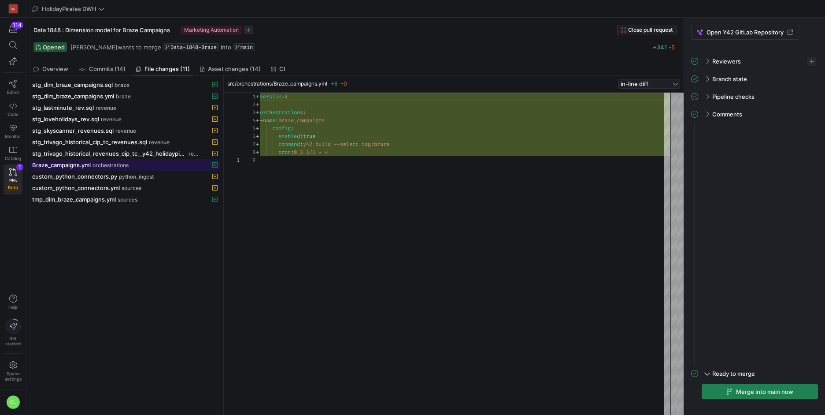
click at [152, 168] on span at bounding box center [124, 165] width 189 height 11
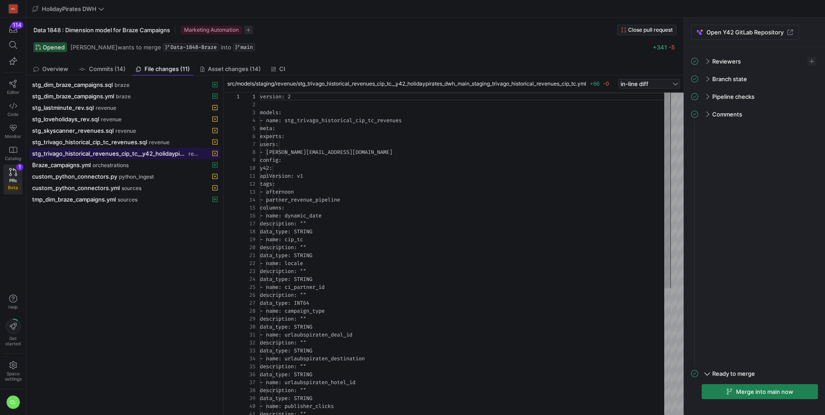
click at [175, 153] on span "stg_trivago_historical_revenues_cip_tc__y42_holidaypirates_dwh_main_staging_tri…" at bounding box center [109, 153] width 155 height 7
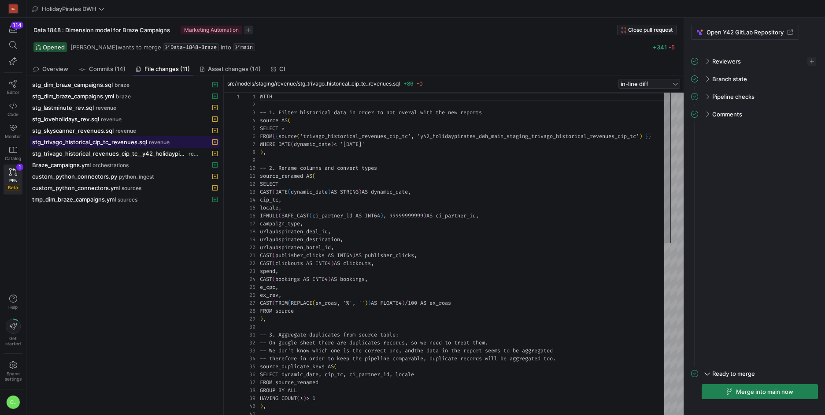
click at [93, 139] on span "stg_trivago_historical_cip_tc_revenues.sql" at bounding box center [89, 141] width 115 height 7
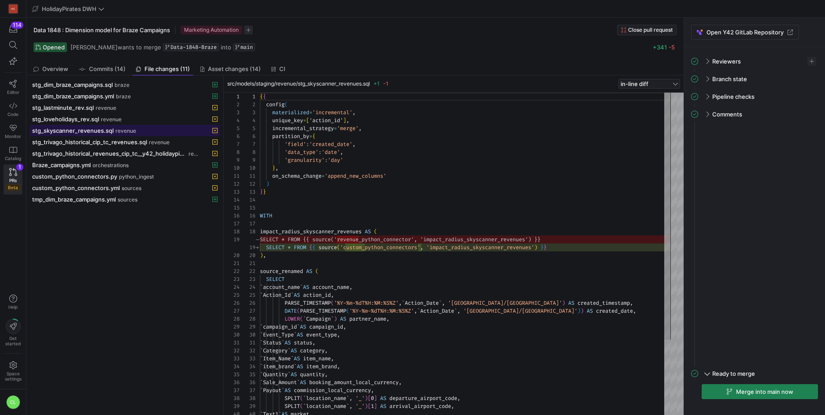
click at [100, 135] on span at bounding box center [124, 130] width 189 height 11
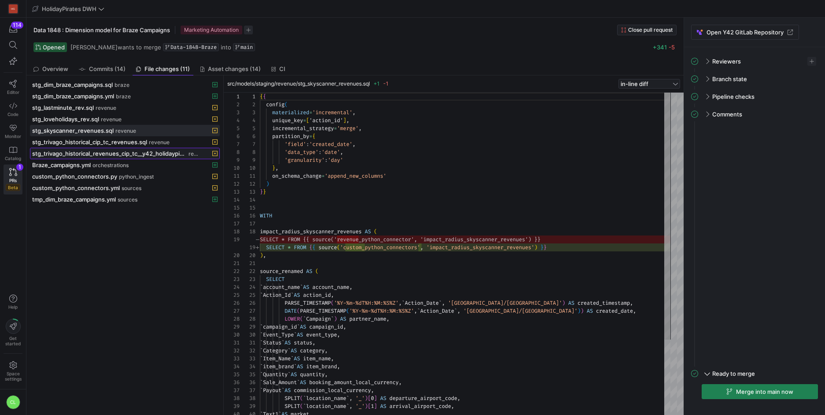
click at [105, 152] on span "stg_trivago_historical_revenues_cip_tc__y42_holidaypirates_dwh_main_staging_tri…" at bounding box center [109, 153] width 155 height 7
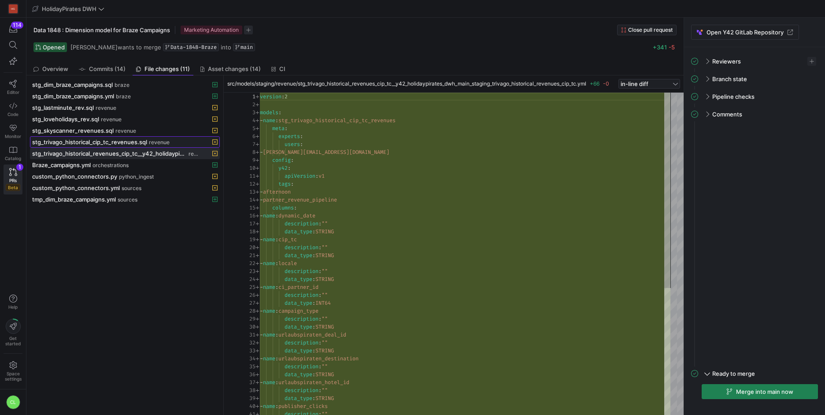
click at [117, 146] on span at bounding box center [124, 142] width 189 height 11
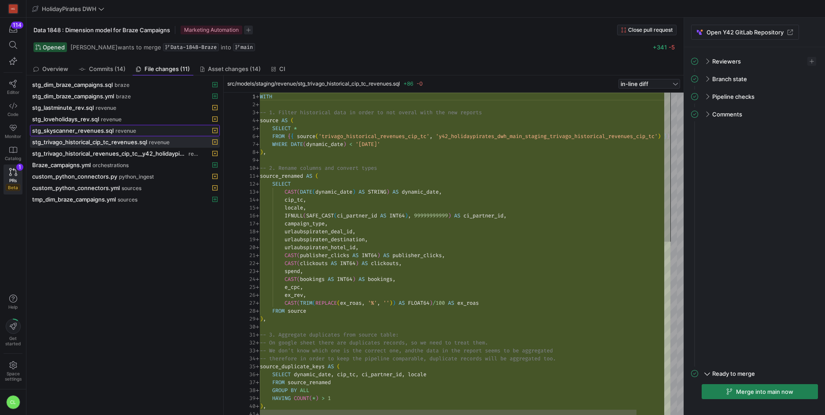
click at [100, 133] on span "stg_skyscanner_revenues.sql" at bounding box center [73, 130] width 82 height 7
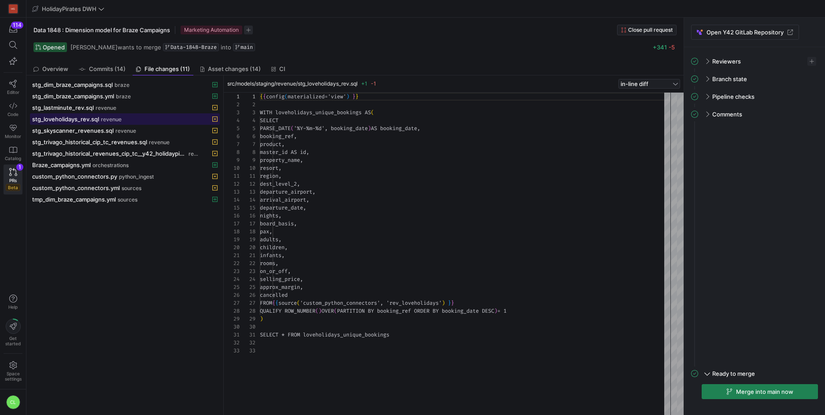
click at [110, 121] on span "revenue" at bounding box center [111, 119] width 21 height 6
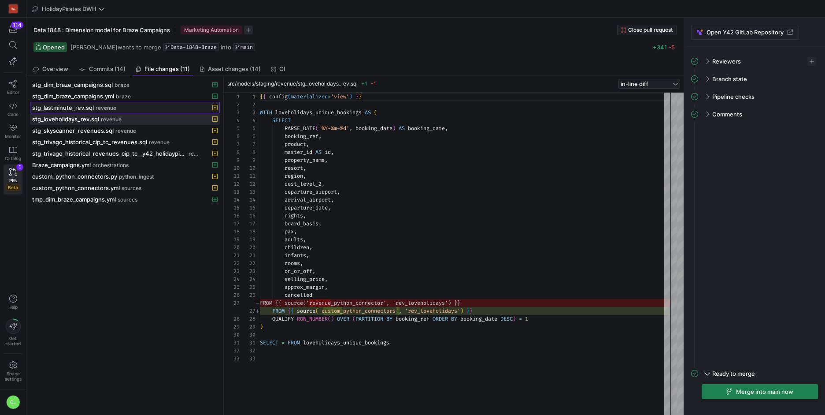
click at [124, 108] on div "stg_lastminute_rev.sql revenue" at bounding box center [115, 107] width 166 height 7
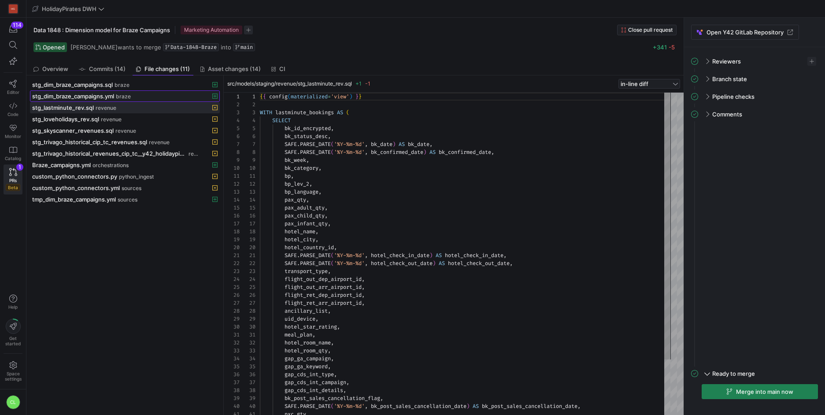
click at [133, 99] on div "stg_dim_braze_campaigns.yml braze" at bounding box center [115, 96] width 166 height 7
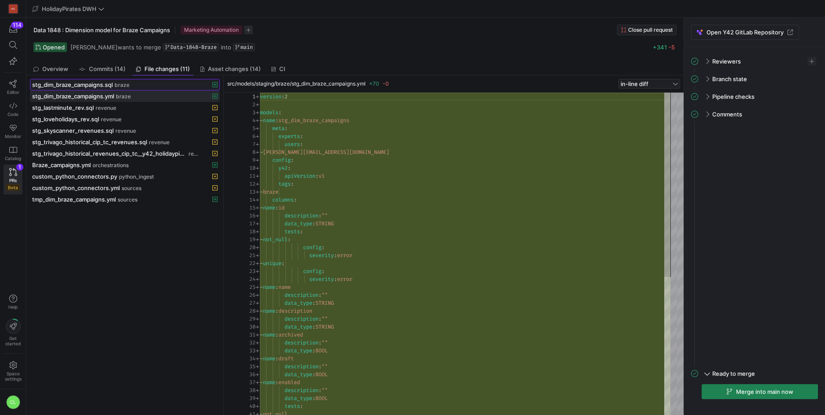
click at [148, 89] on span at bounding box center [124, 84] width 189 height 11
